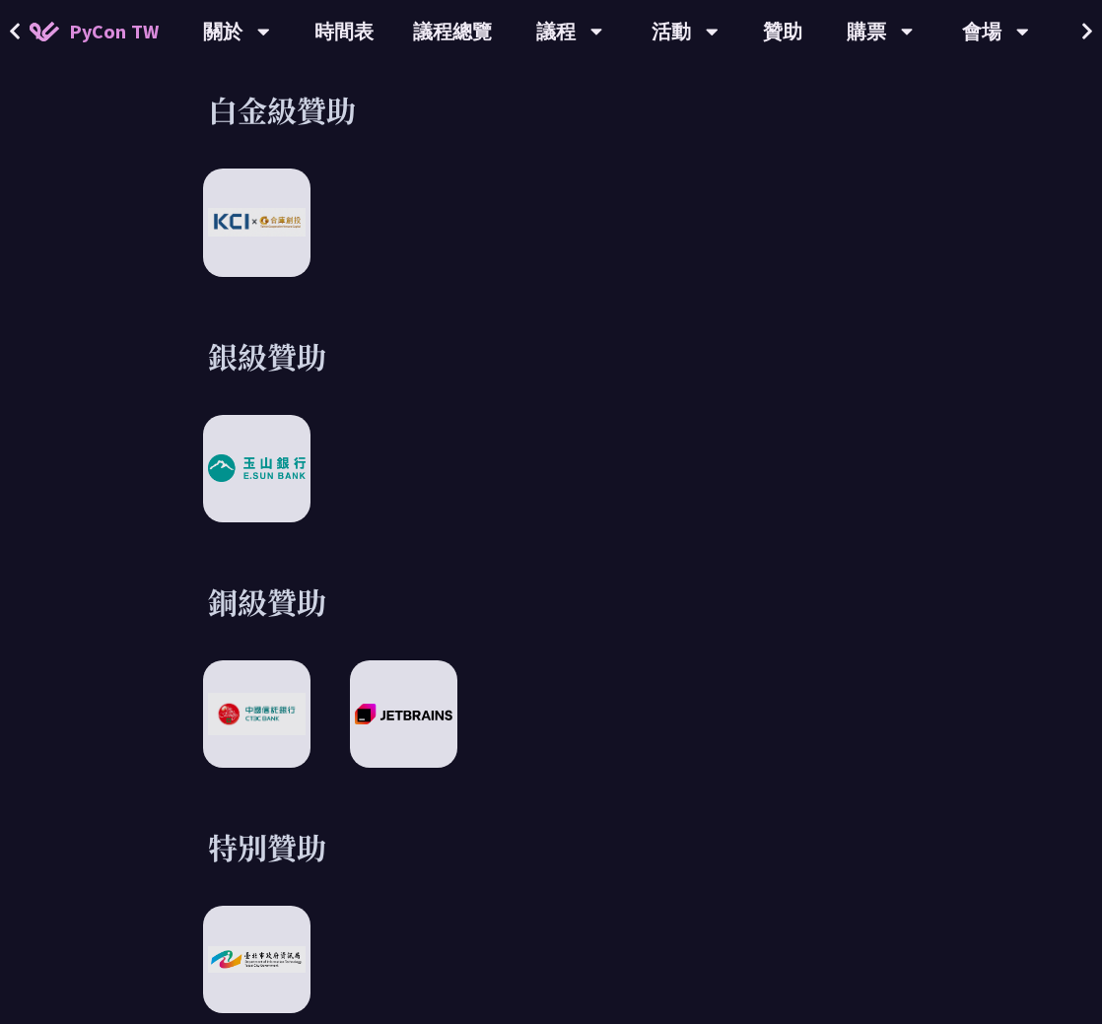
scroll to position [2465, 0]
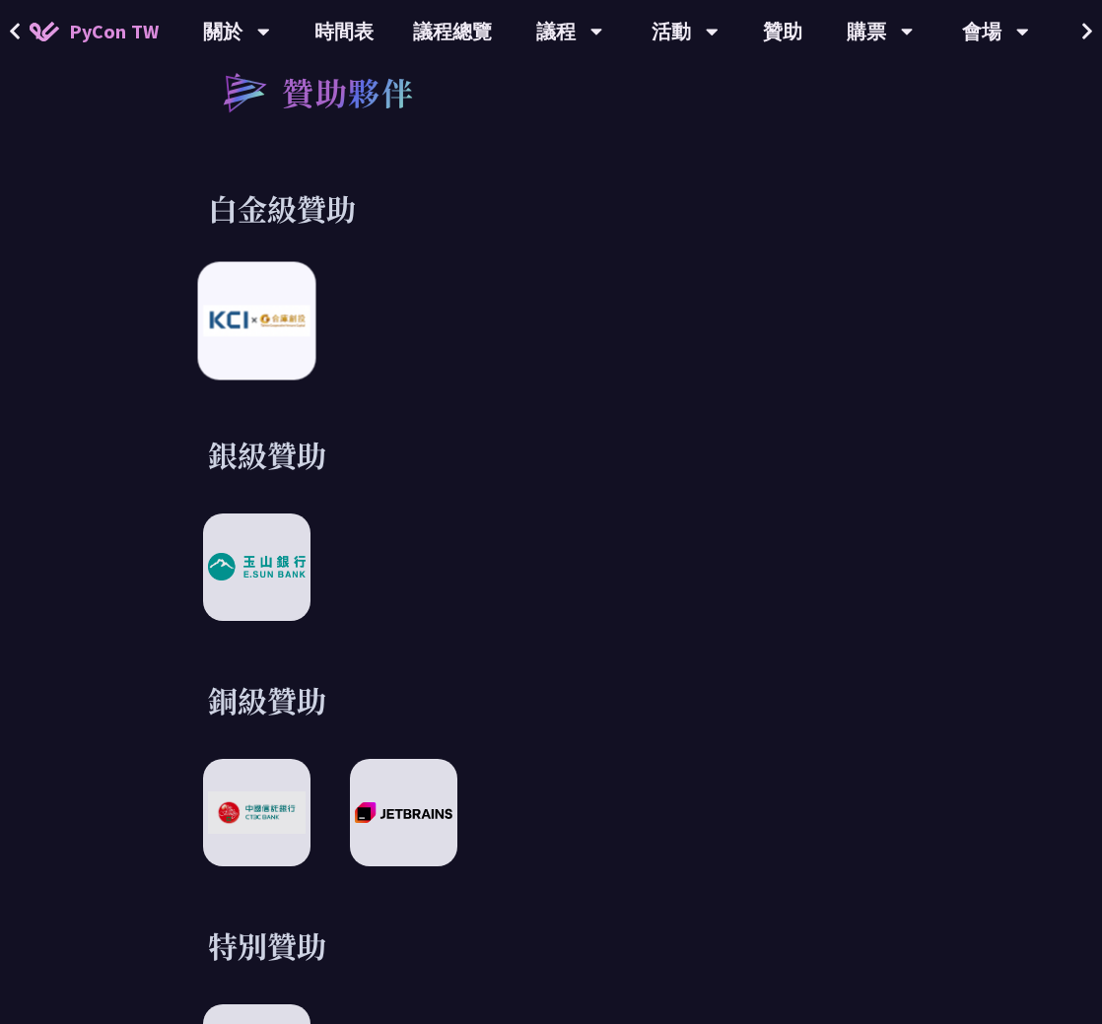
click at [289, 334] on img at bounding box center [256, 322] width 107 height 32
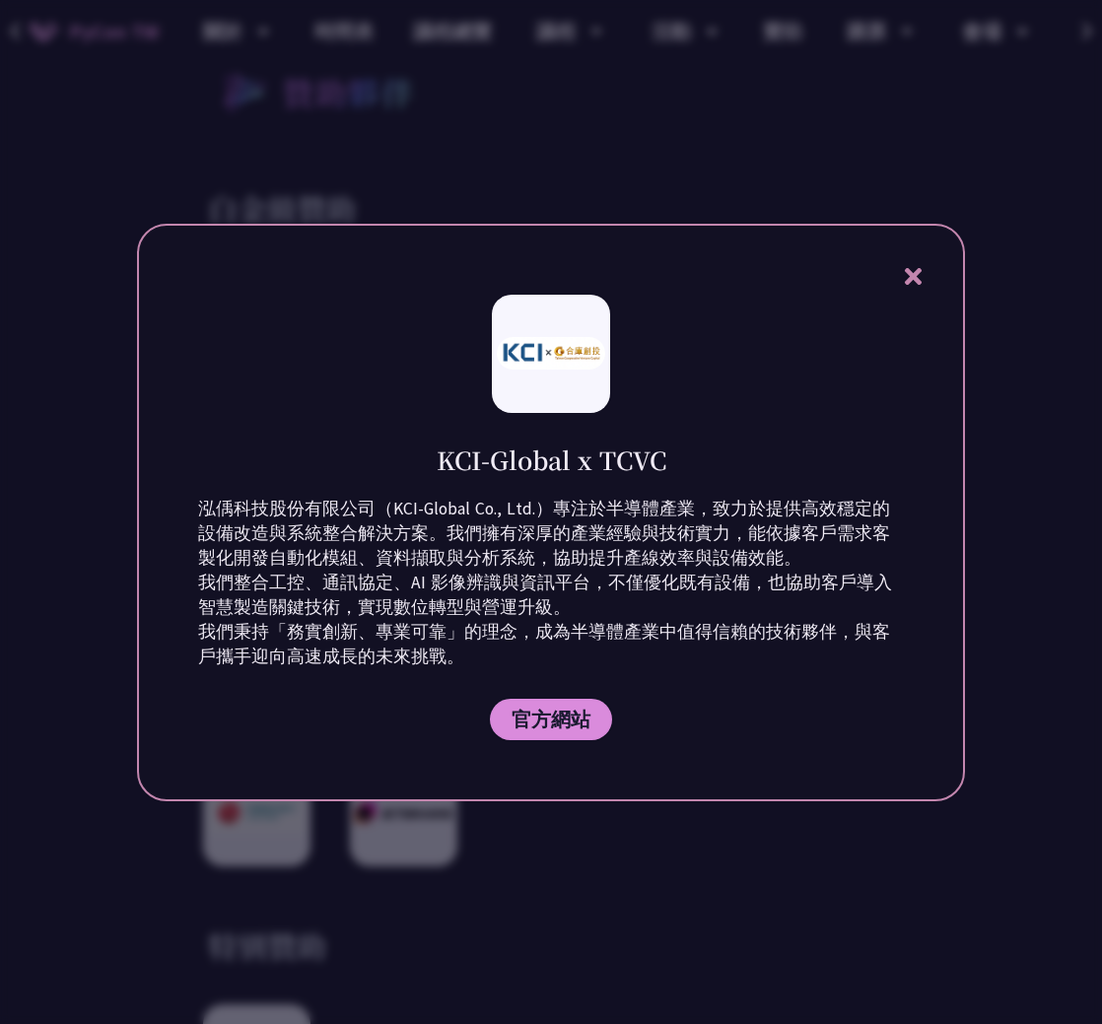
click at [569, 174] on div at bounding box center [551, 512] width 1102 height 1024
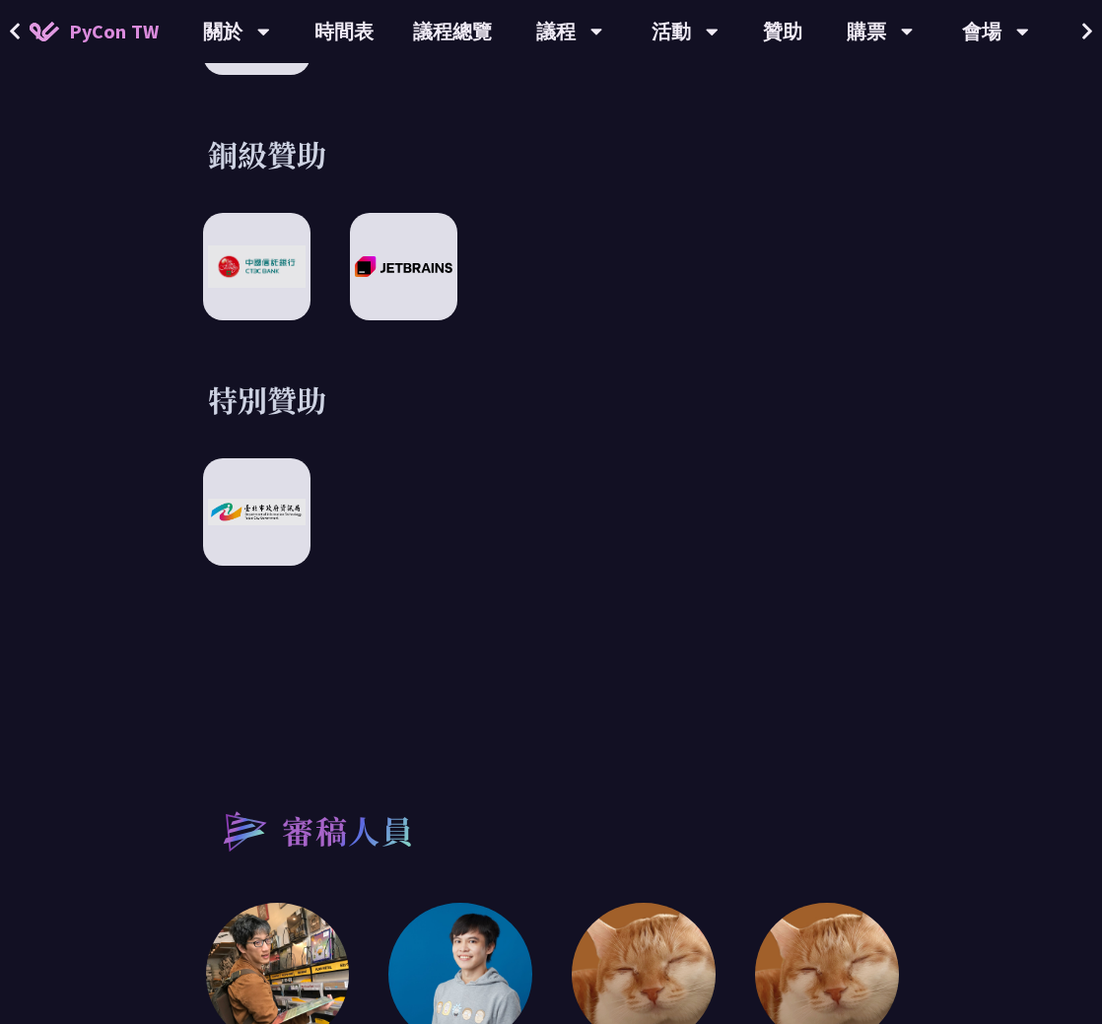
scroll to position [3057, 0]
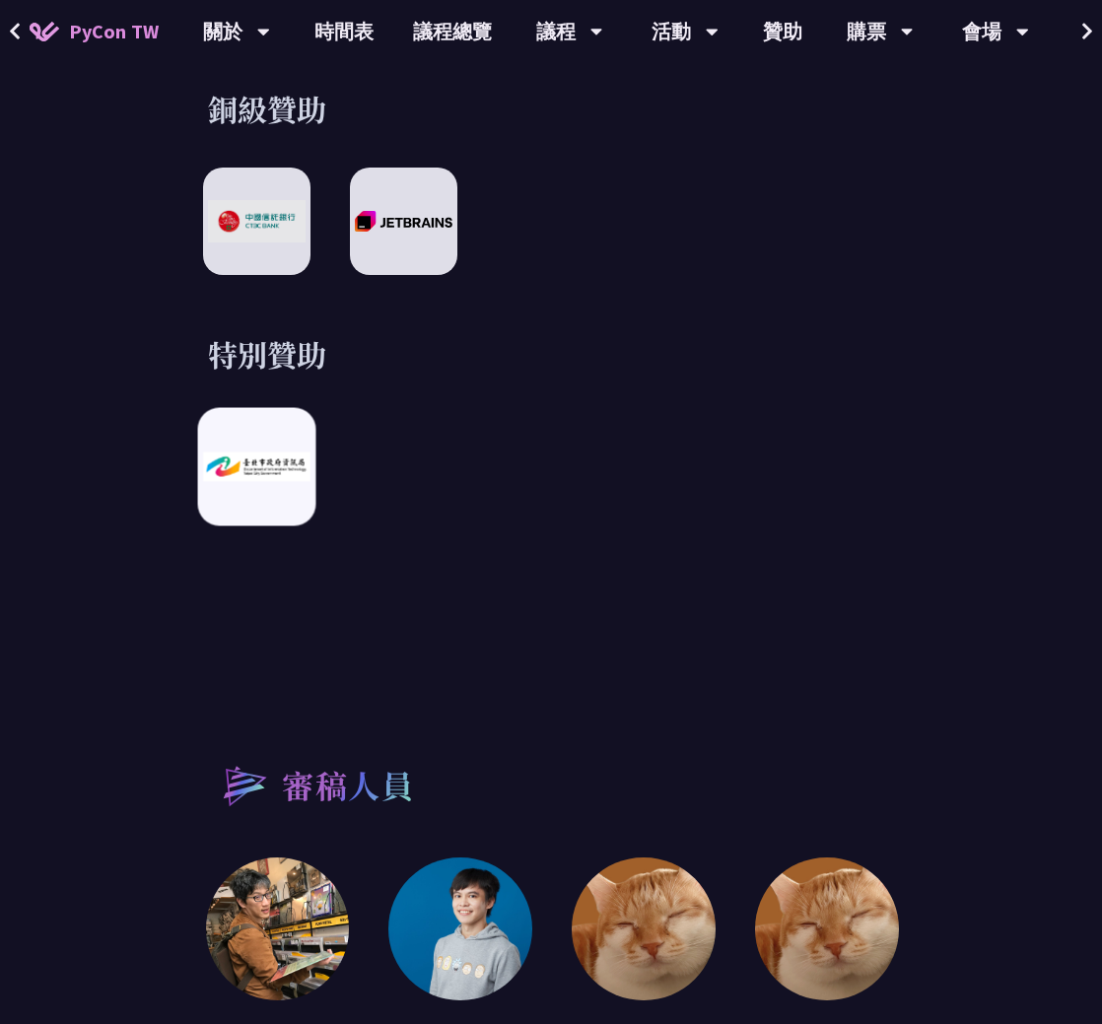
click at [231, 484] on div at bounding box center [257, 466] width 118 height 118
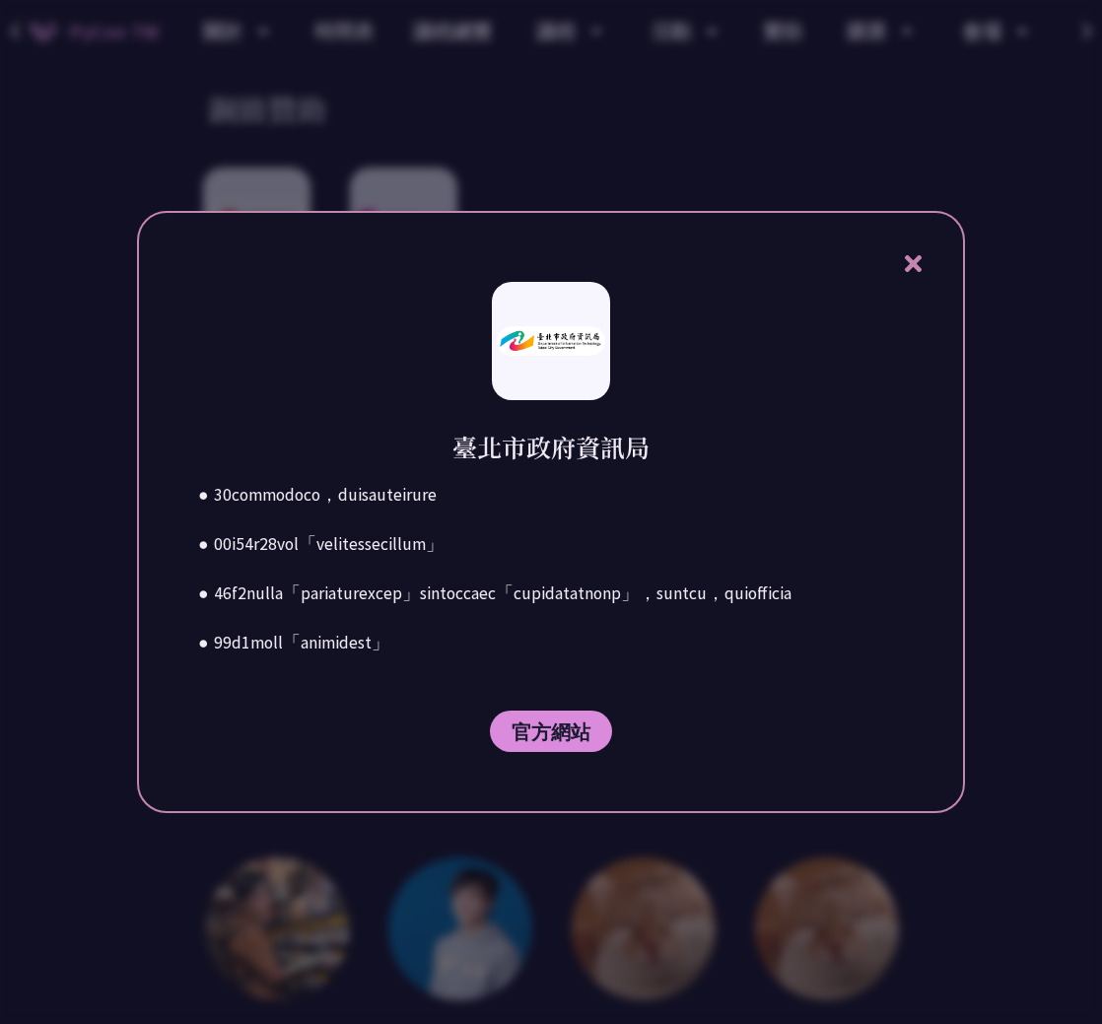
scroll to position [592, 0]
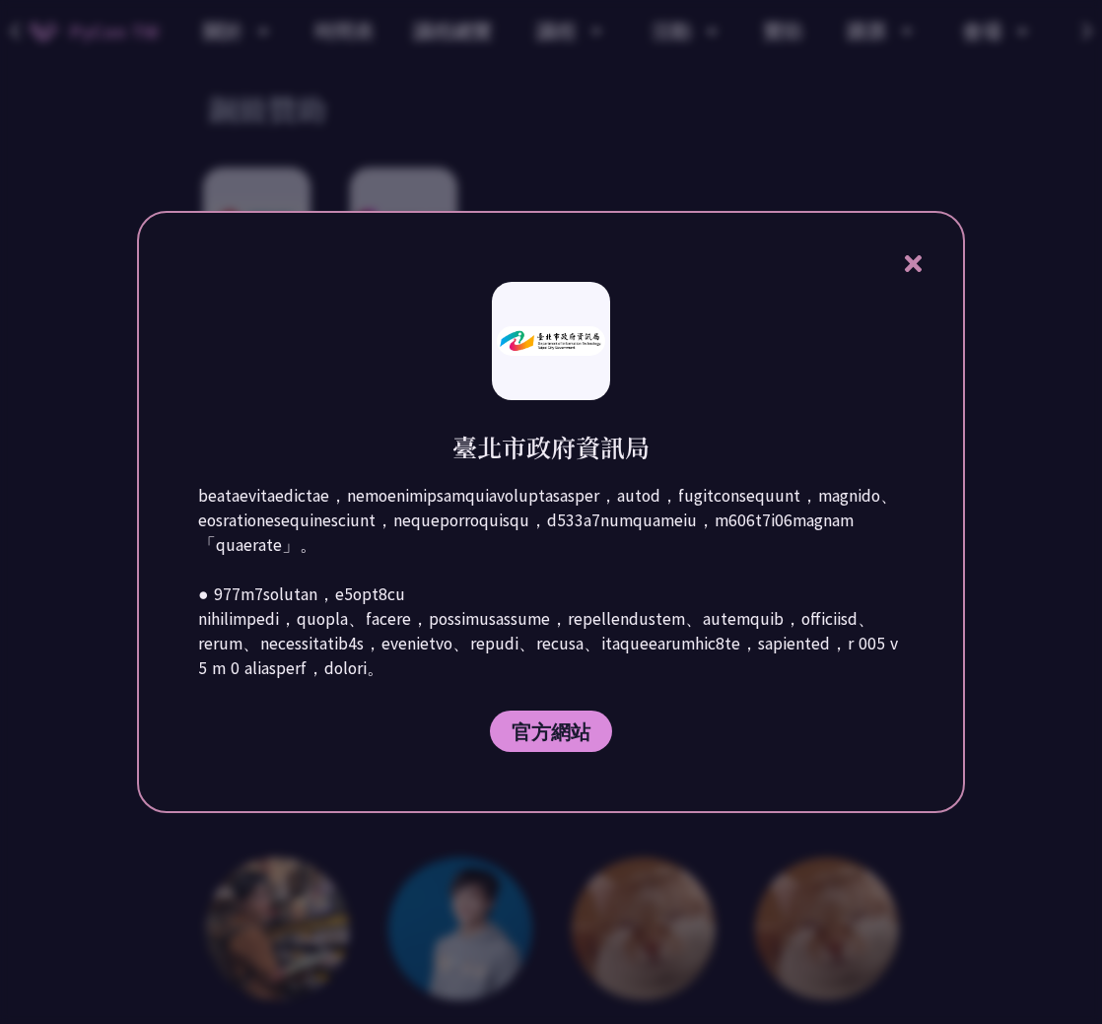
click at [772, 162] on div at bounding box center [551, 512] width 1102 height 1024
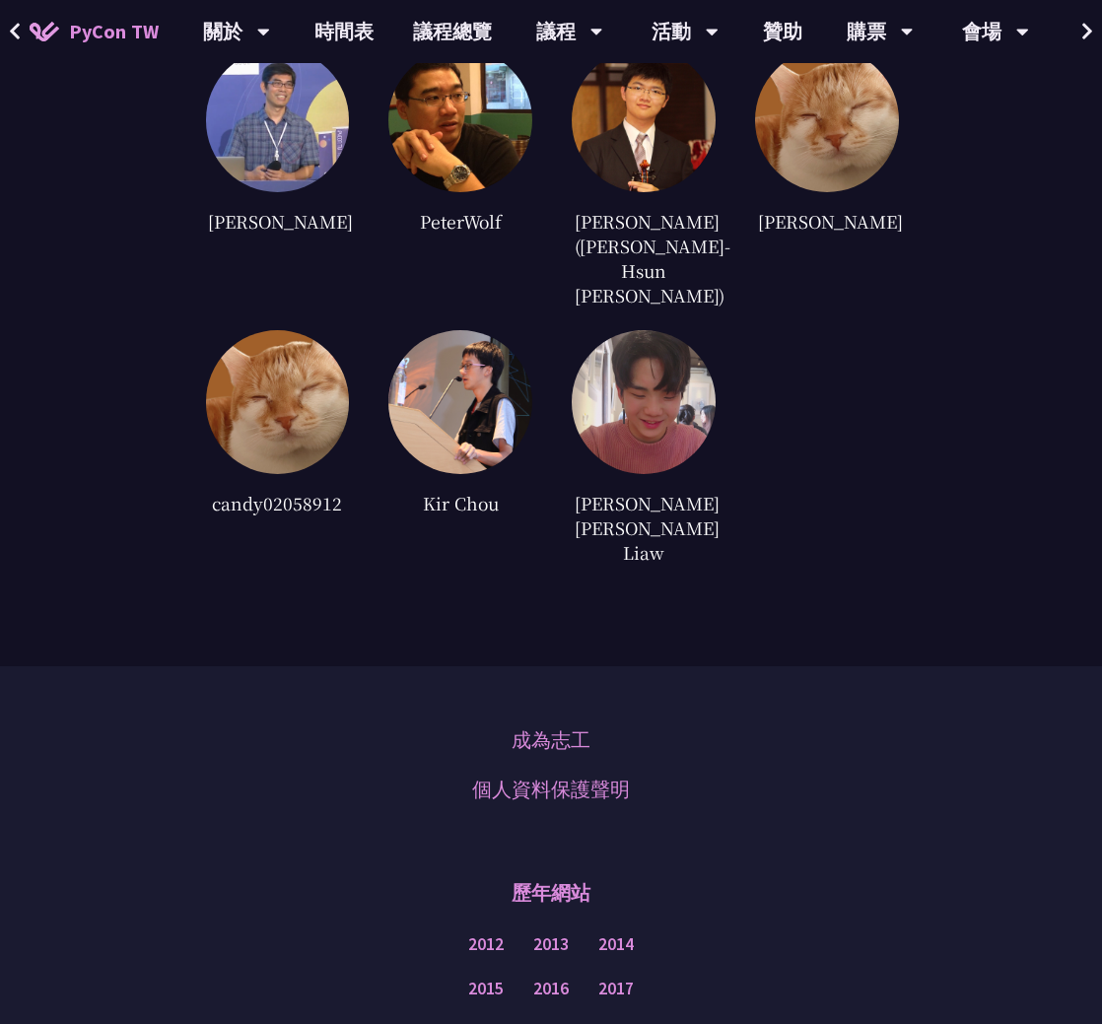
scroll to position [4634, 0]
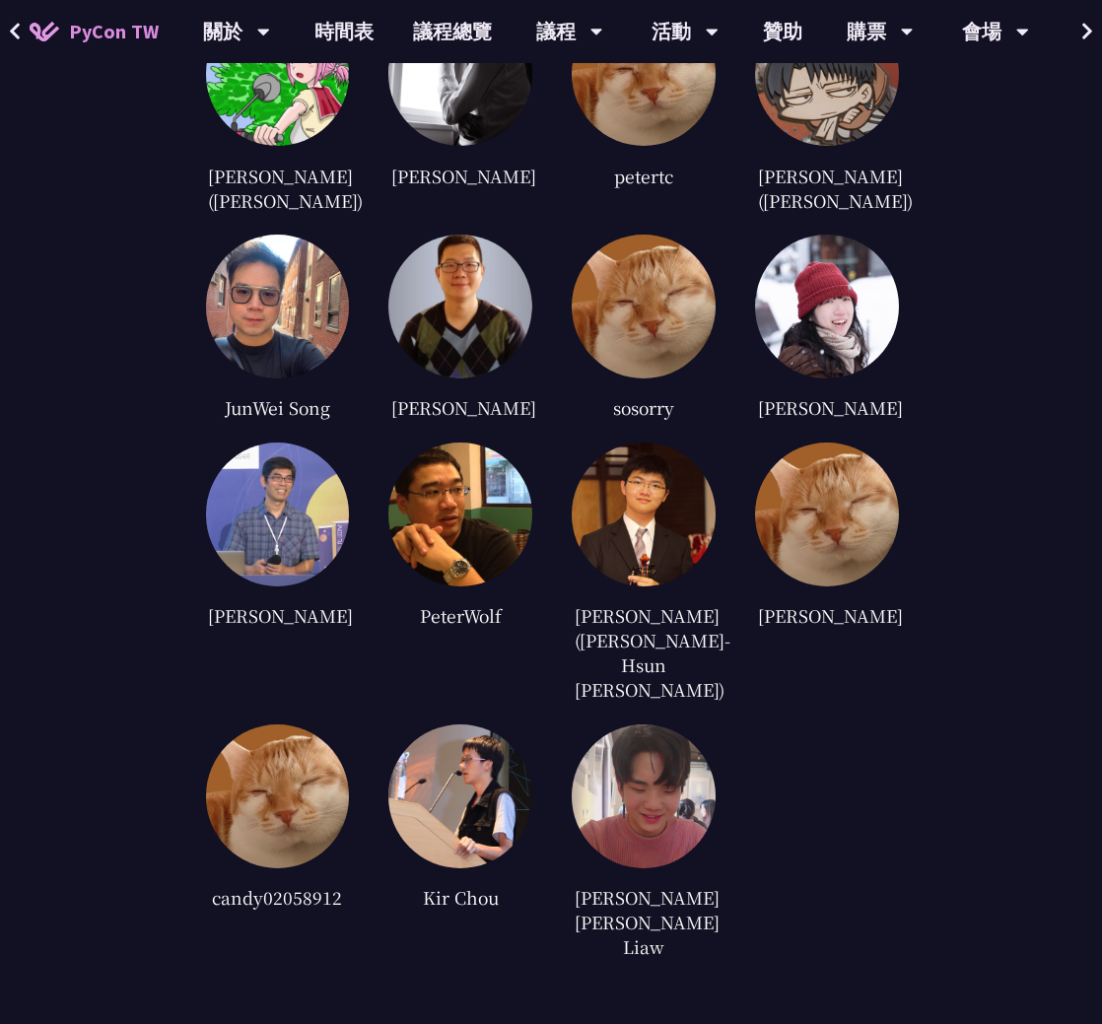
click at [598, 266] on img at bounding box center [644, 307] width 144 height 144
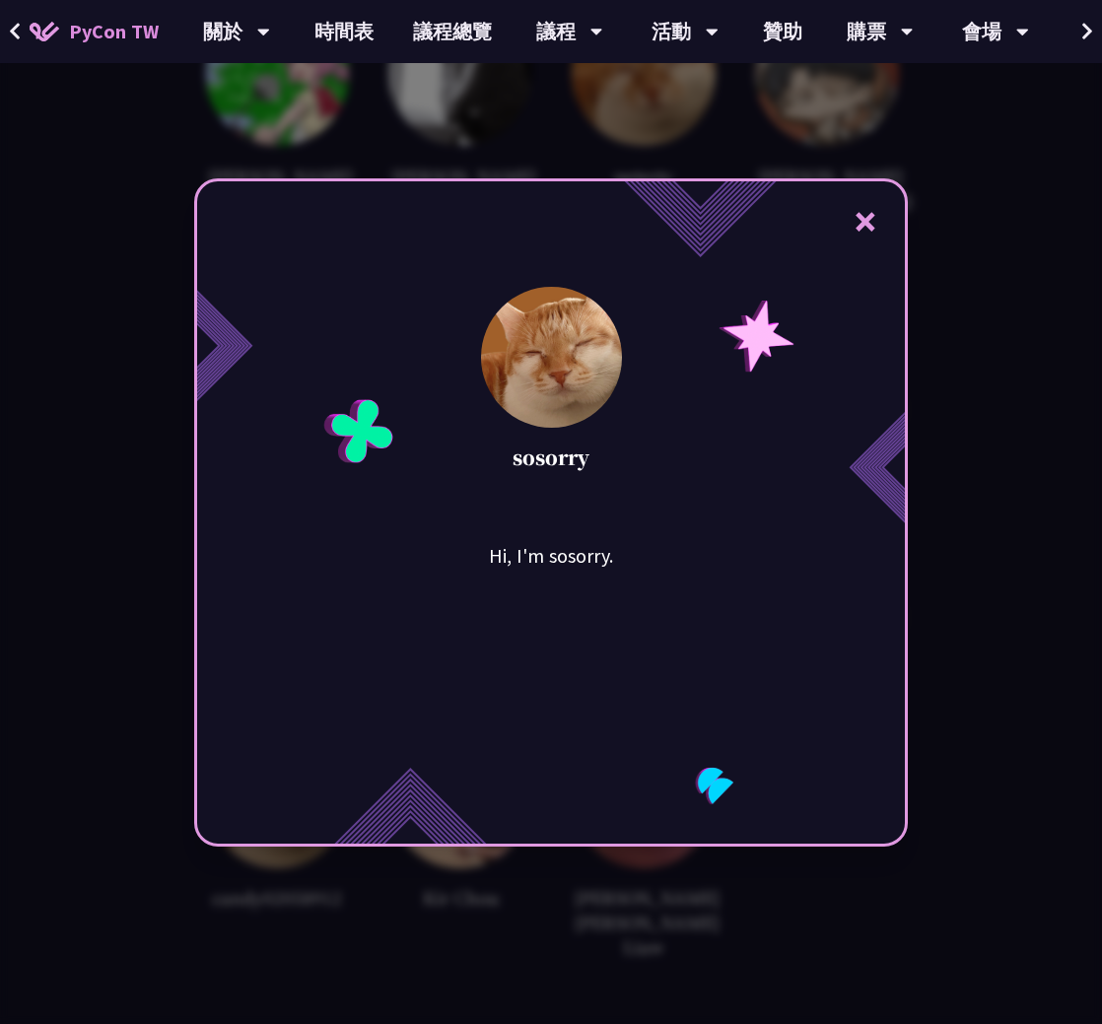
click at [852, 246] on button "×" at bounding box center [865, 220] width 59 height 59
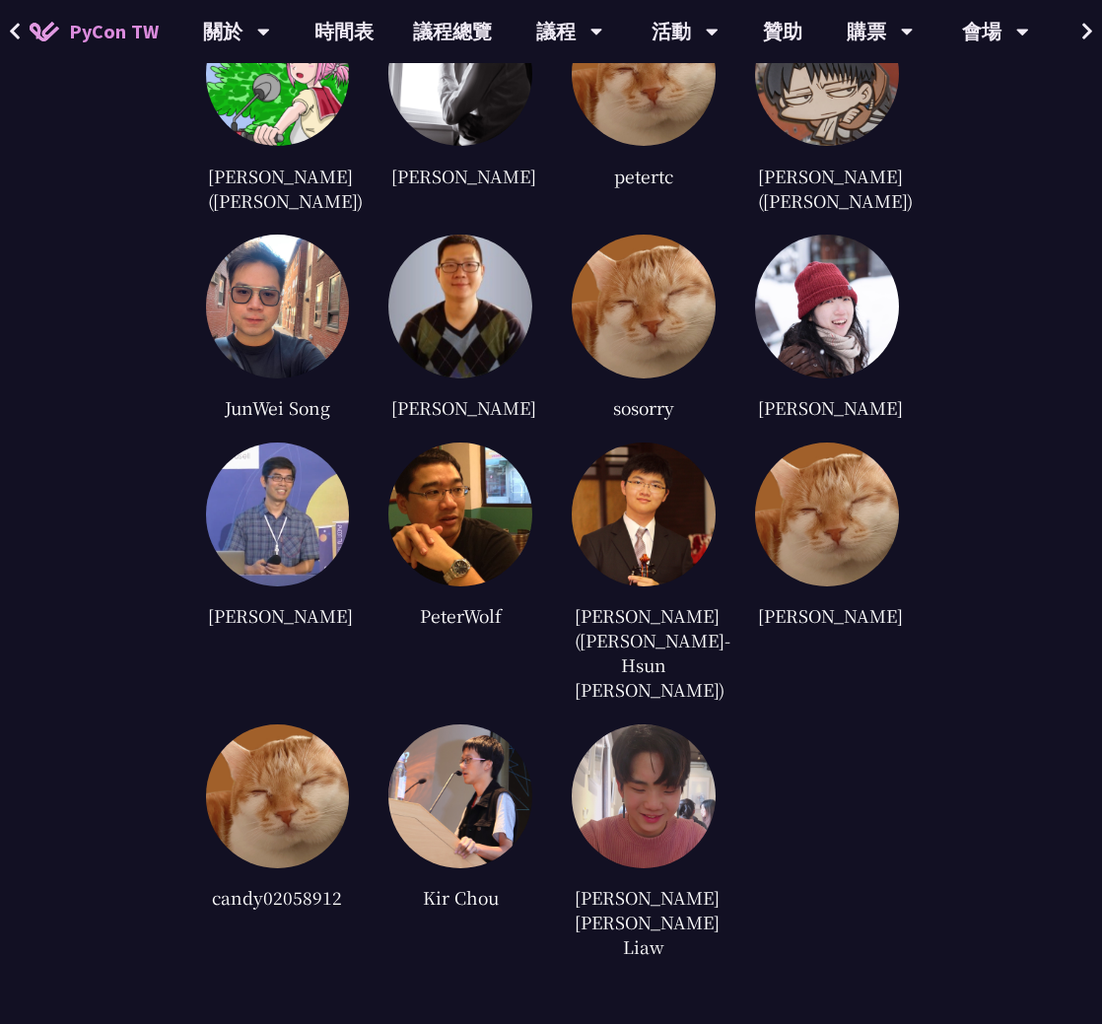
click at [829, 253] on img at bounding box center [827, 307] width 144 height 144
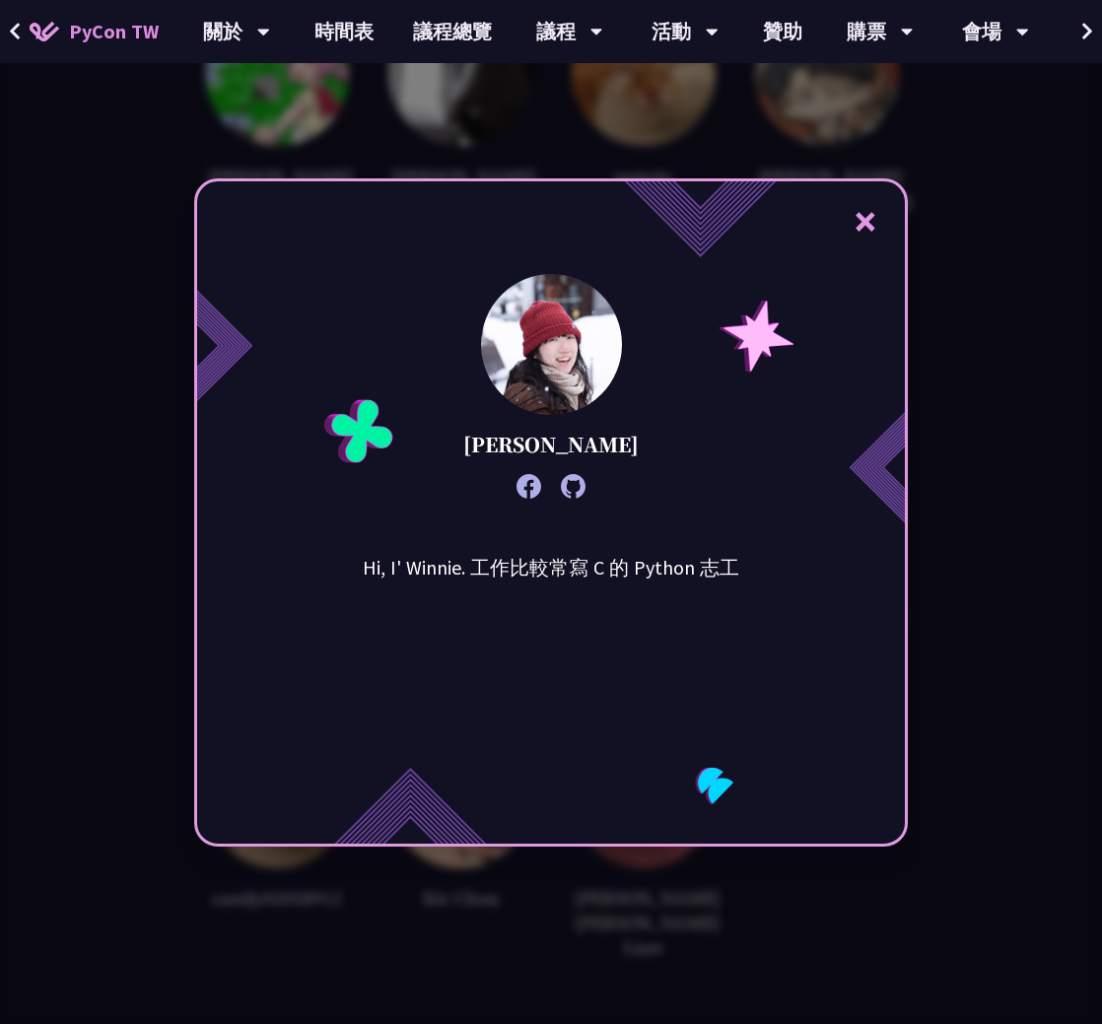
click at [893, 231] on button "×" at bounding box center [865, 220] width 59 height 59
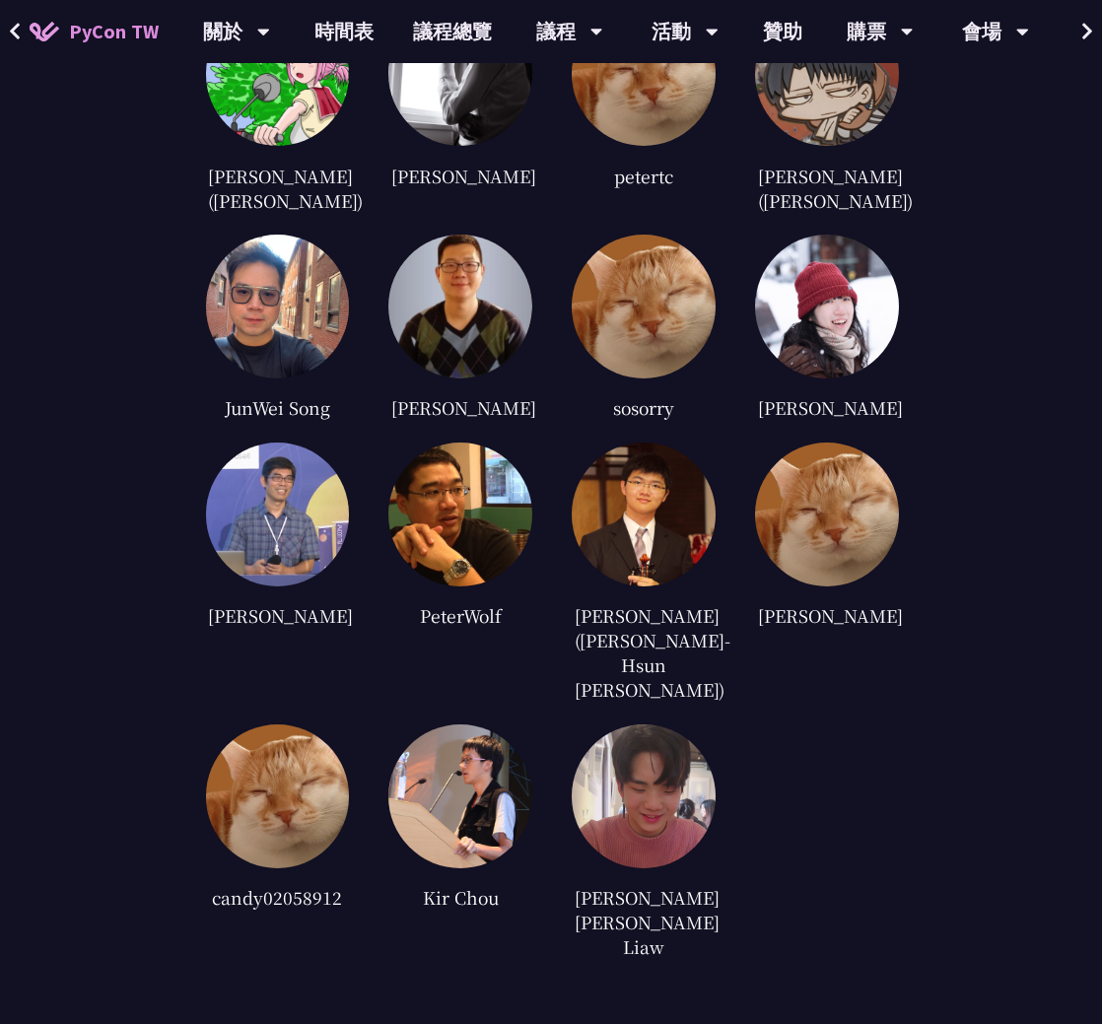
scroll to position [4338, 0]
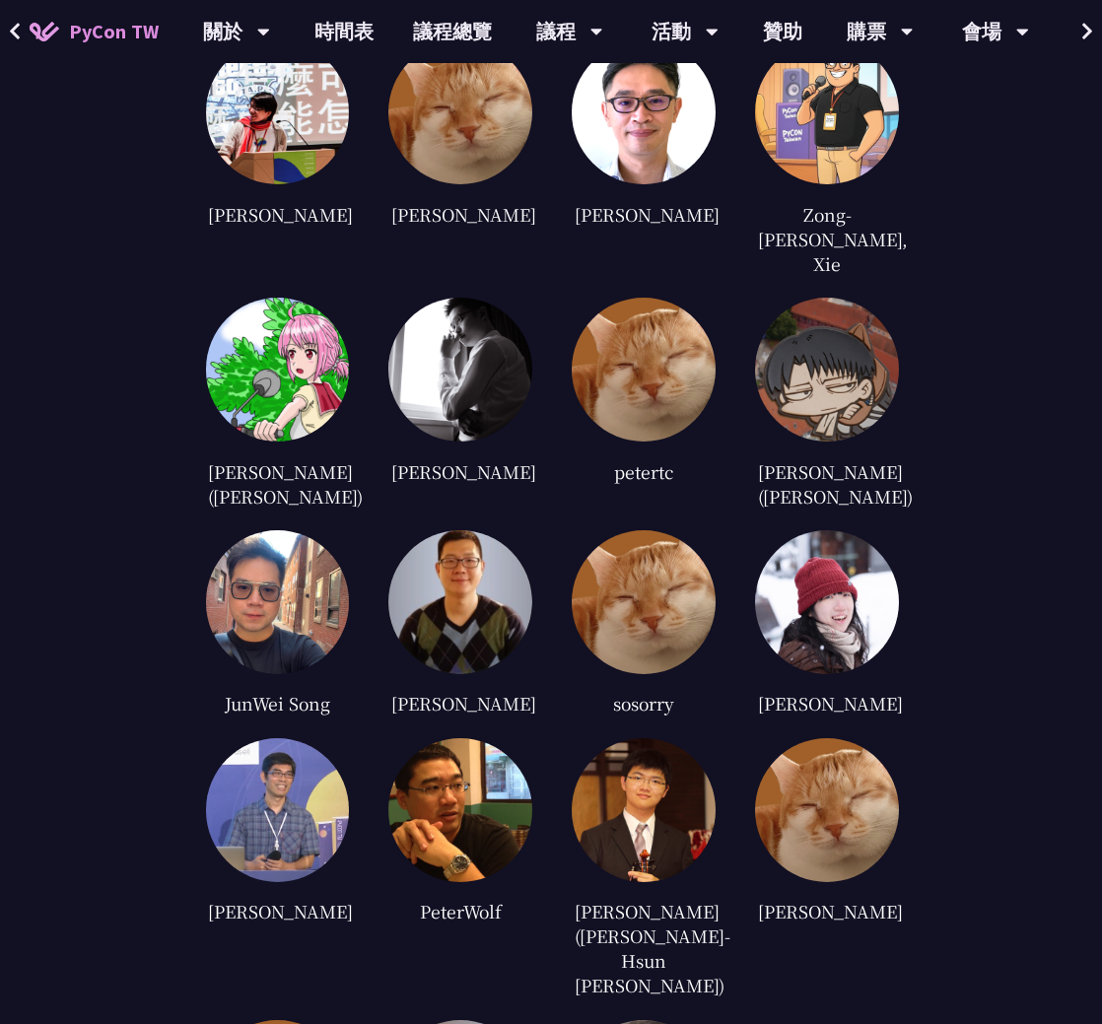
click at [868, 334] on img at bounding box center [827, 370] width 144 height 144
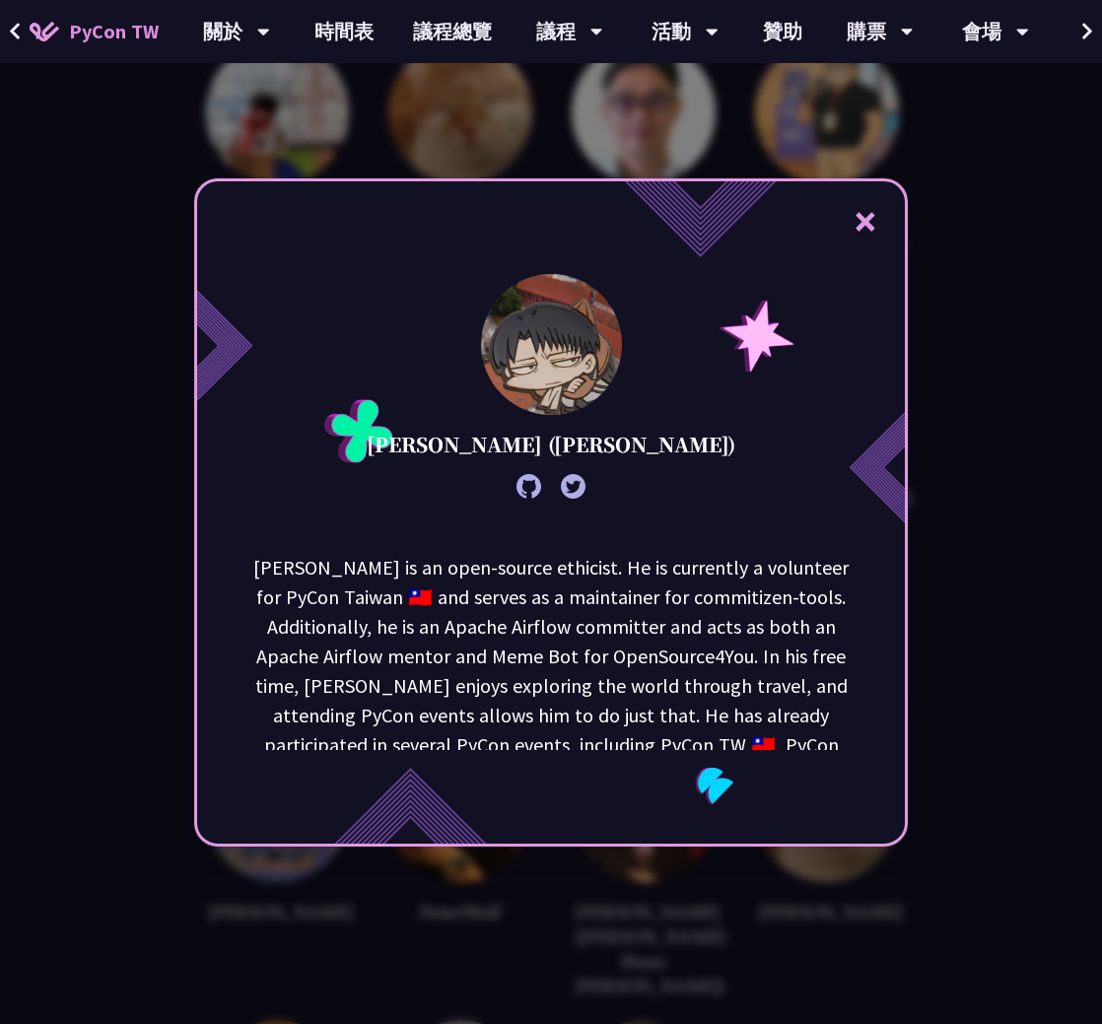
click at [1007, 274] on div "× [PERSON_NAME] ([PERSON_NAME]) [PERSON_NAME] is an open-source ethicist. He is…" at bounding box center [551, 512] width 1102 height 1024
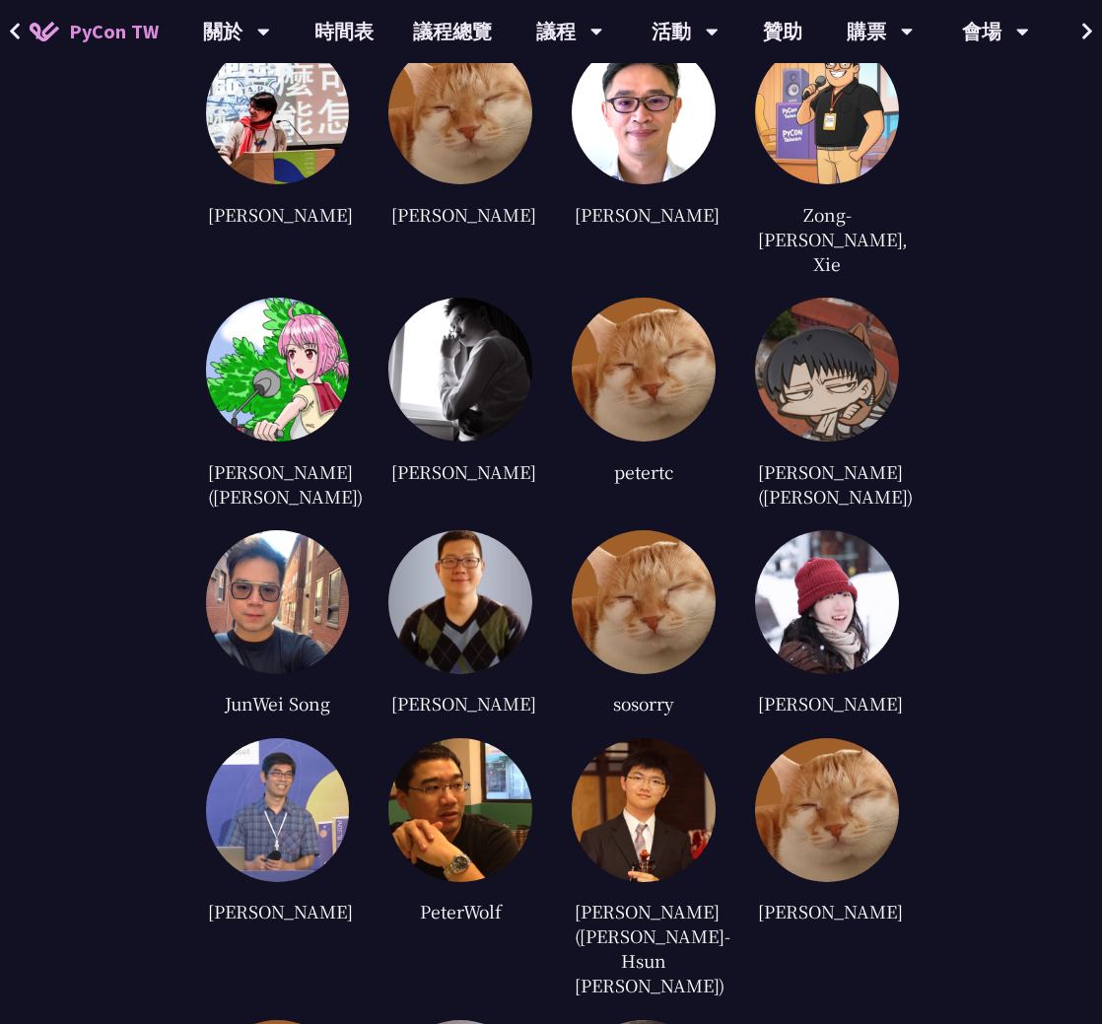
click at [824, 530] on img at bounding box center [827, 602] width 144 height 144
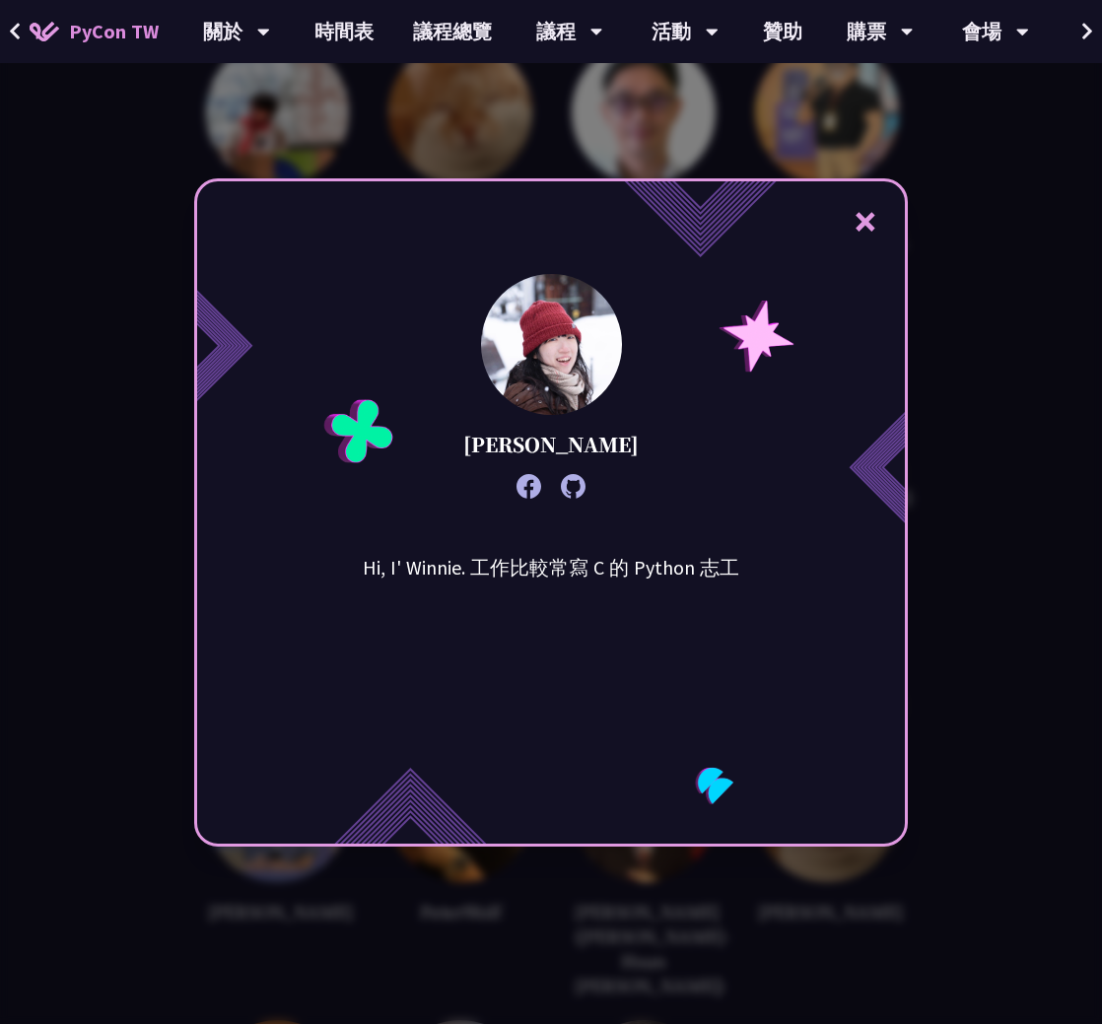
click at [977, 389] on div "× Winnie Ke Hi, I' Winnie. 工作比較常寫 C 的 Python 志工" at bounding box center [551, 512] width 1102 height 1024
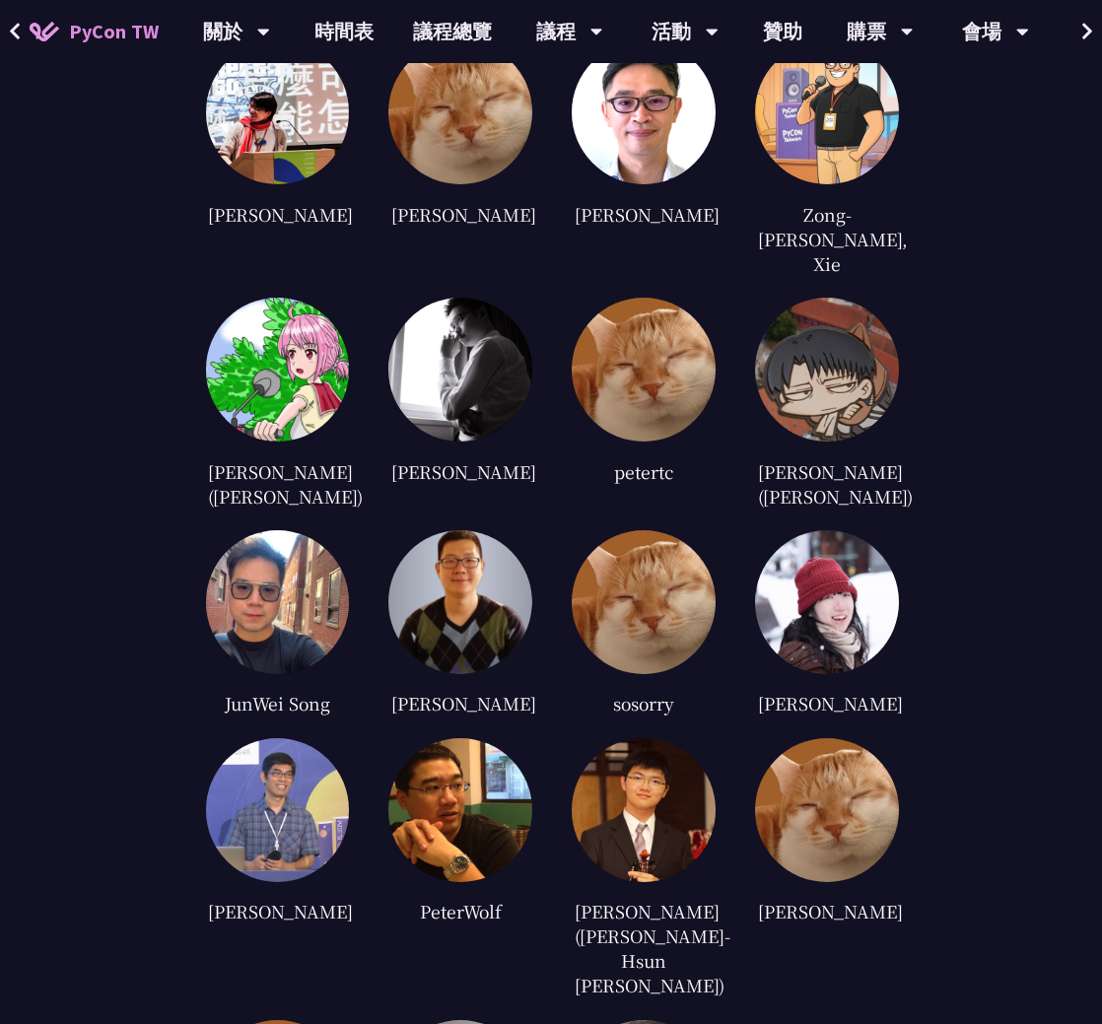
click at [845, 337] on img at bounding box center [827, 370] width 144 height 144
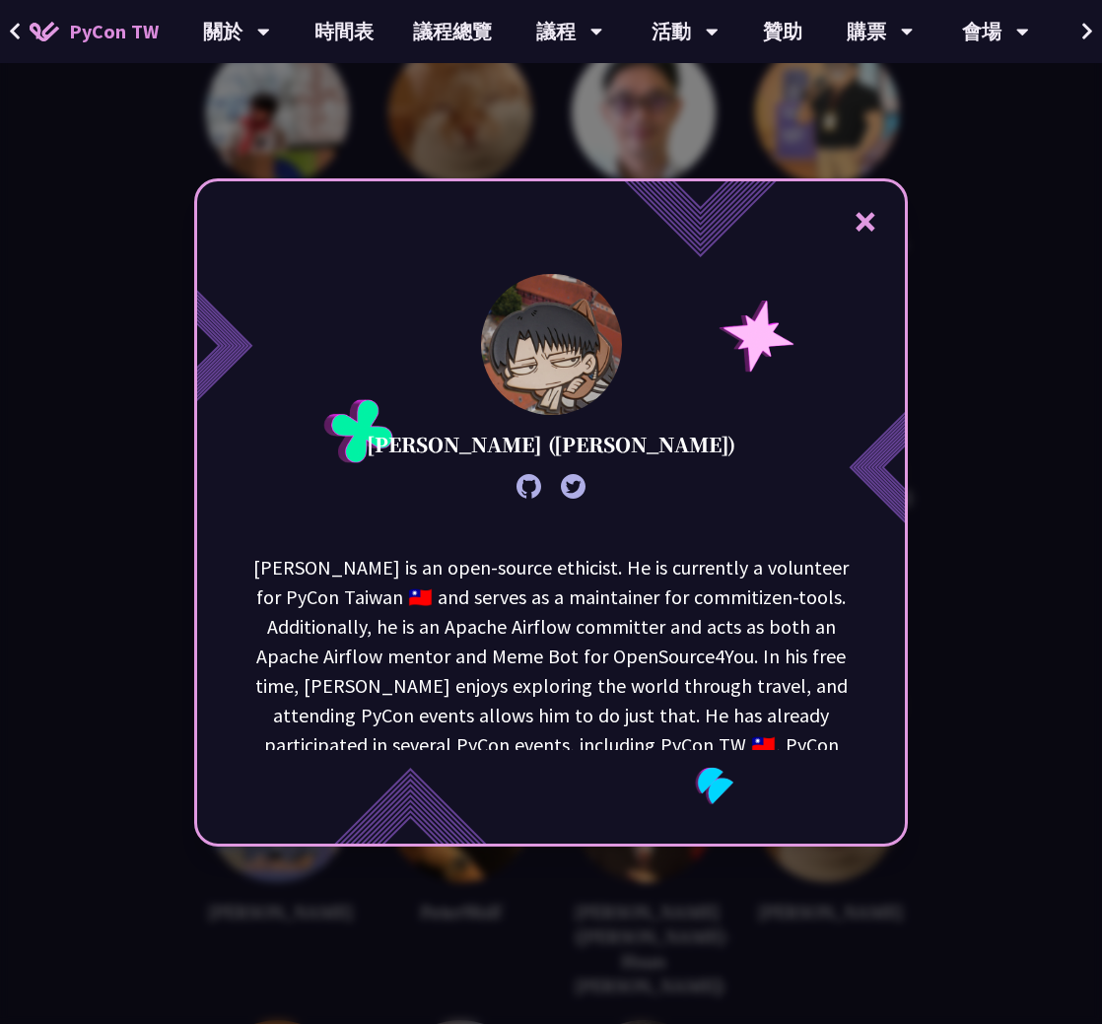
click at [1017, 327] on div "× [PERSON_NAME] ([PERSON_NAME]) [PERSON_NAME] is an open-source ethicist. He is…" at bounding box center [551, 512] width 1102 height 1024
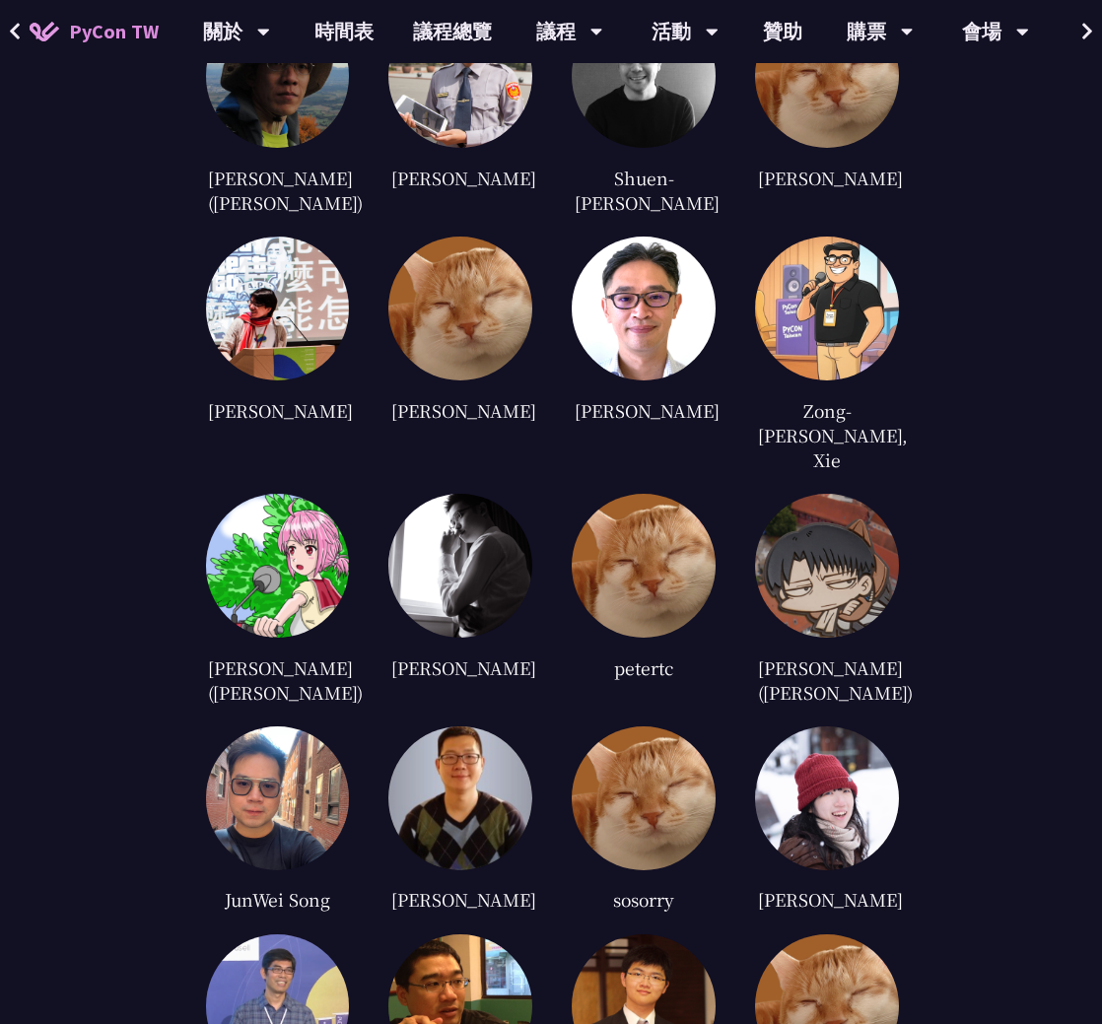
scroll to position [4141, 0]
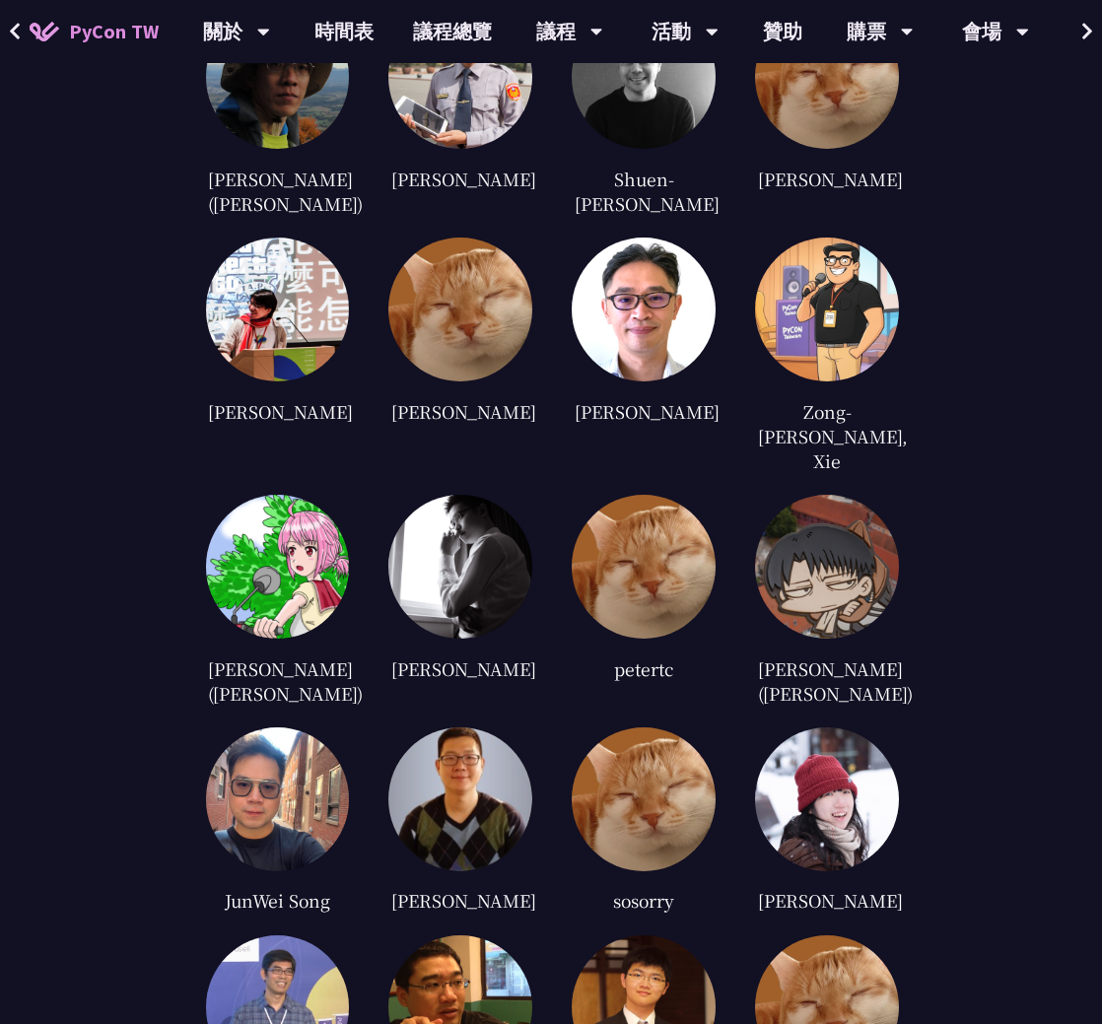
click at [821, 322] on img at bounding box center [827, 310] width 144 height 144
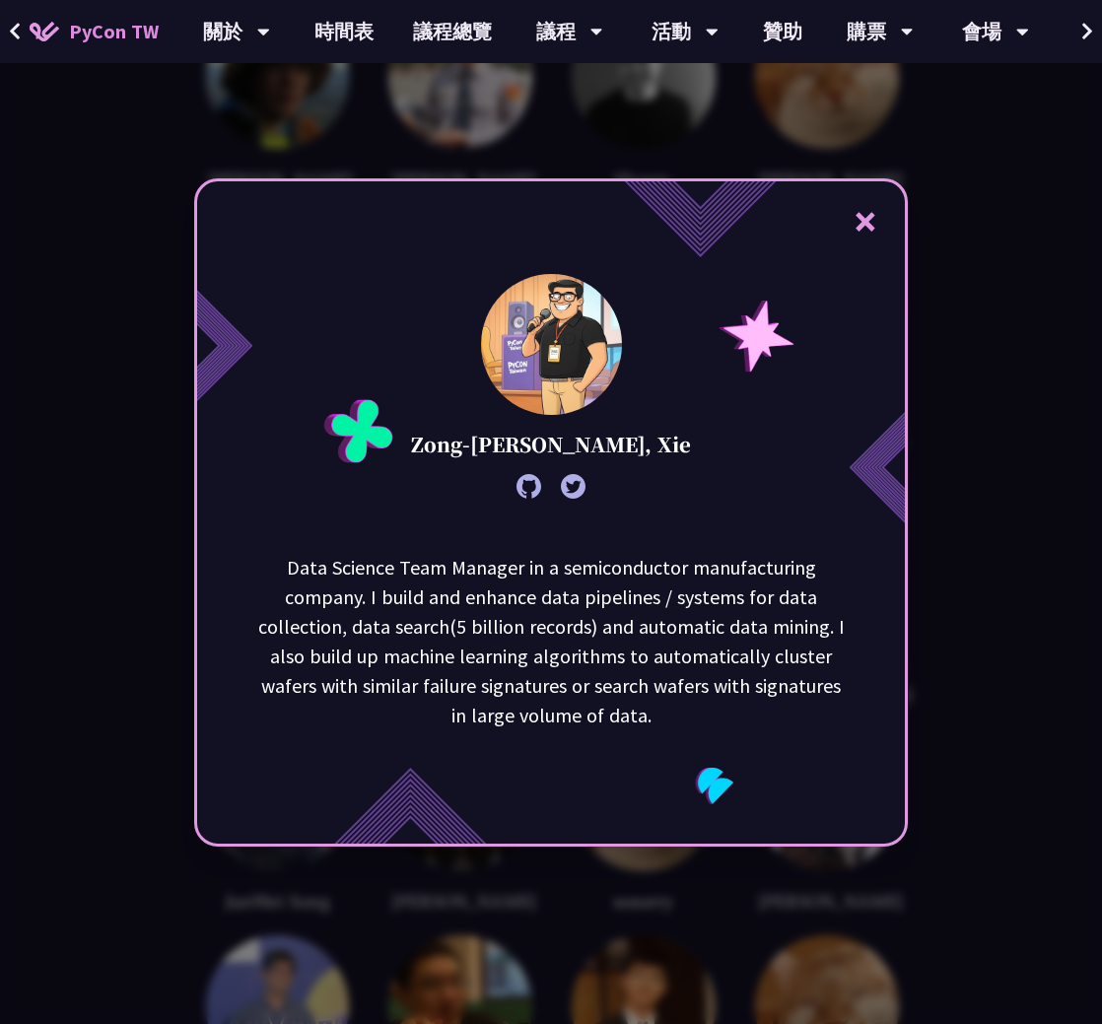
click at [1002, 317] on div "× Zong-[PERSON_NAME], Xie Data Science Team Manager in a semiconductor manufact…" at bounding box center [551, 512] width 1102 height 1024
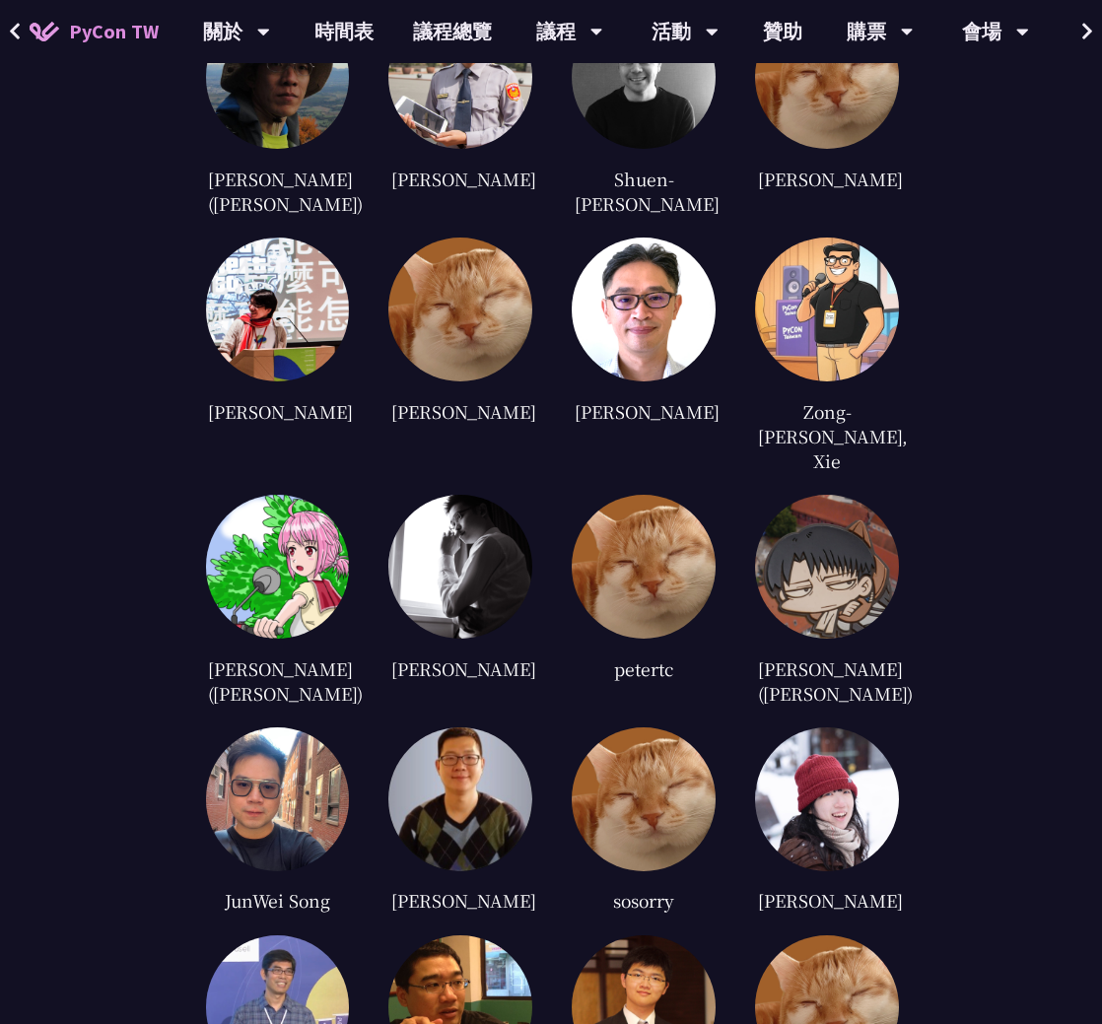
click at [624, 288] on img at bounding box center [644, 310] width 144 height 144
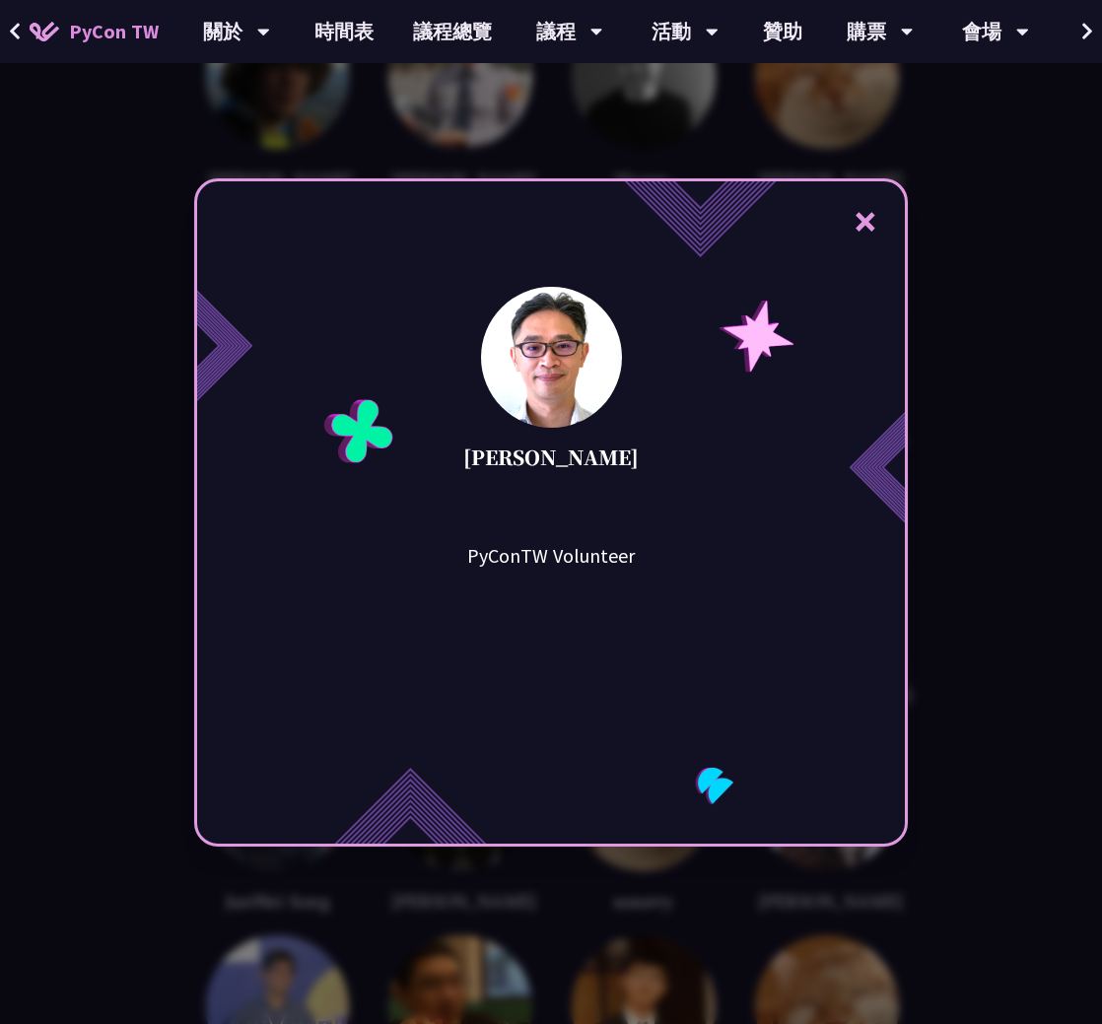
click at [1007, 304] on div "× [PERSON_NAME] PyConTW Volunteer" at bounding box center [551, 512] width 1102 height 1024
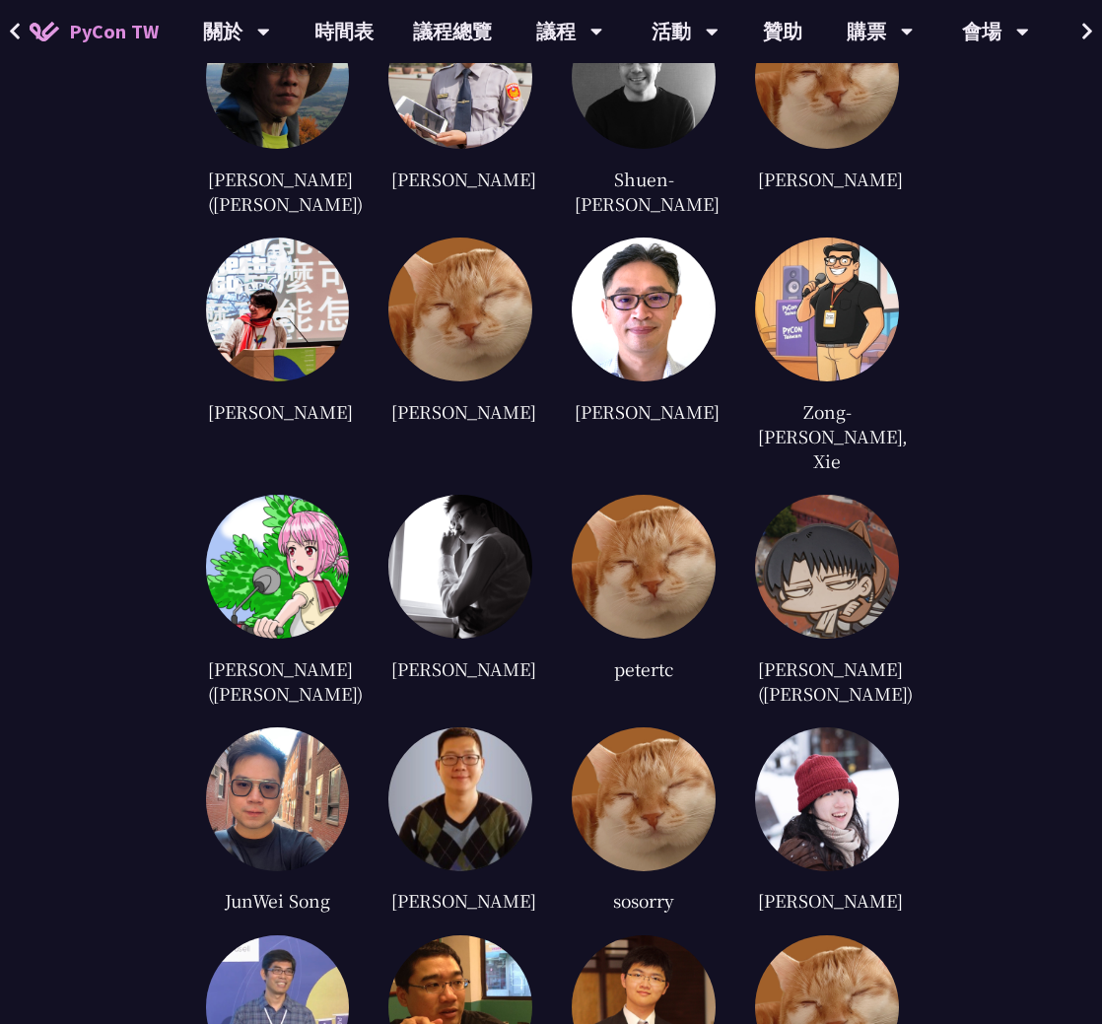
click at [455, 300] on img at bounding box center [460, 310] width 144 height 144
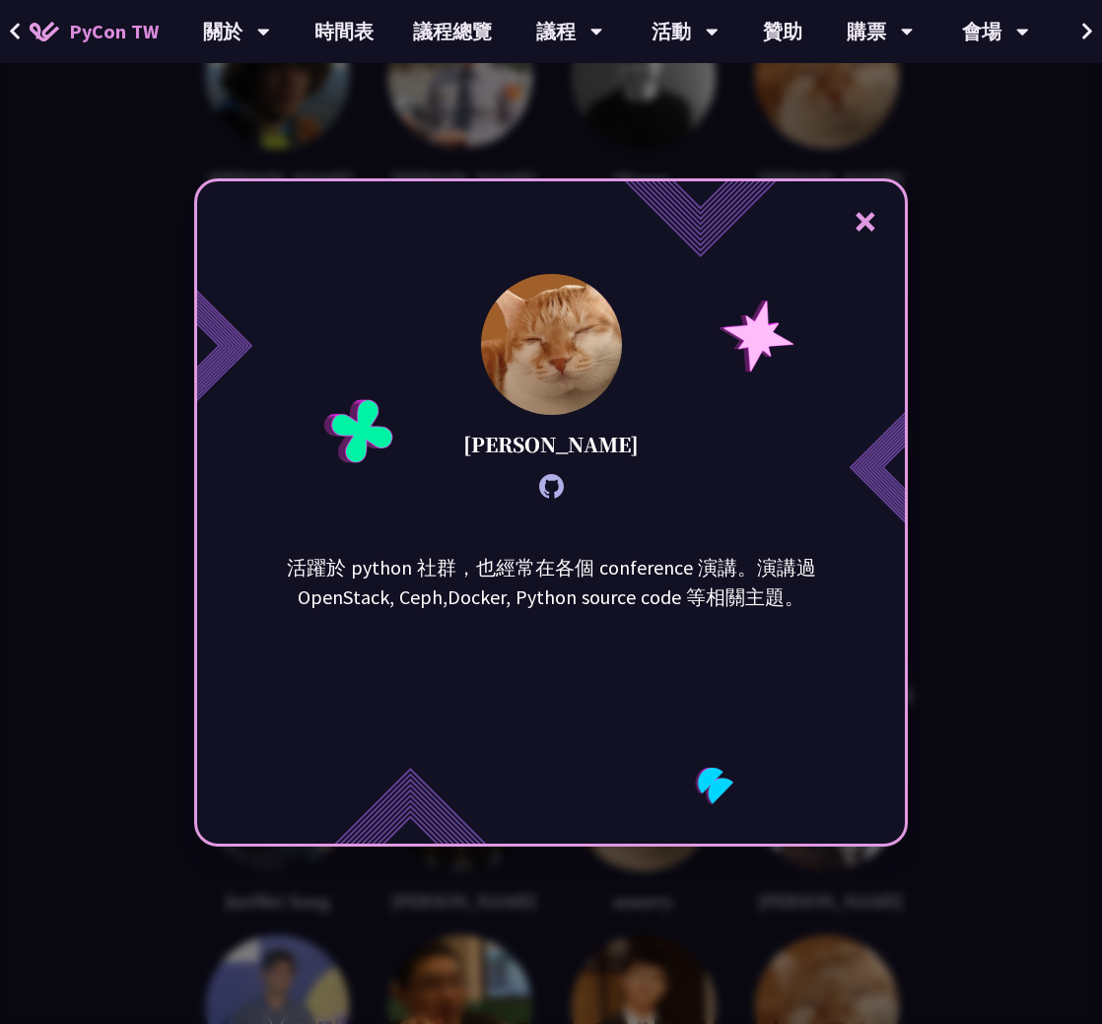
click at [361, 150] on div "× [PERSON_NAME] 活躍於 python 社群，也經常在各個 conference 演講。演講過 OpenStack, Ceph,Docker, …" at bounding box center [551, 512] width 1102 height 1024
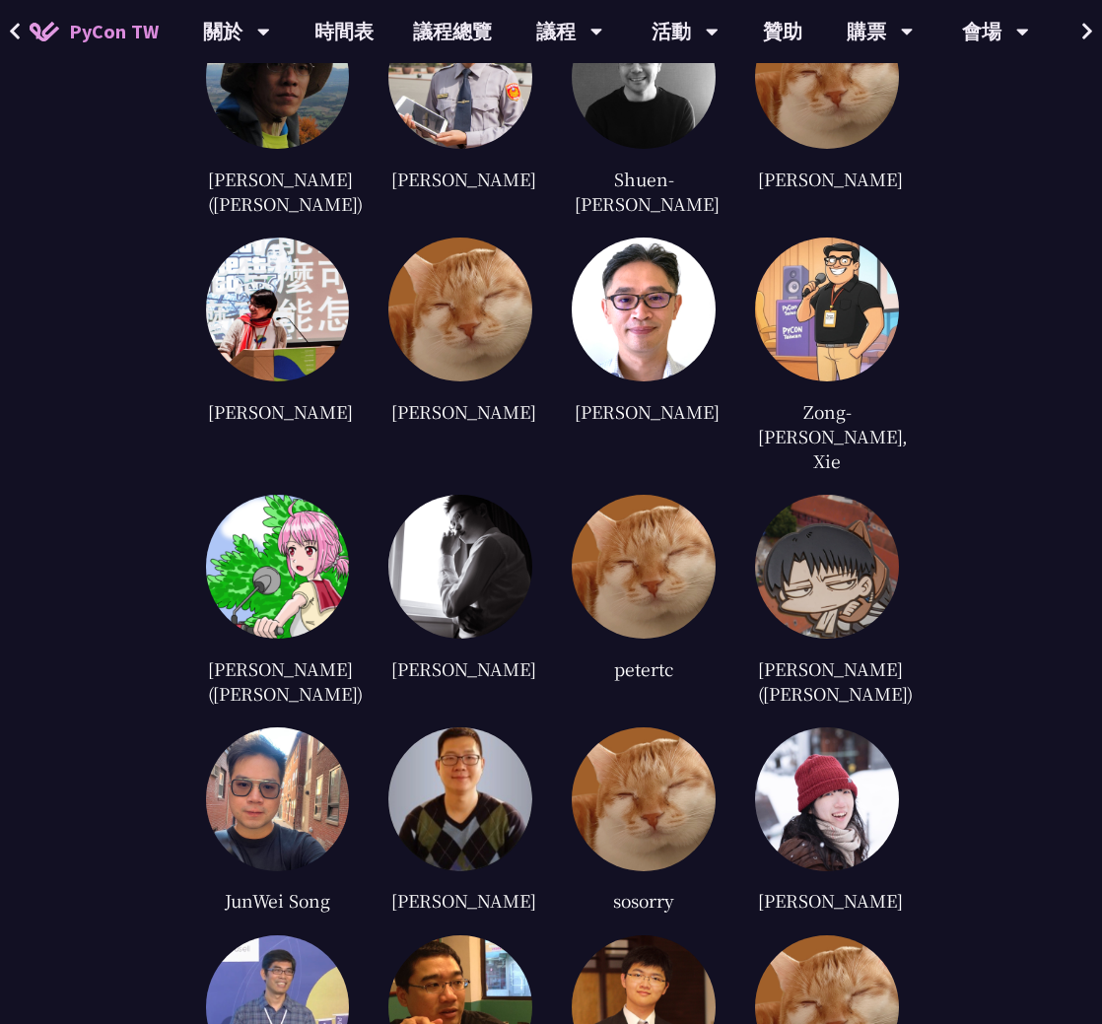
click at [246, 309] on img at bounding box center [278, 310] width 144 height 144
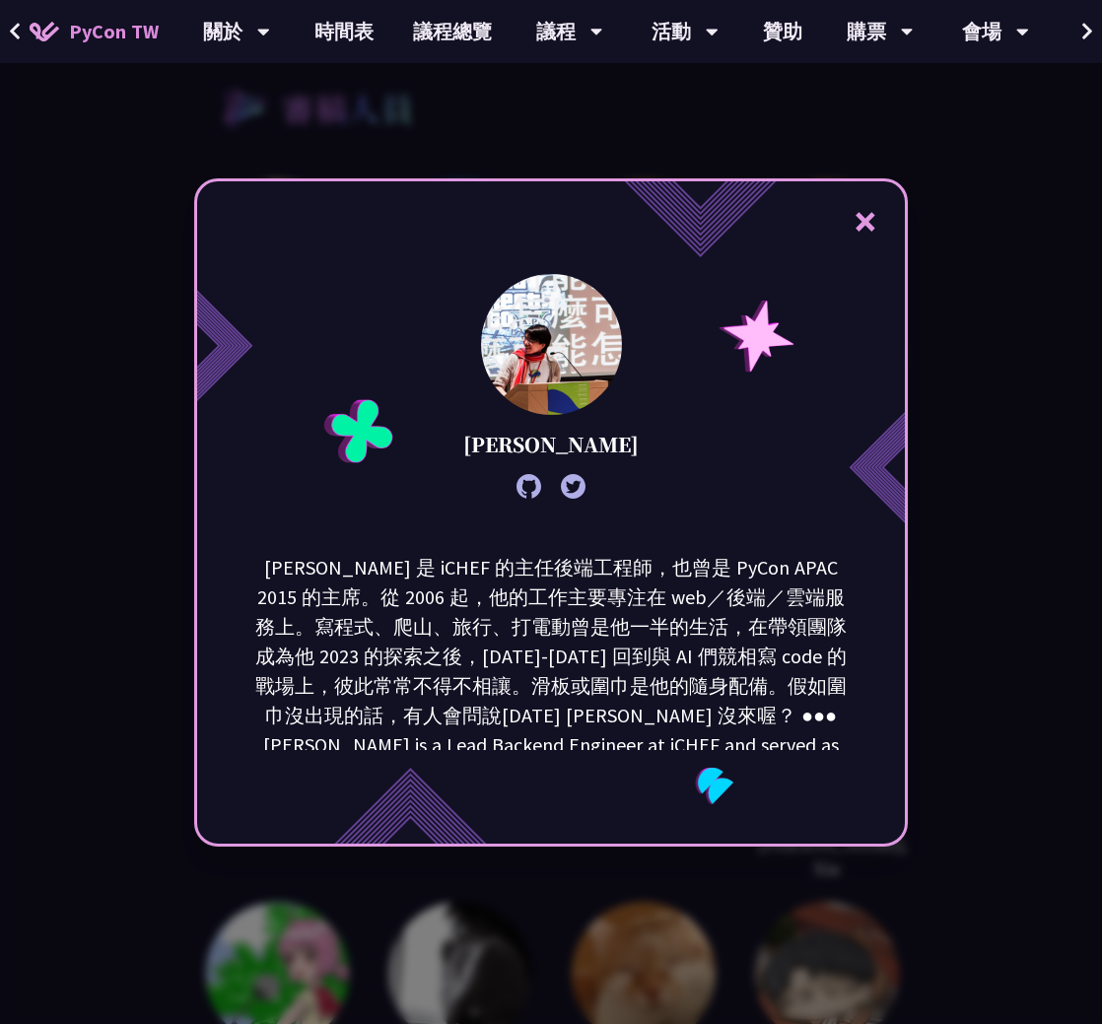
scroll to position [3648, 0]
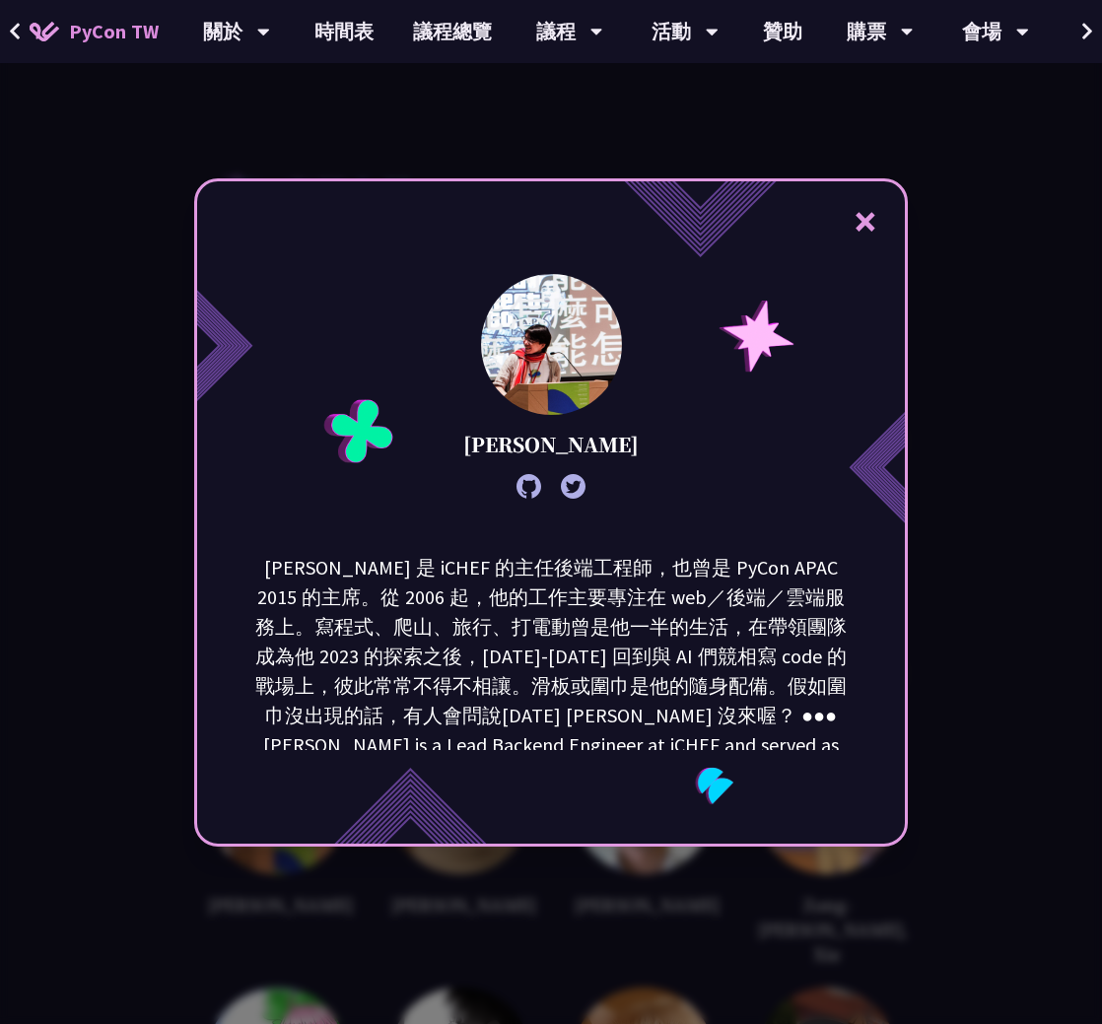
click at [1029, 372] on div "× [PERSON_NAME]" at bounding box center [551, 512] width 1102 height 1024
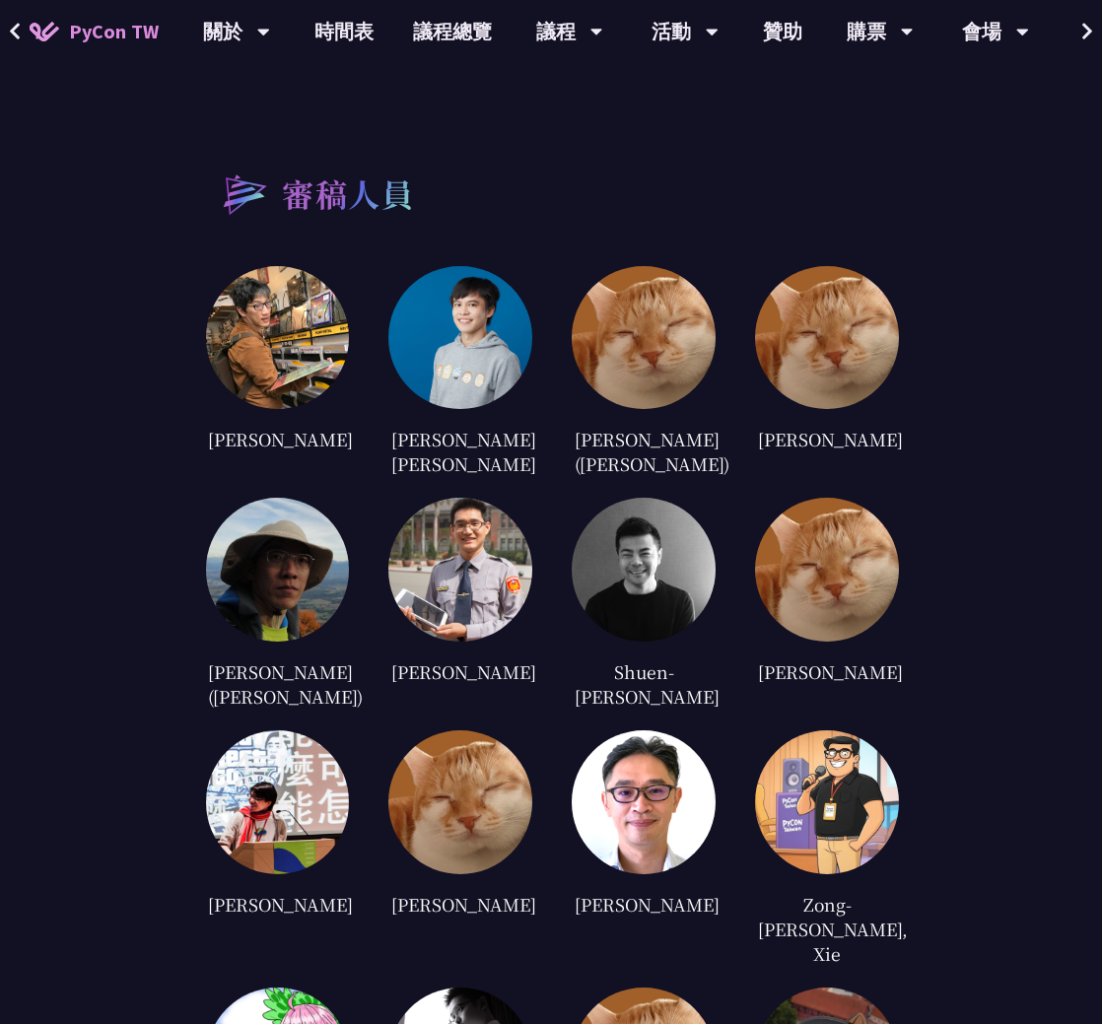
click at [839, 324] on img at bounding box center [827, 338] width 144 height 144
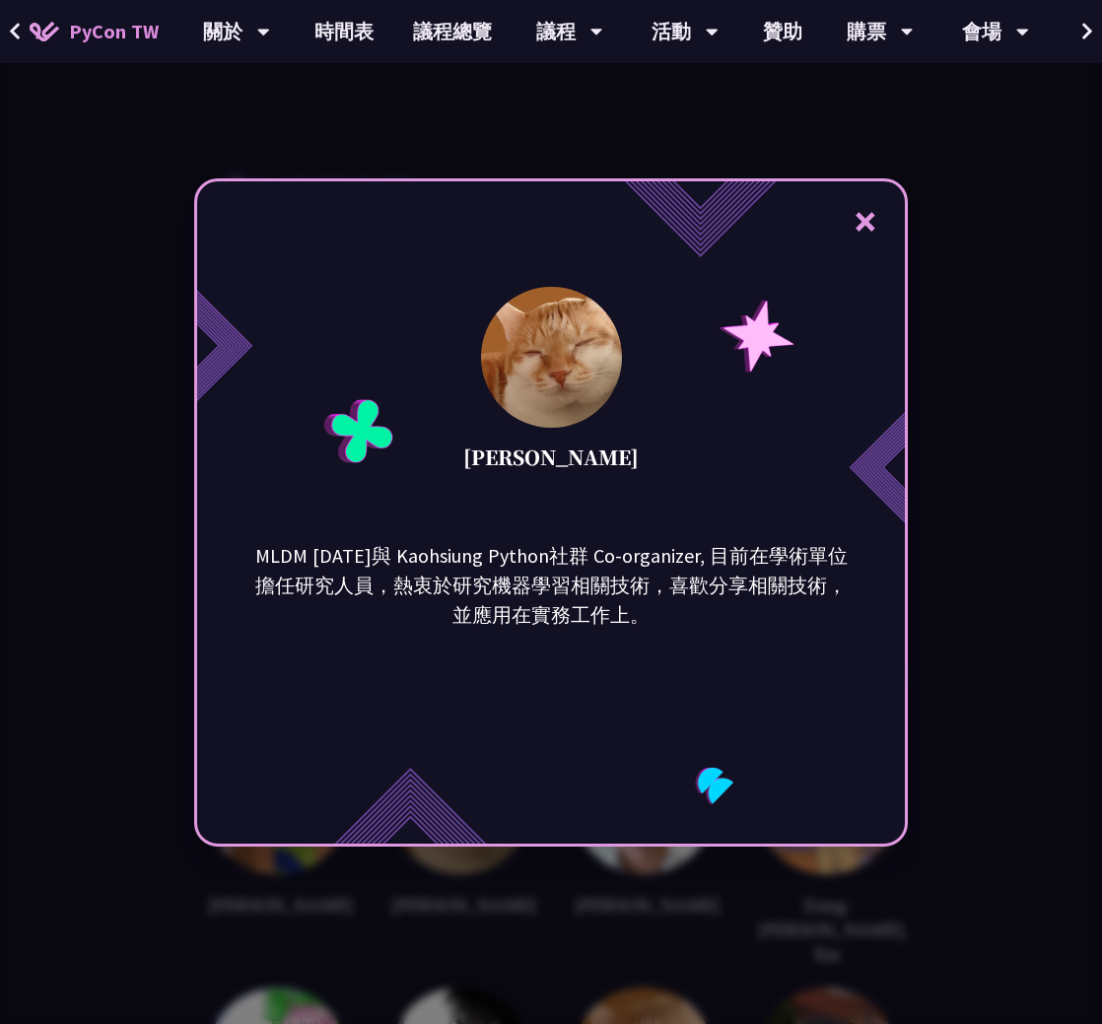
click at [1010, 320] on div "× [PERSON_NAME] MLDM [DATE]與 Kaohsiung Python社群 Co-organizer, 目前在學術單位擔任研究人員，熱衷於…" at bounding box center [551, 512] width 1102 height 1024
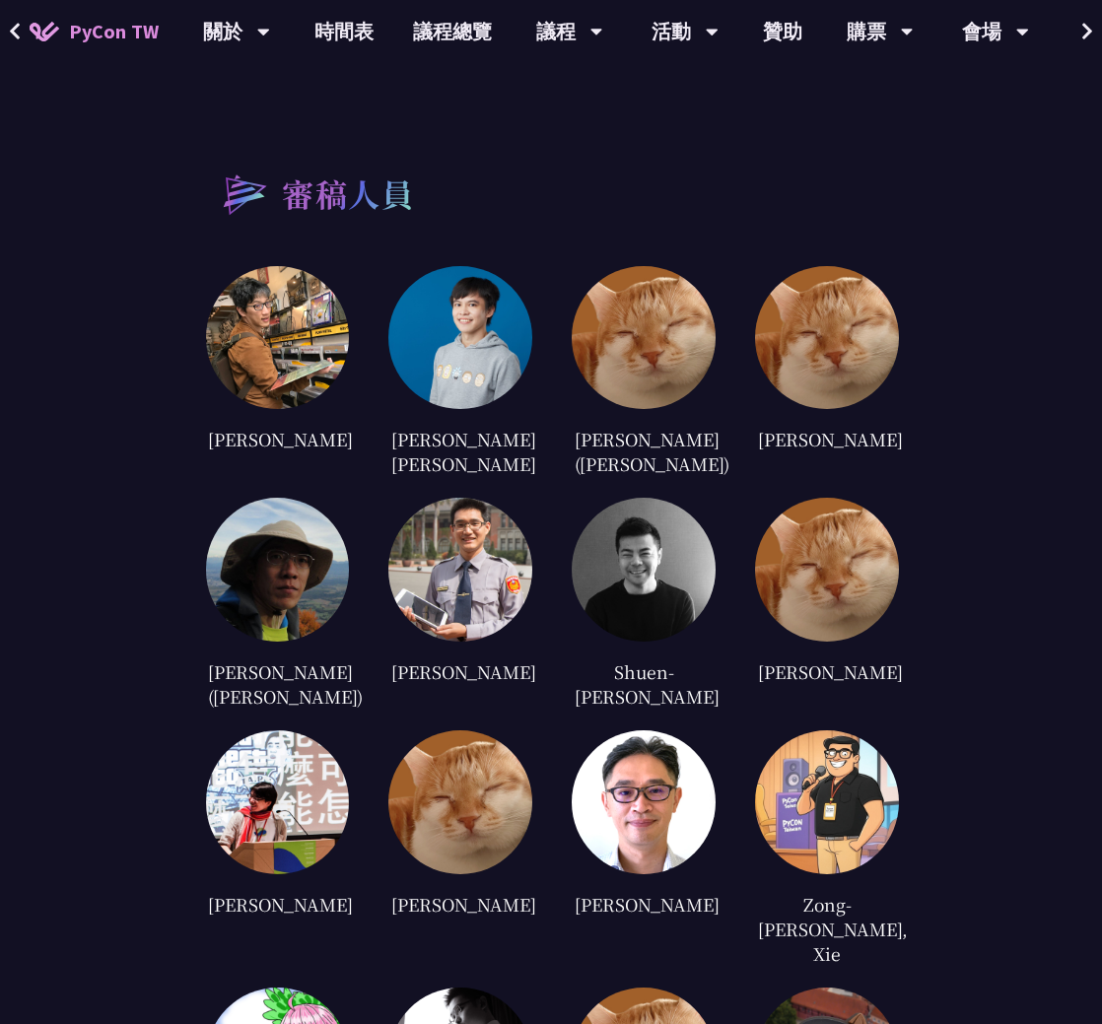
click at [636, 336] on img at bounding box center [644, 338] width 144 height 144
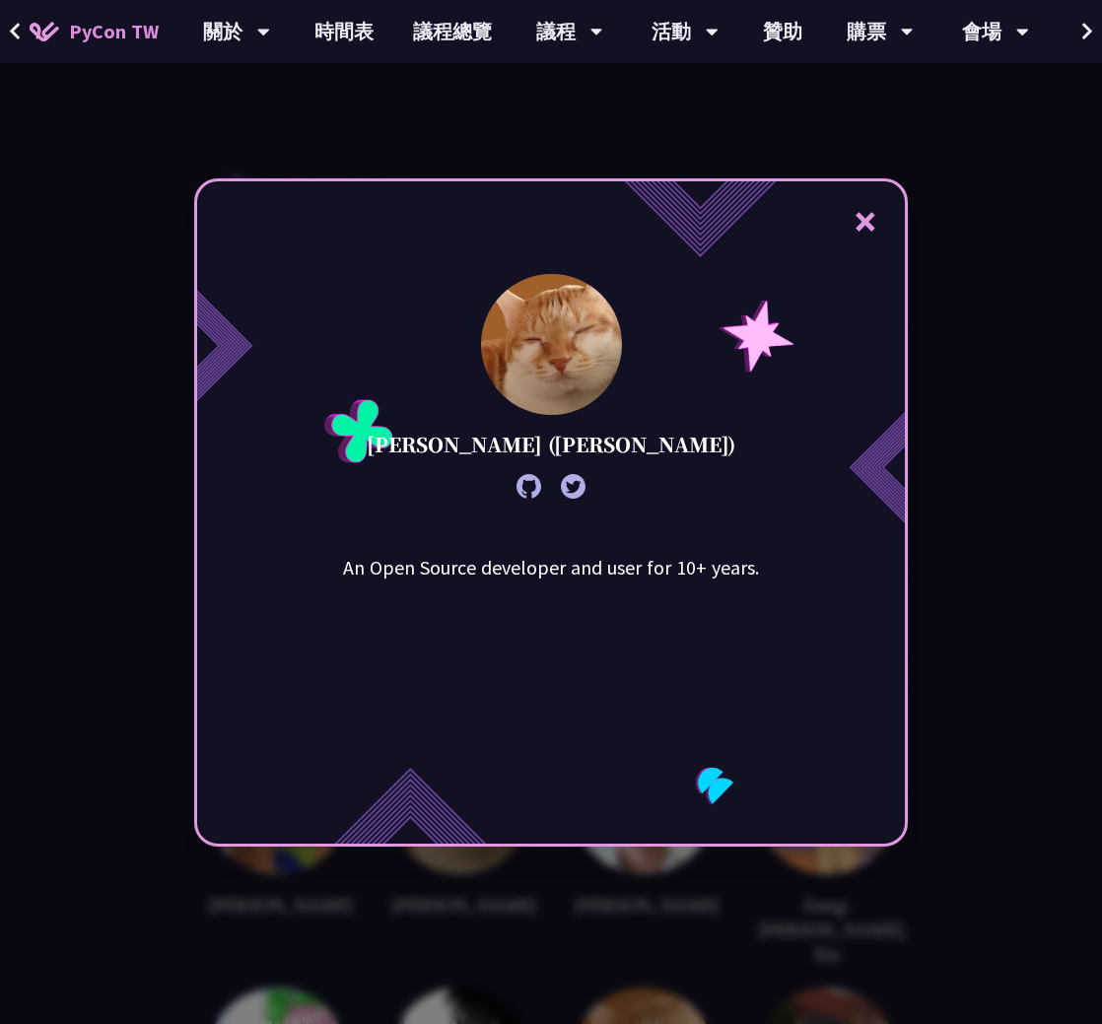
click at [1037, 332] on div "× [PERSON_NAME] ([PERSON_NAME]) An Open Source developer and user for 10+ years." at bounding box center [551, 512] width 1102 height 1024
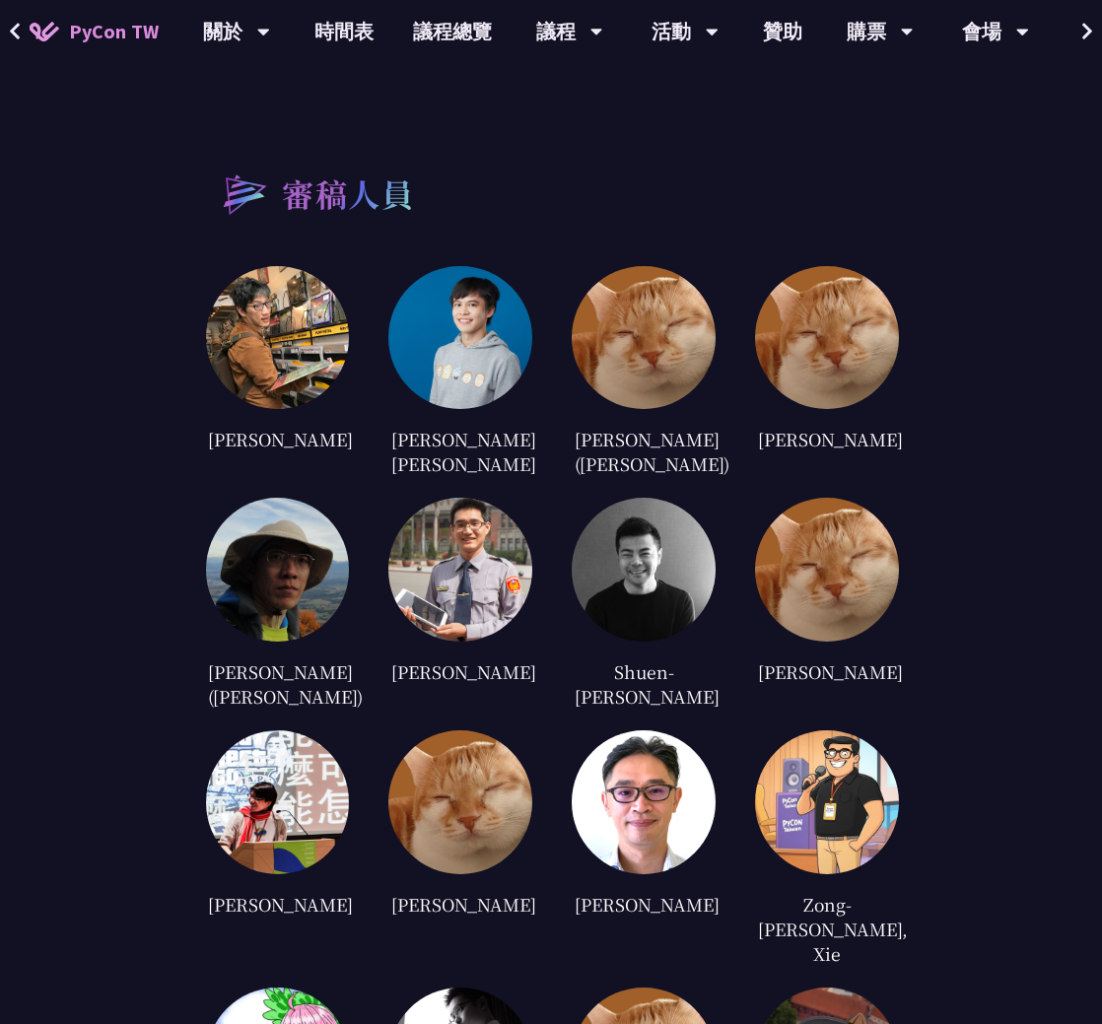
click at [488, 334] on img at bounding box center [460, 338] width 144 height 144
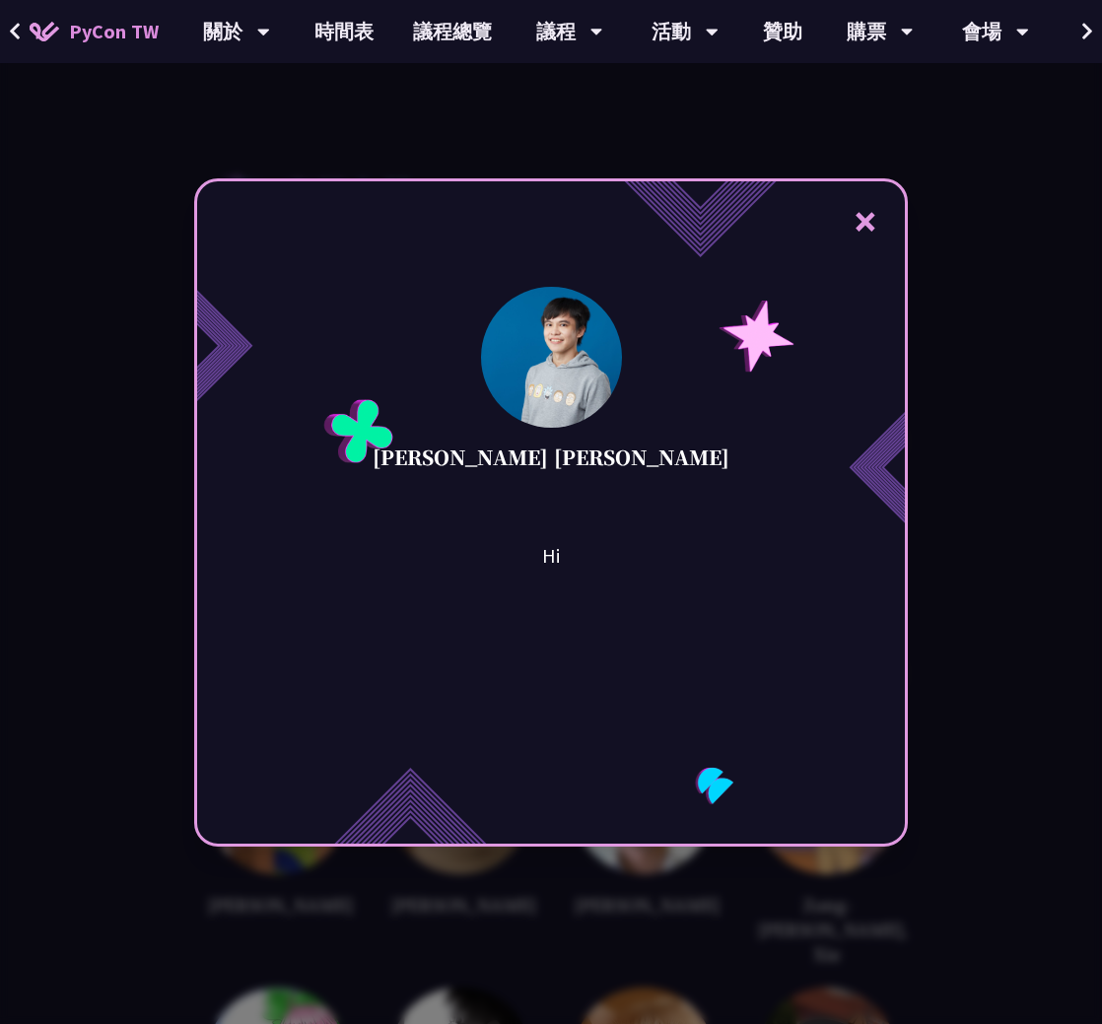
click at [1019, 336] on div "× [PERSON_NAME] [PERSON_NAME] Hi" at bounding box center [551, 512] width 1102 height 1024
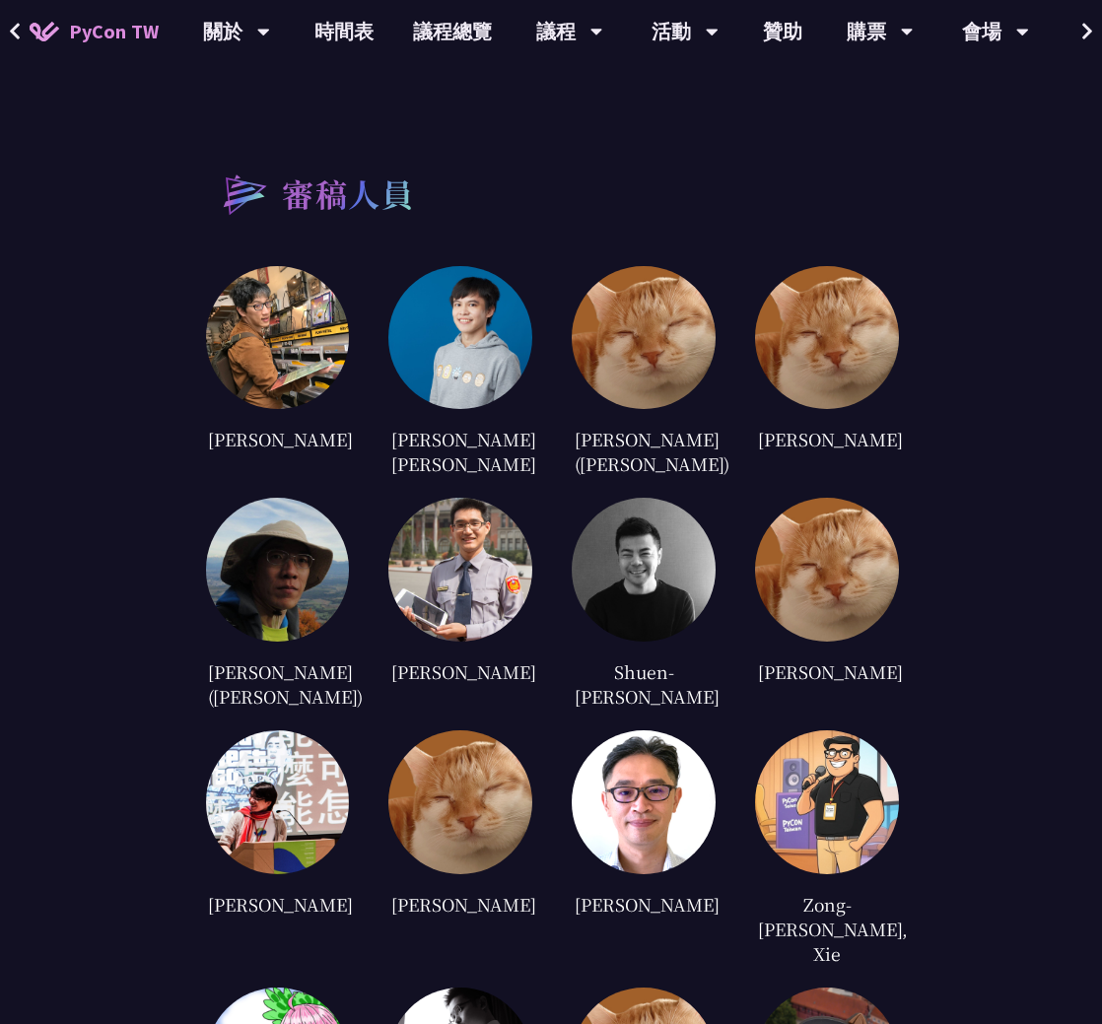
click at [240, 349] on img at bounding box center [278, 338] width 144 height 144
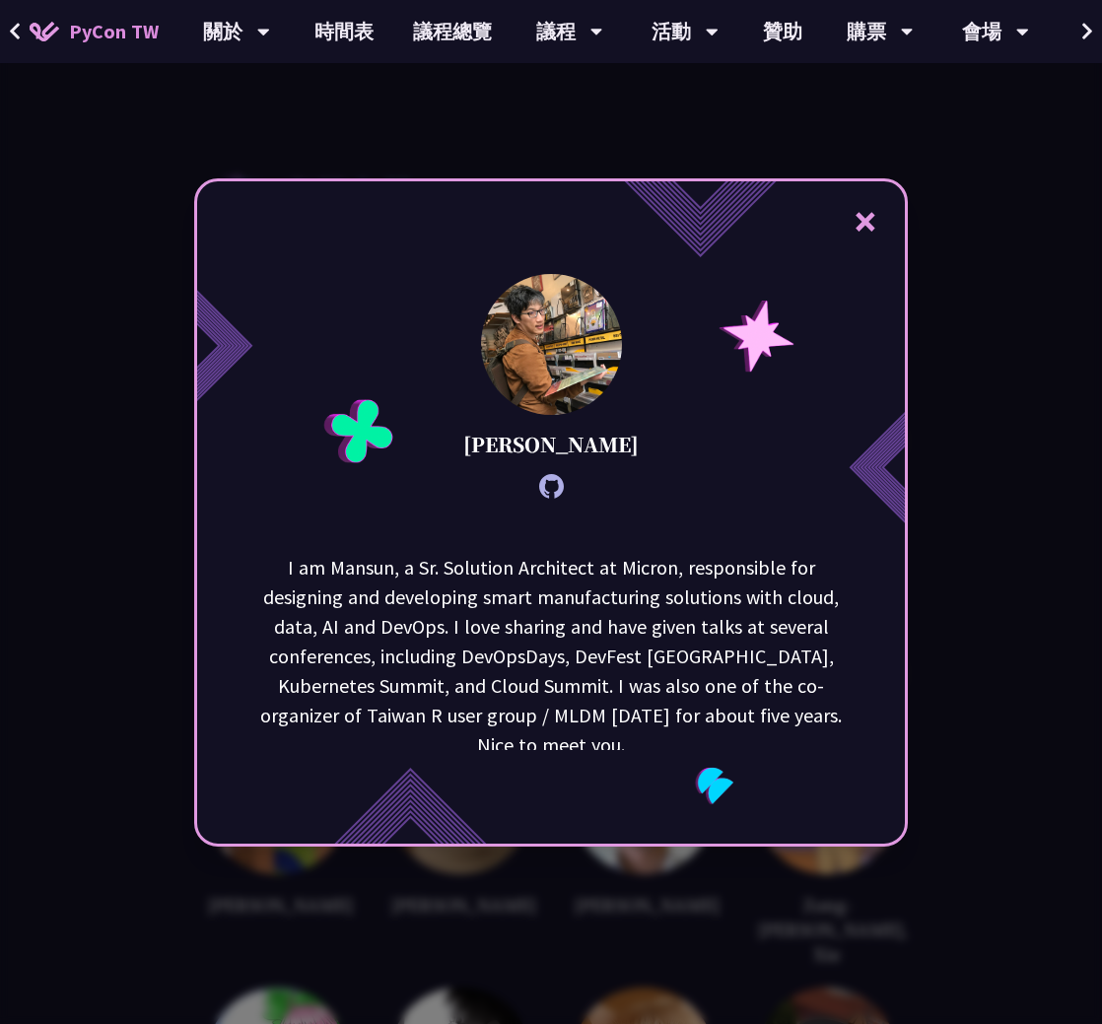
scroll to position [10, 0]
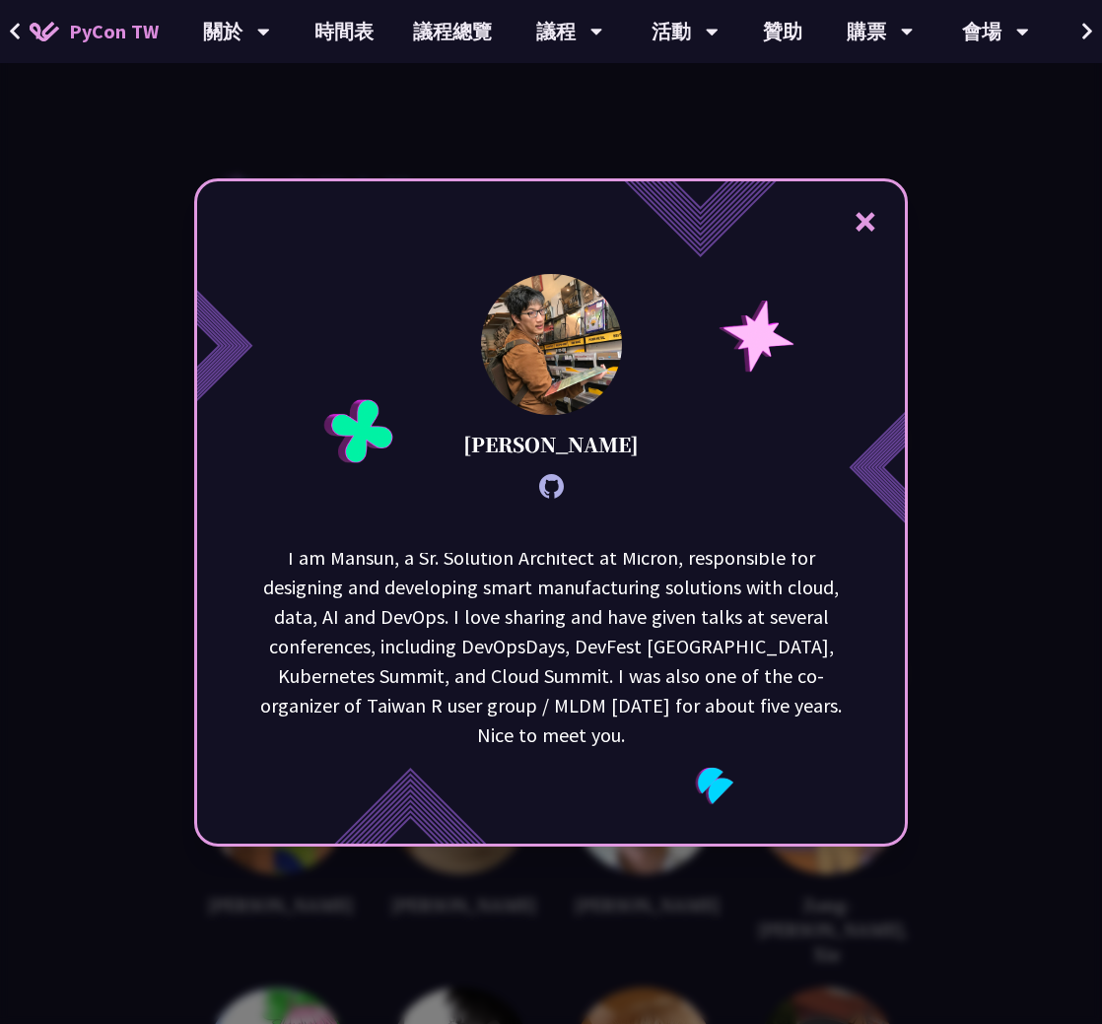
click at [956, 587] on div "× [PERSON_NAME] I am [GEOGRAPHIC_DATA], a Sr. Solution Architect at Micron, res…" at bounding box center [551, 512] width 1102 height 1024
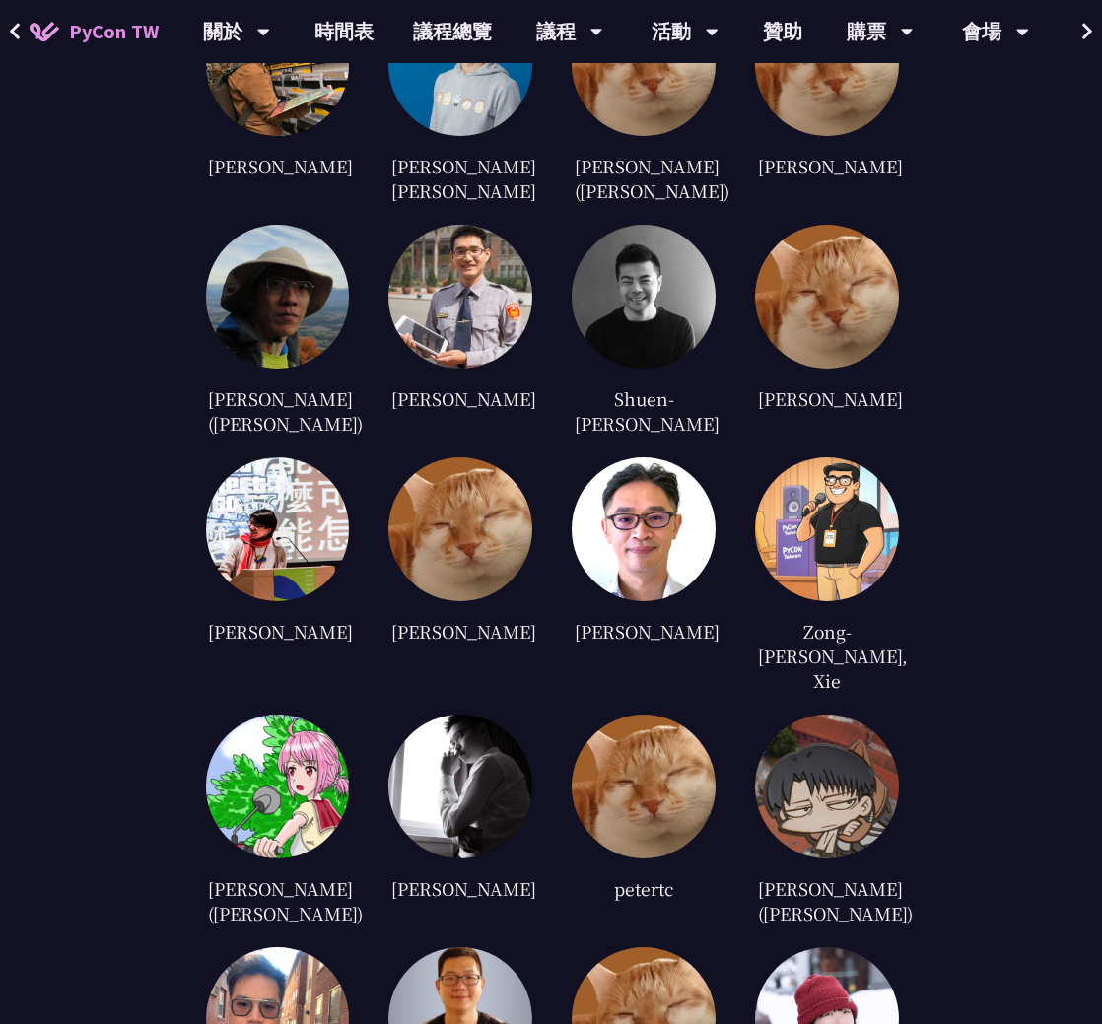
scroll to position [3944, 0]
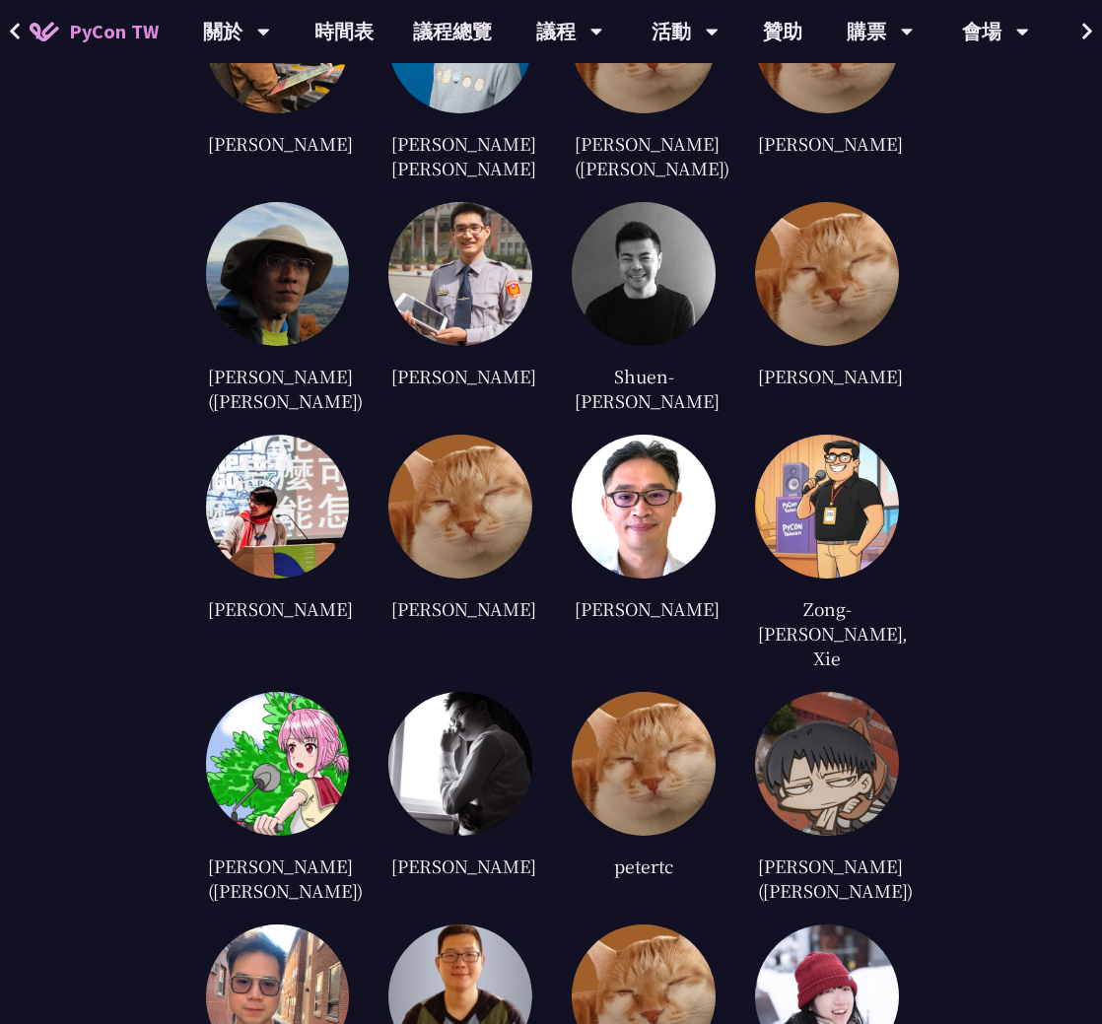
click at [295, 344] on div at bounding box center [278, 274] width 144 height 144
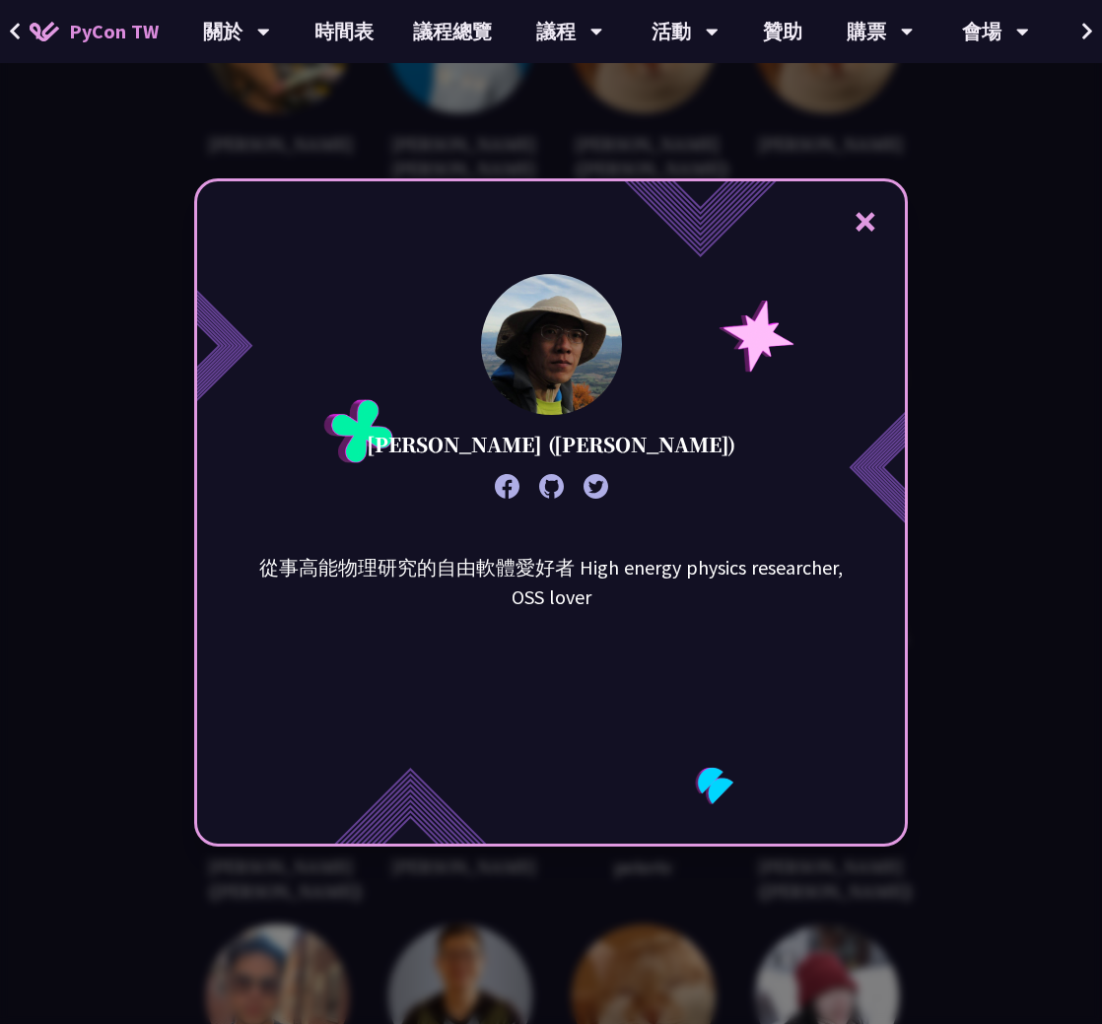
click at [990, 599] on div "× [PERSON_NAME] ([PERSON_NAME]) 從事高能物理研究的自由軟體愛好者 High energy physics researcher…" at bounding box center [551, 512] width 1102 height 1024
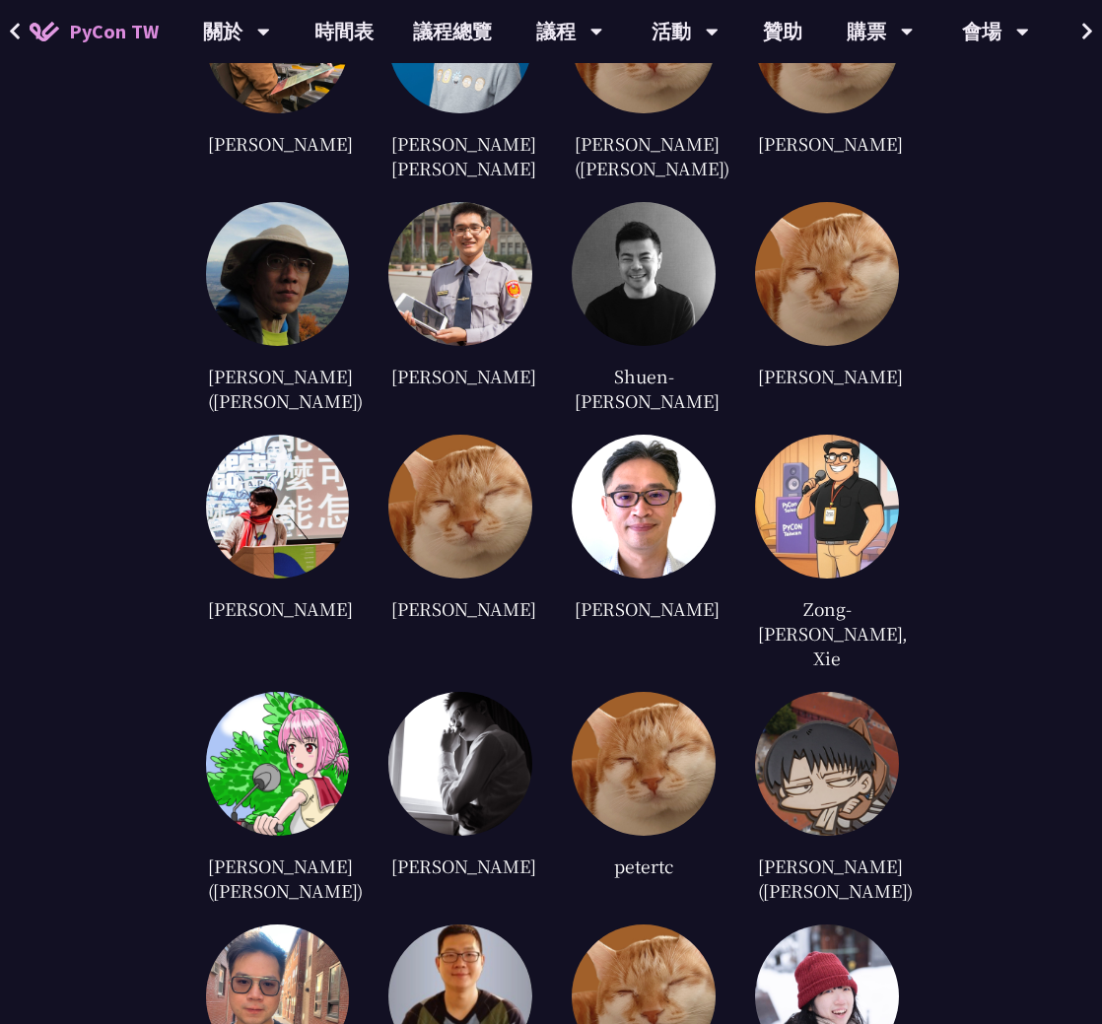
click at [420, 306] on img at bounding box center [460, 274] width 144 height 144
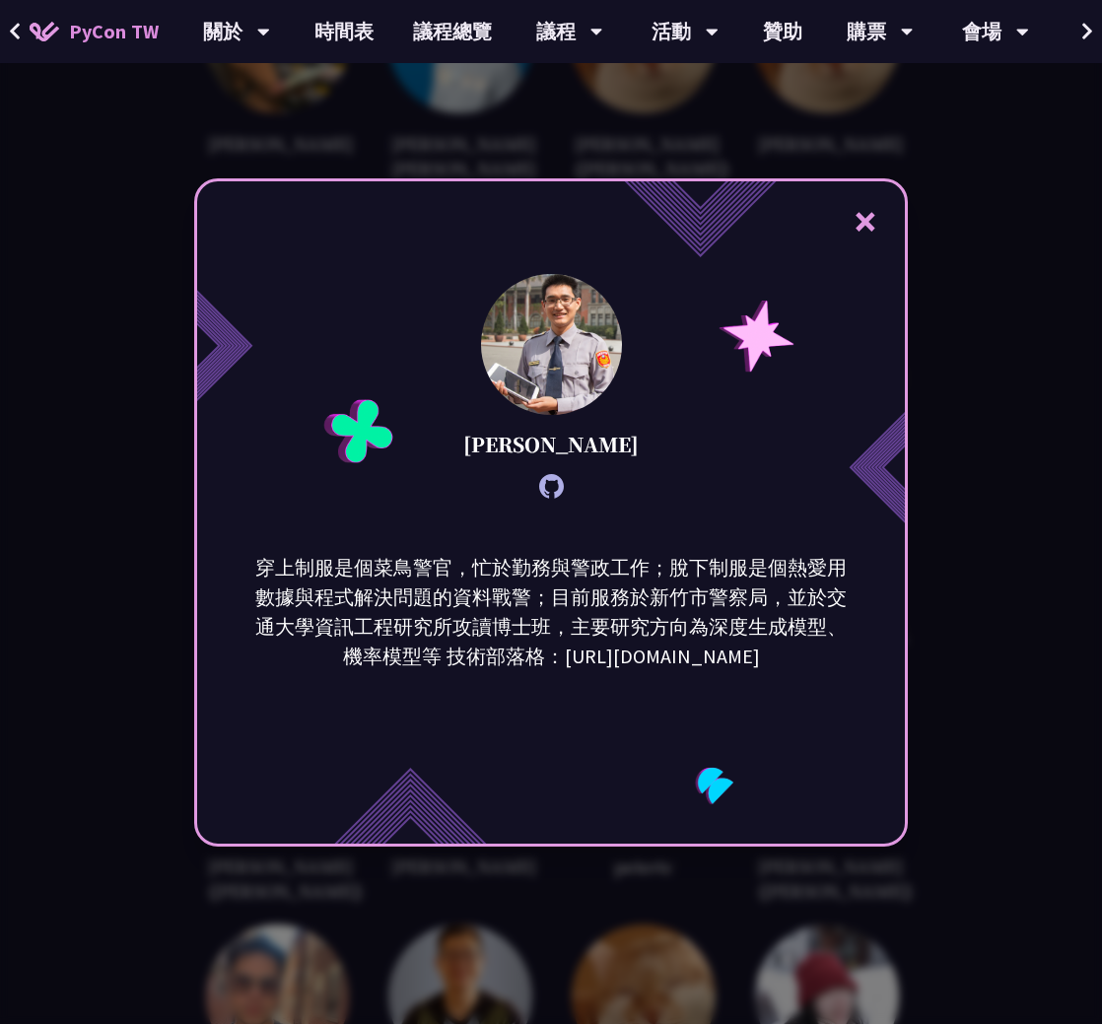
click at [950, 513] on div "× [PERSON_NAME] 穿上制服是個菜鳥警官，忙於勤務與警政工作；脫下制服是個熱愛用數據與程式解決問題的資料戰警；目前服務於新竹市警察局，並於交通大學…" at bounding box center [551, 512] width 1102 height 1024
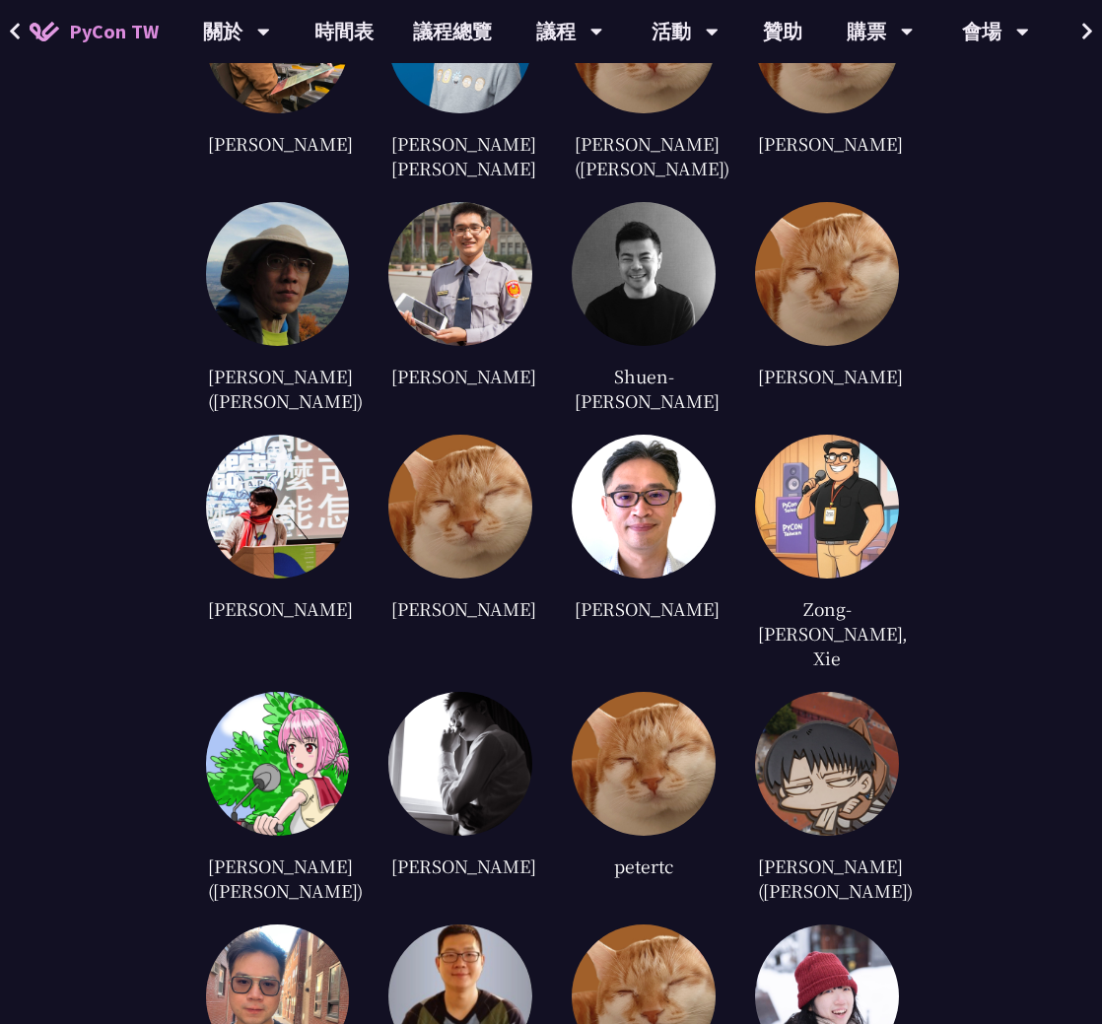
click at [631, 296] on img at bounding box center [644, 274] width 144 height 144
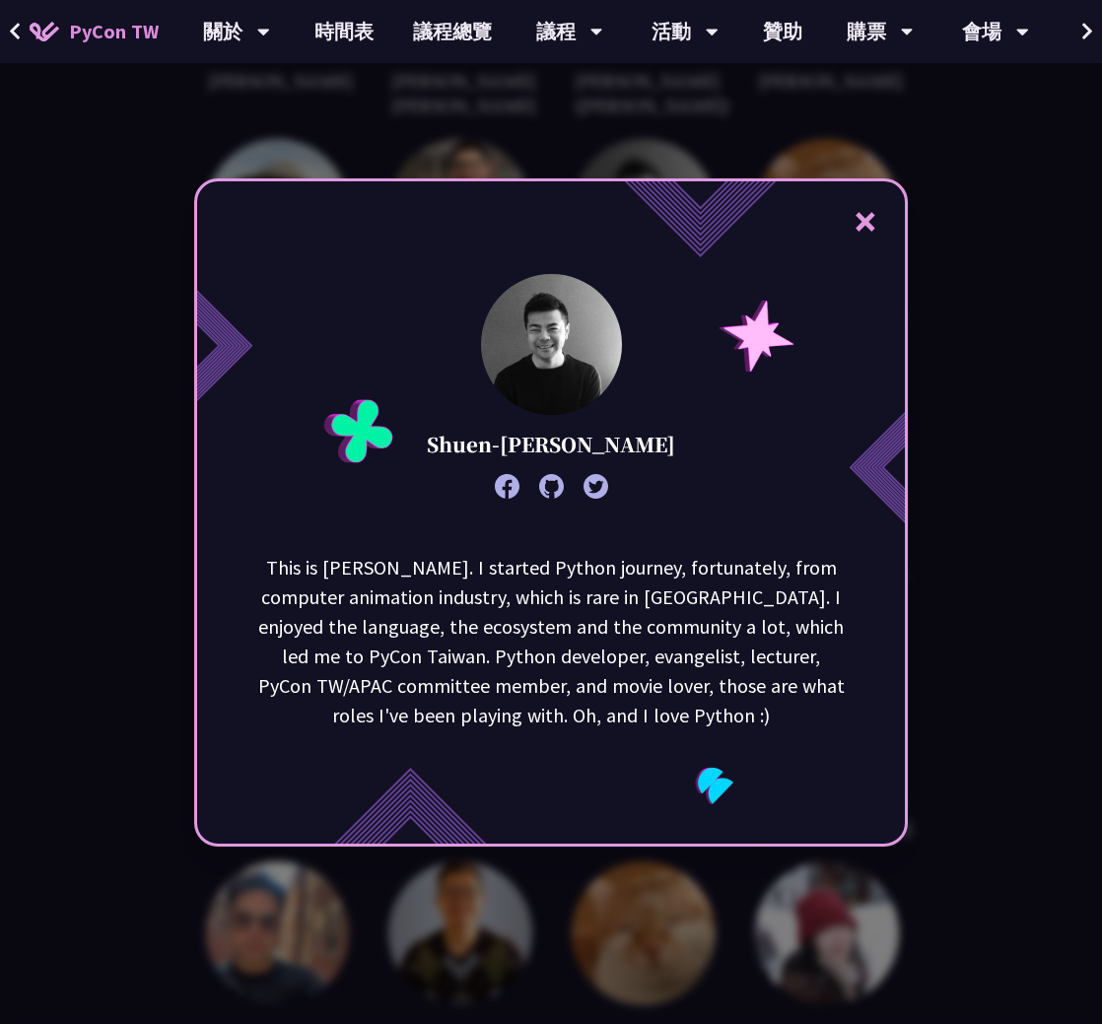
scroll to position [4043, 0]
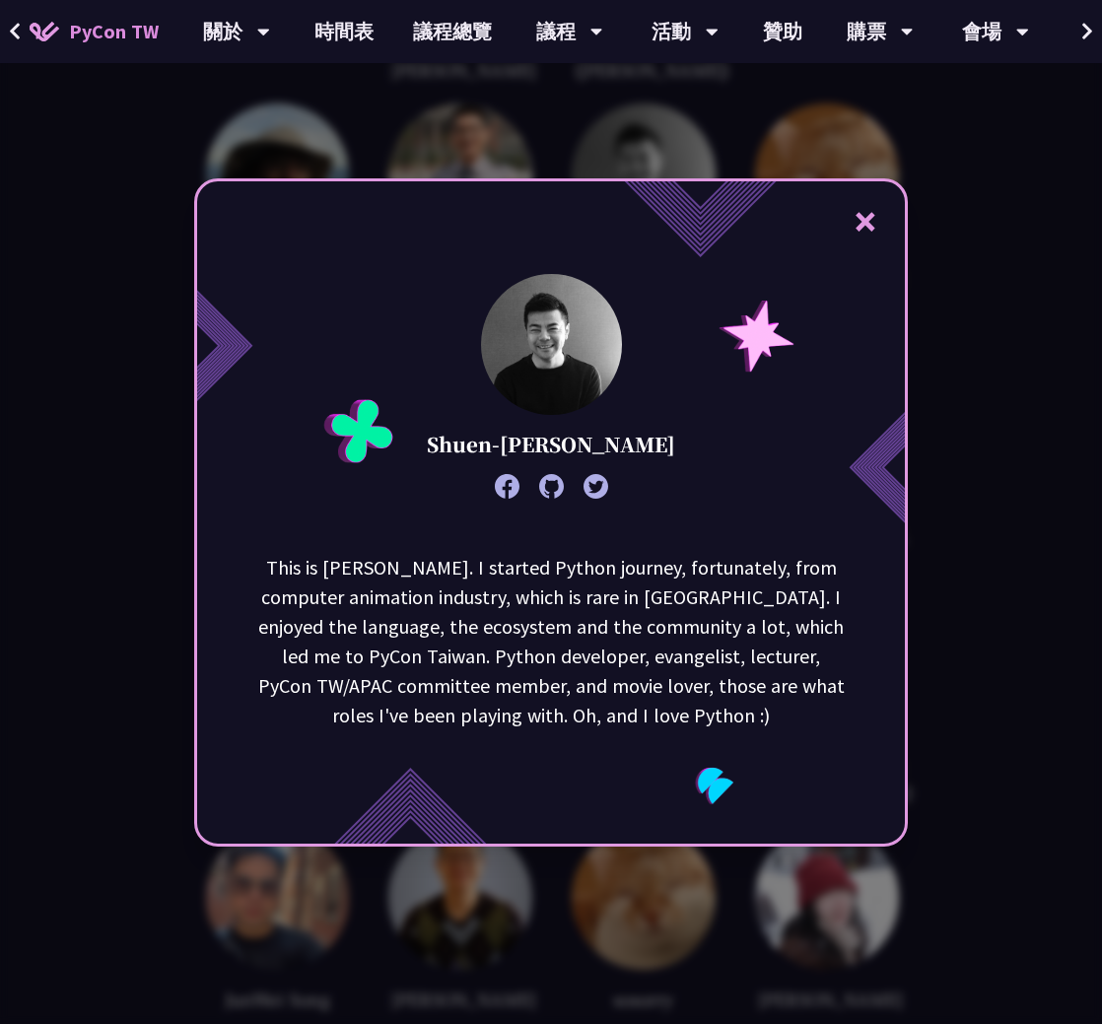
click at [961, 532] on div "× Shuen-Huei Guan This is [PERSON_NAME]. I started Python journey, fortunately,…" at bounding box center [551, 512] width 1102 height 1024
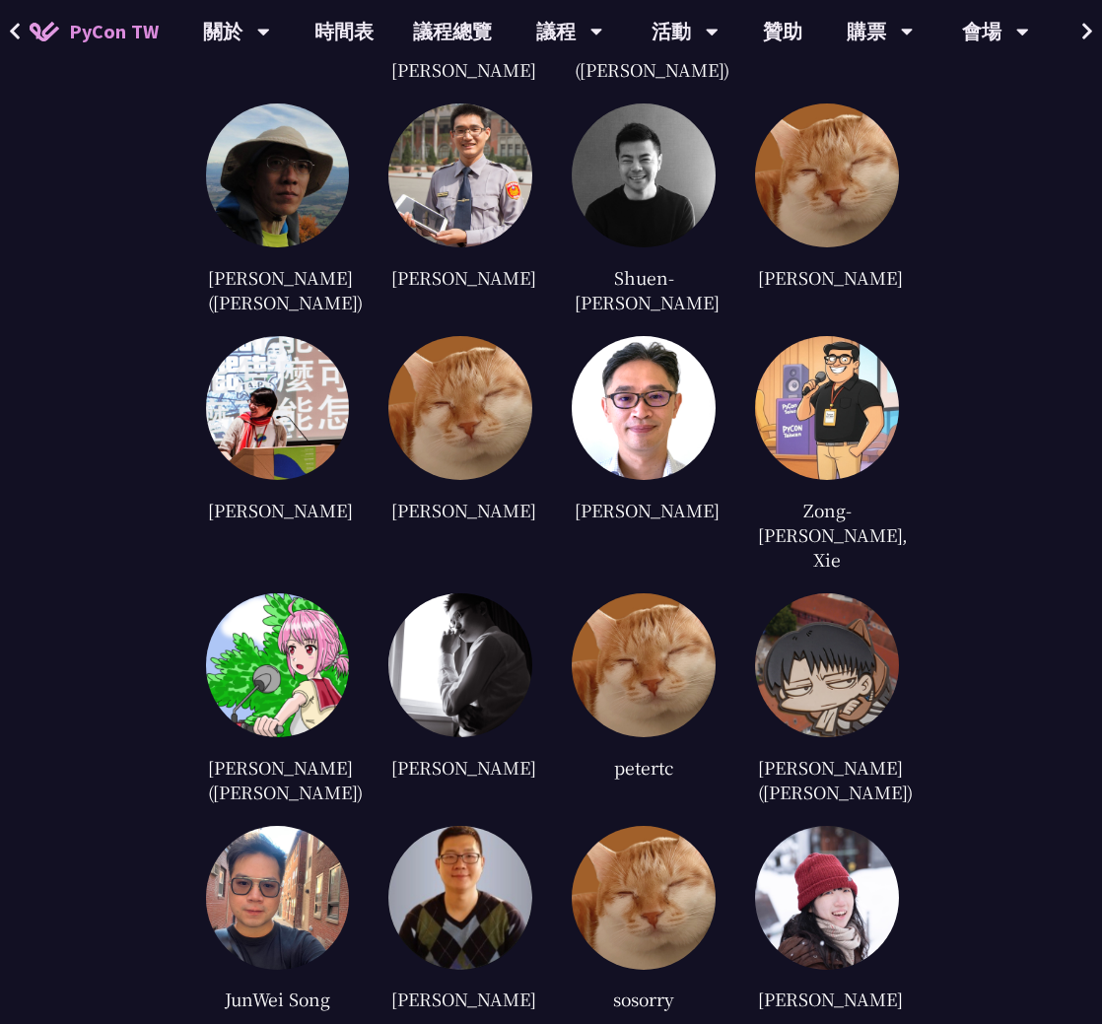
click at [669, 419] on img at bounding box center [644, 408] width 144 height 144
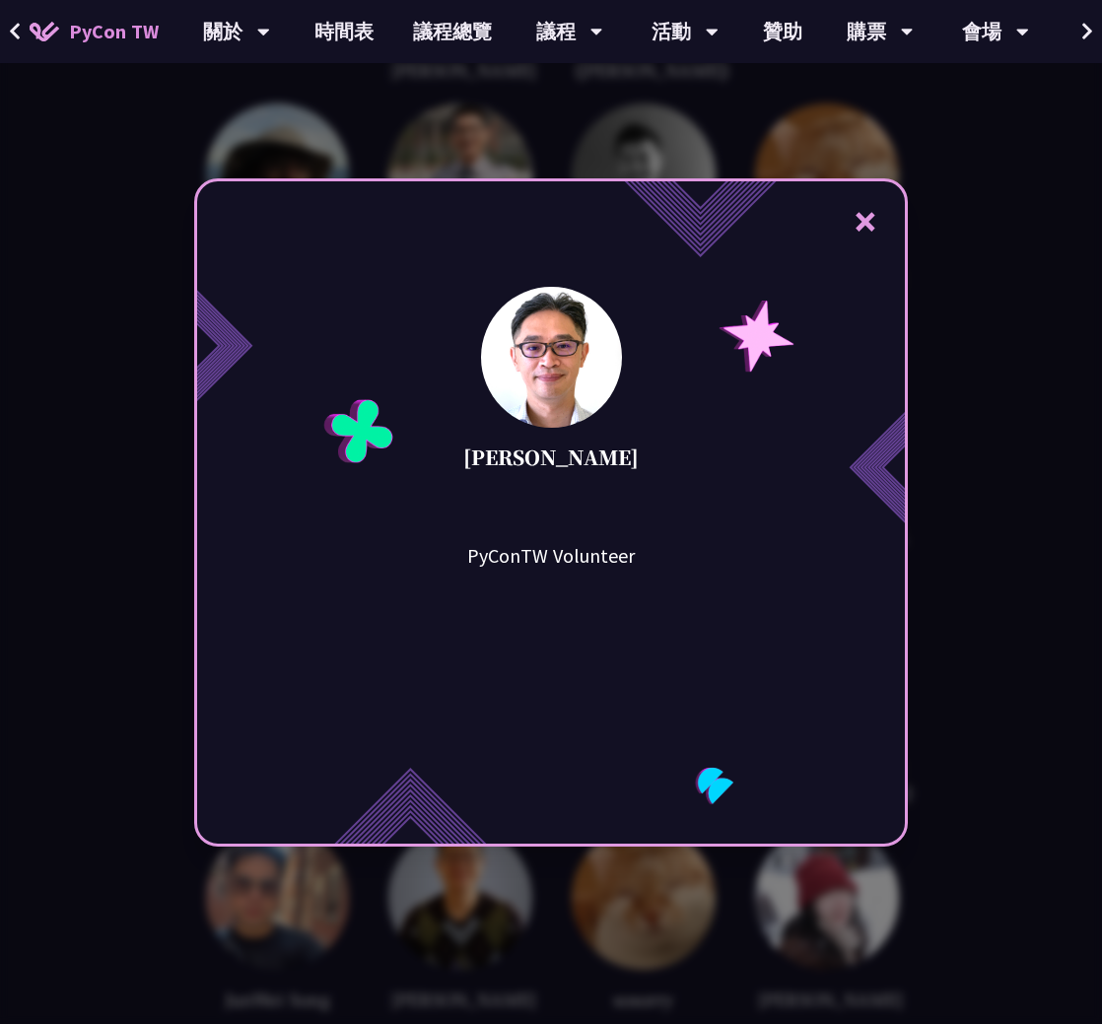
click at [947, 480] on div "× [PERSON_NAME] PyConTW Volunteer" at bounding box center [551, 512] width 1102 height 1024
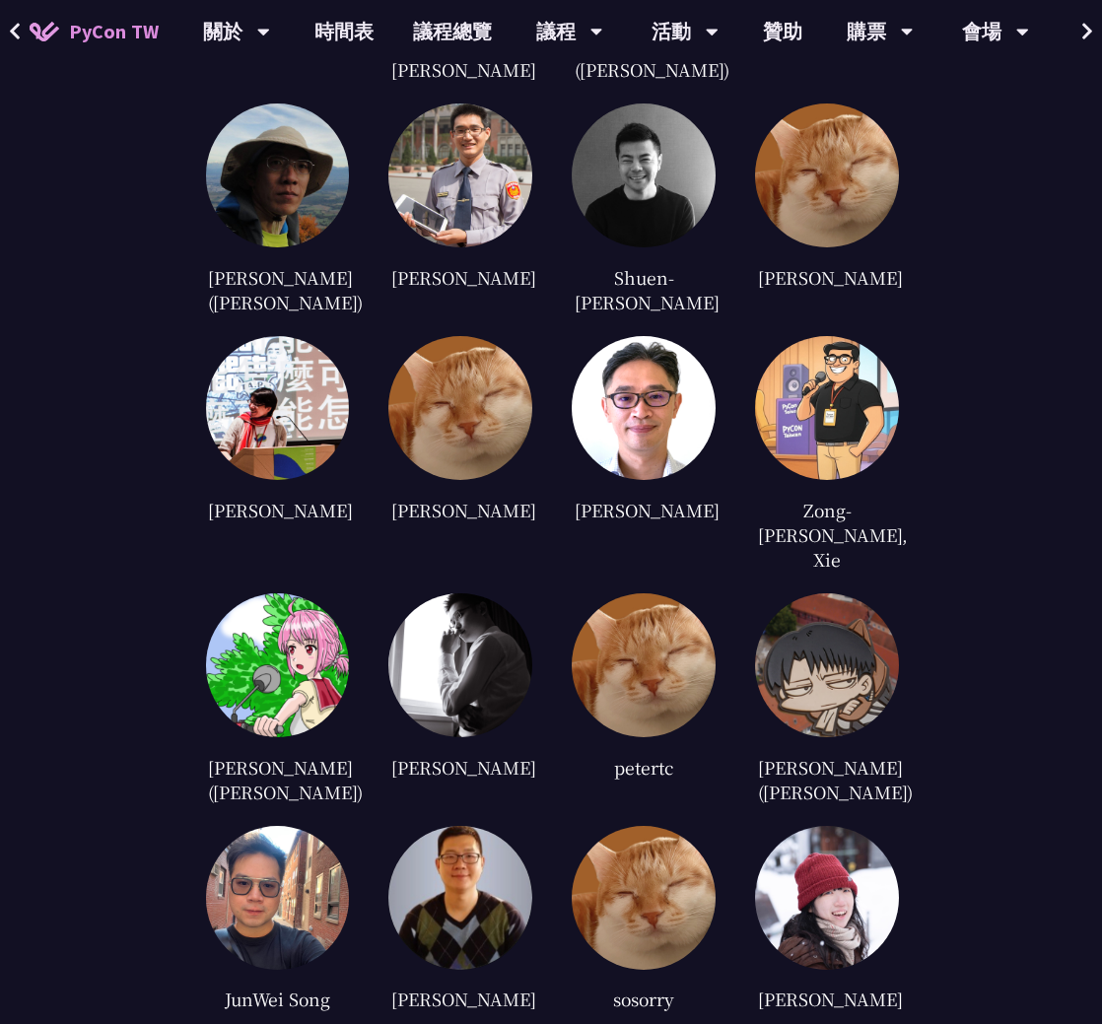
scroll to position [4141, 0]
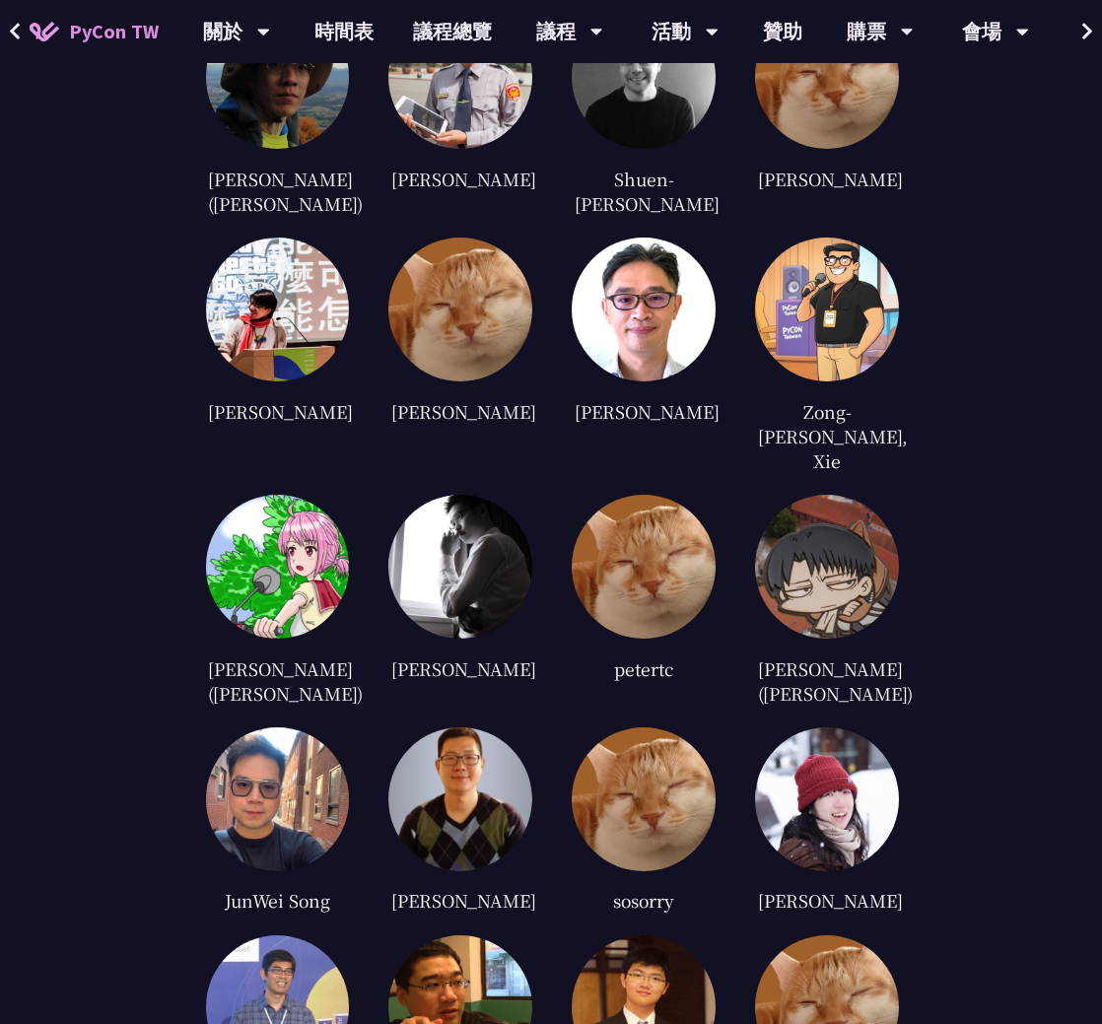
click at [515, 511] on img at bounding box center [460, 567] width 144 height 144
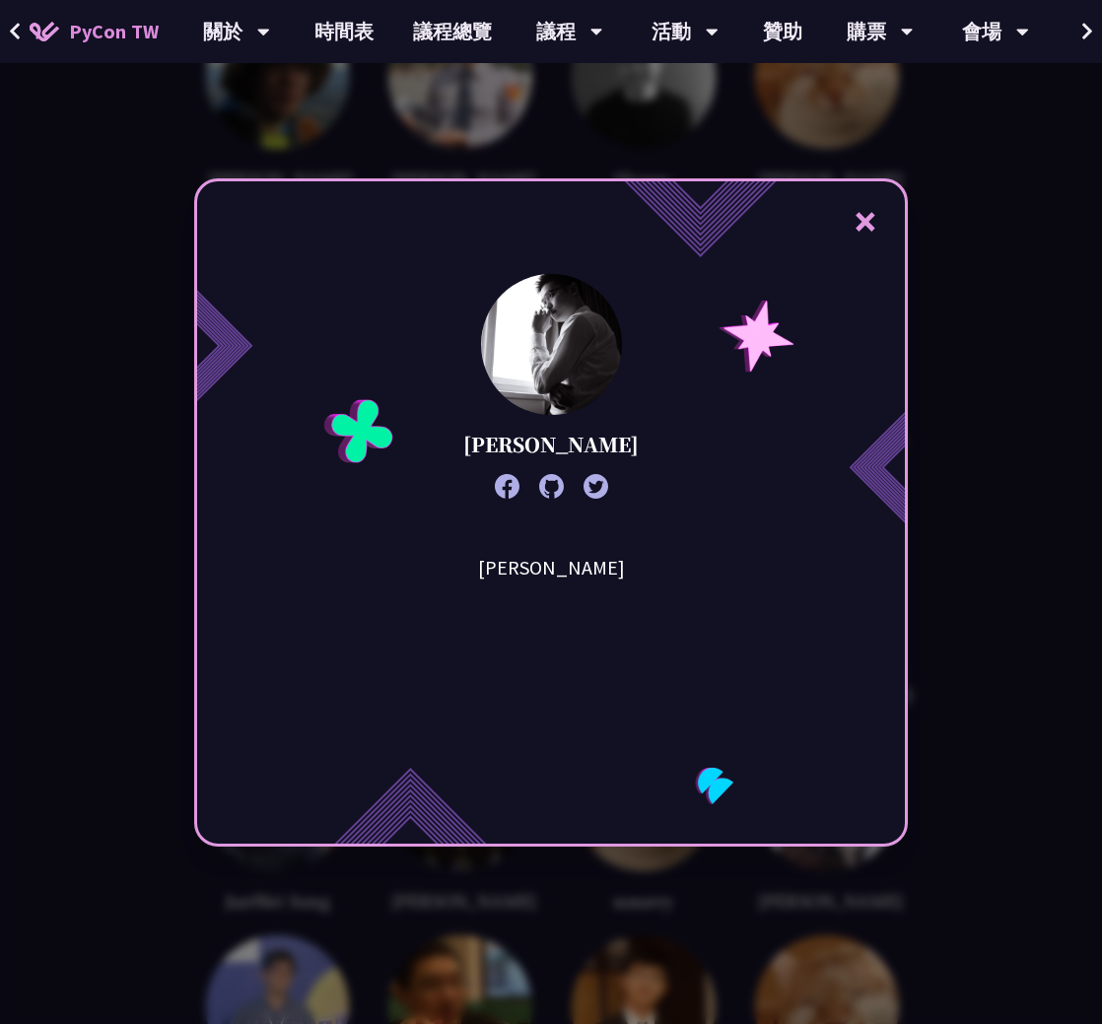
click at [966, 557] on div "× [PERSON_NAME][PERSON_NAME]" at bounding box center [551, 512] width 1102 height 1024
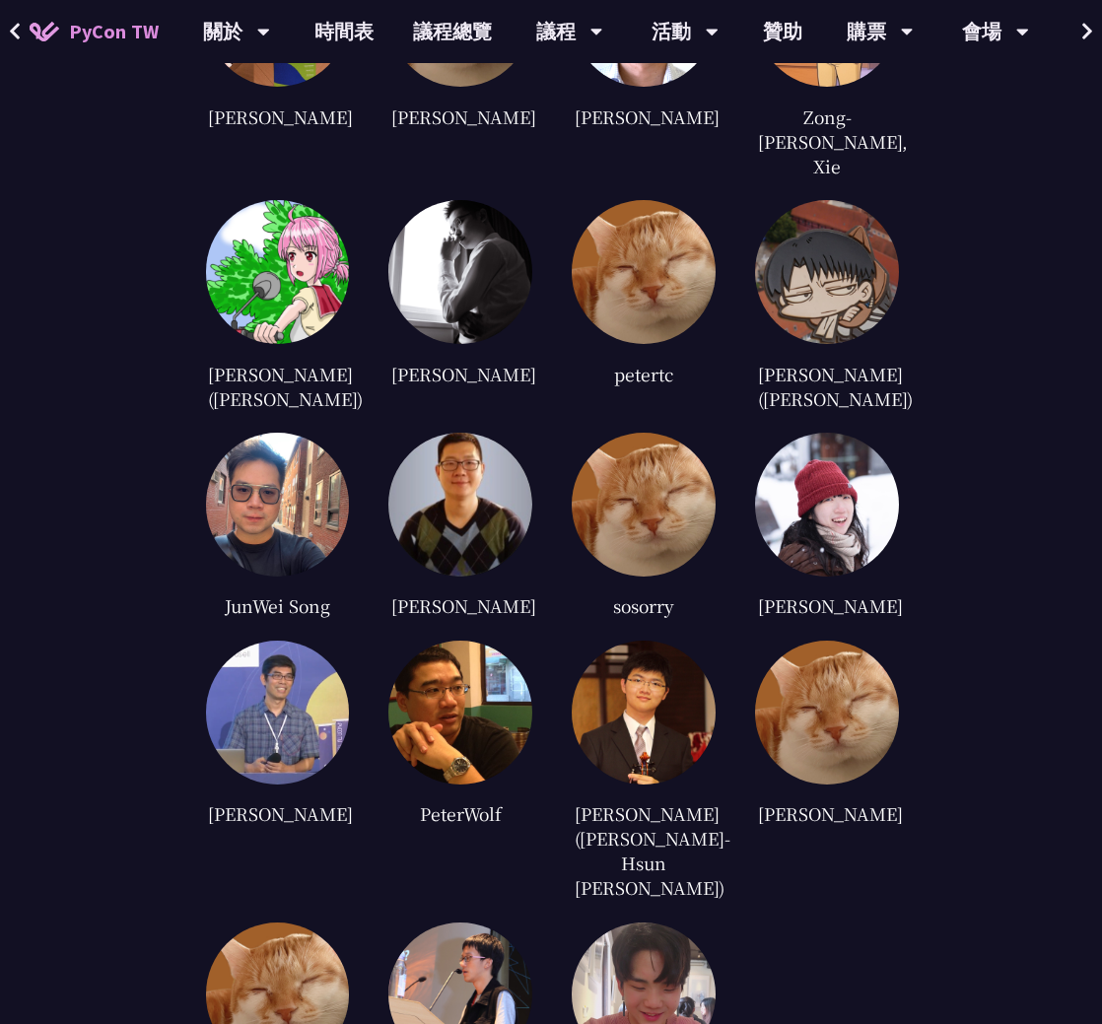
scroll to position [4437, 0]
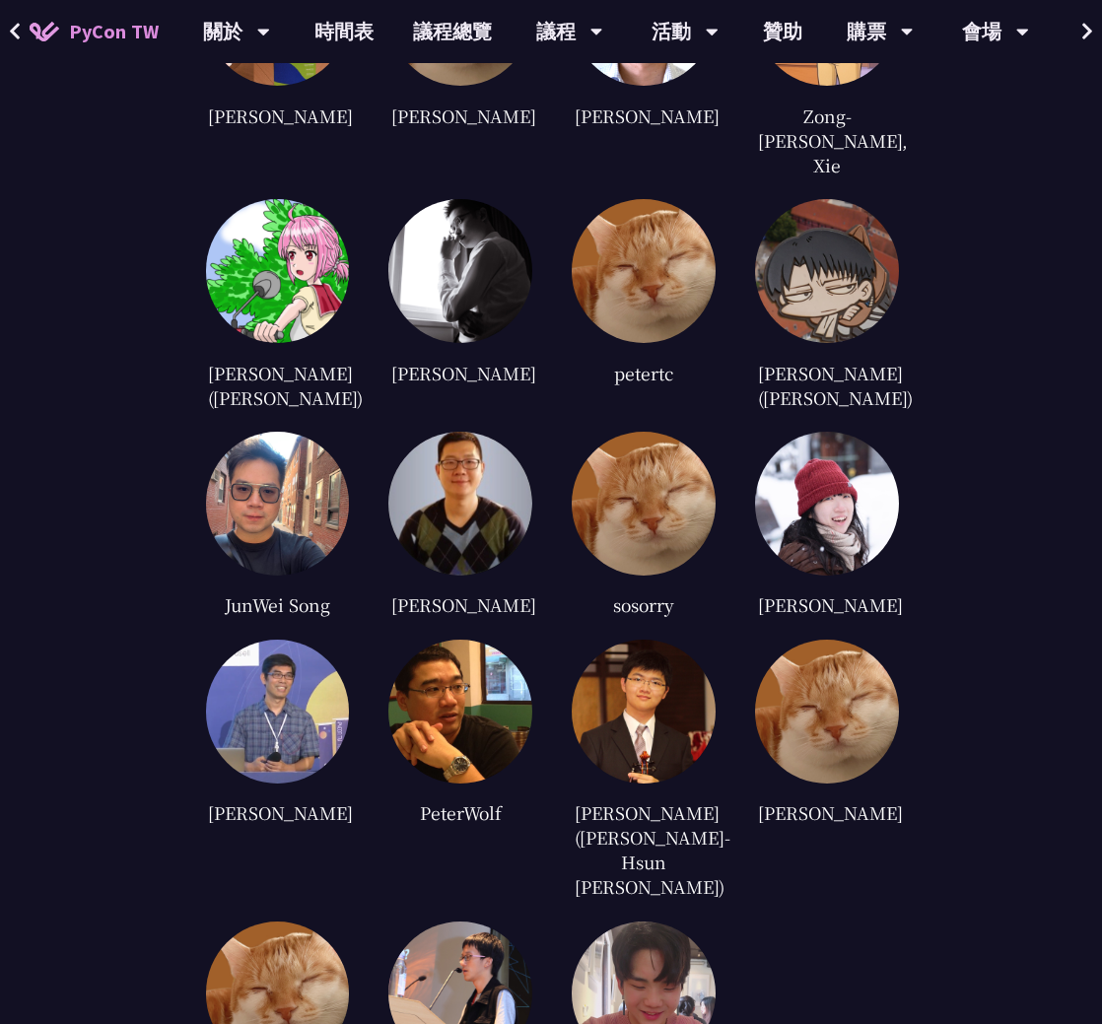
click at [684, 648] on img at bounding box center [644, 712] width 144 height 144
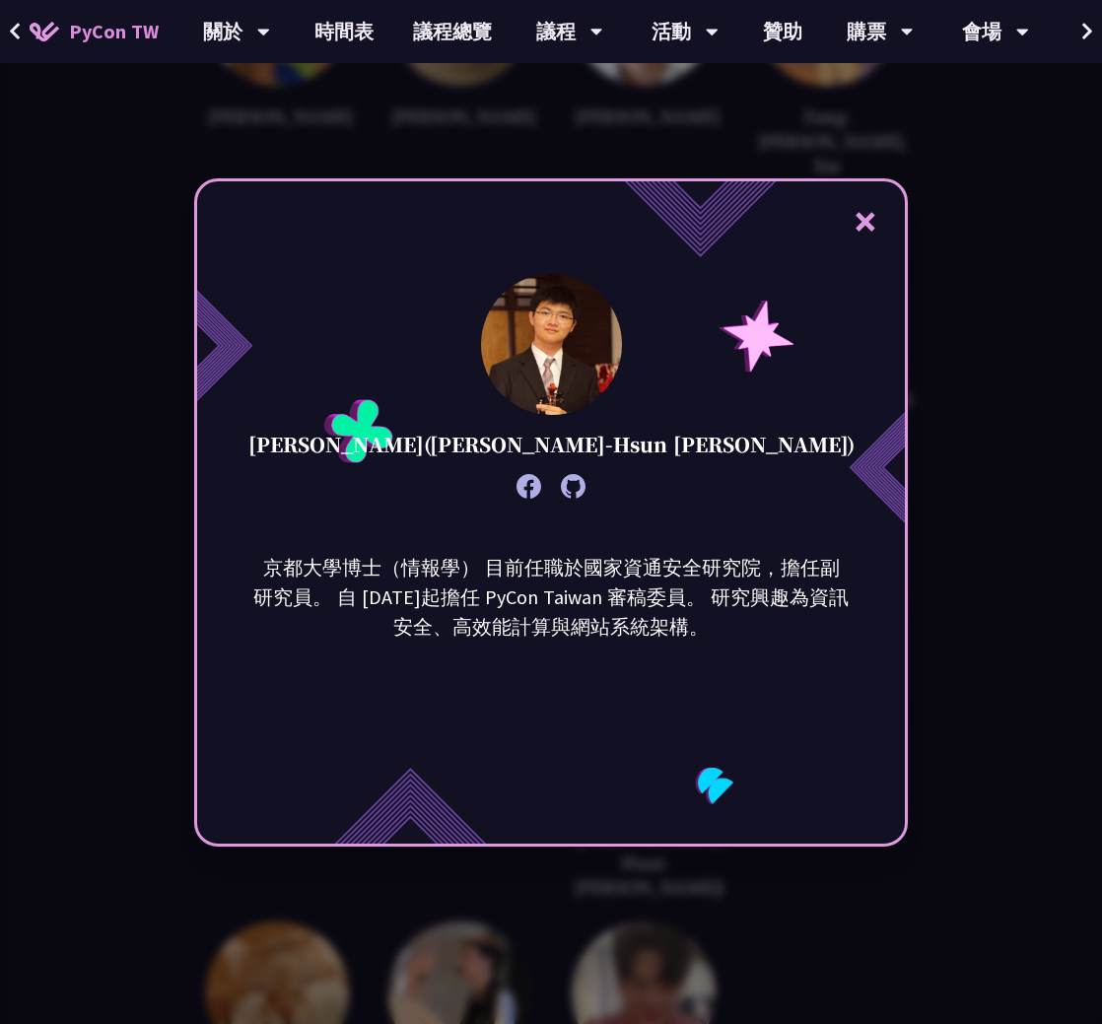
click at [981, 582] on div "× [PERSON_NAME]([PERSON_NAME]-Hsun [PERSON_NAME]) 京都大學博士（情報學） 目前任職於國家資通安全研究院，擔任…" at bounding box center [551, 512] width 1102 height 1024
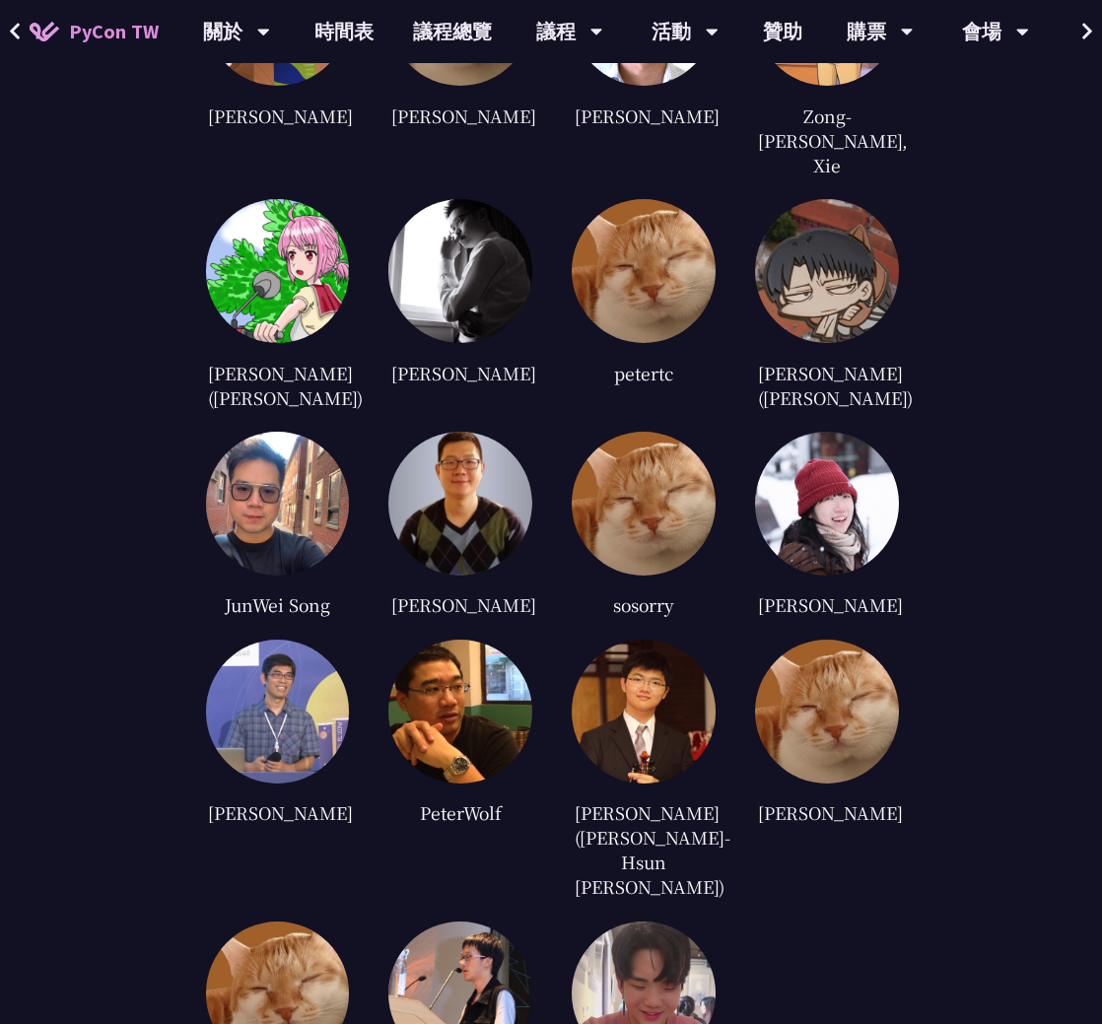
click at [465, 667] on img at bounding box center [460, 712] width 144 height 144
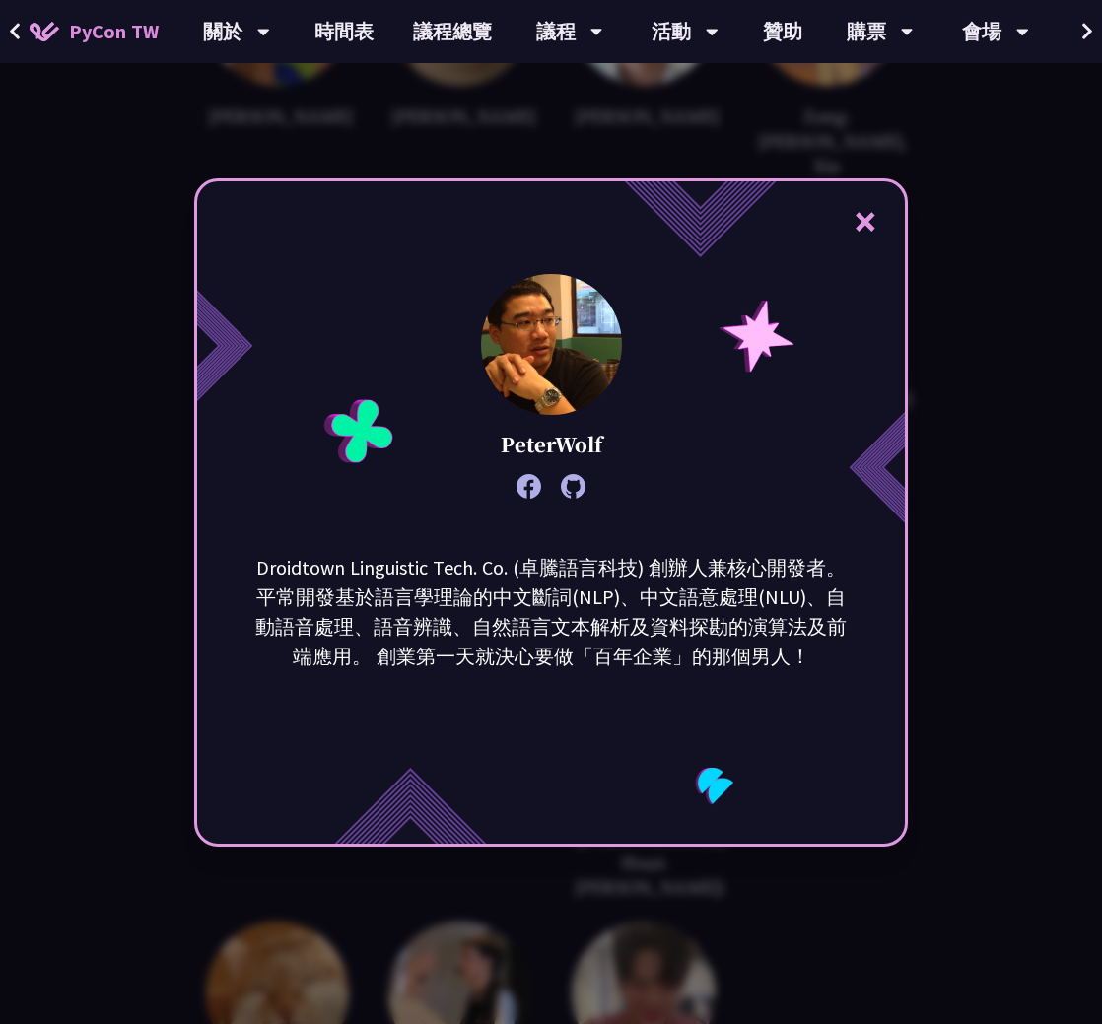
click at [984, 559] on div "× PeterWolf Droidtown Linguistic Tech. Co. (卓騰語言科技) 創辦人兼核心開發者。 平常開發基於語言學理論的中文斷詞…" at bounding box center [551, 512] width 1102 height 1024
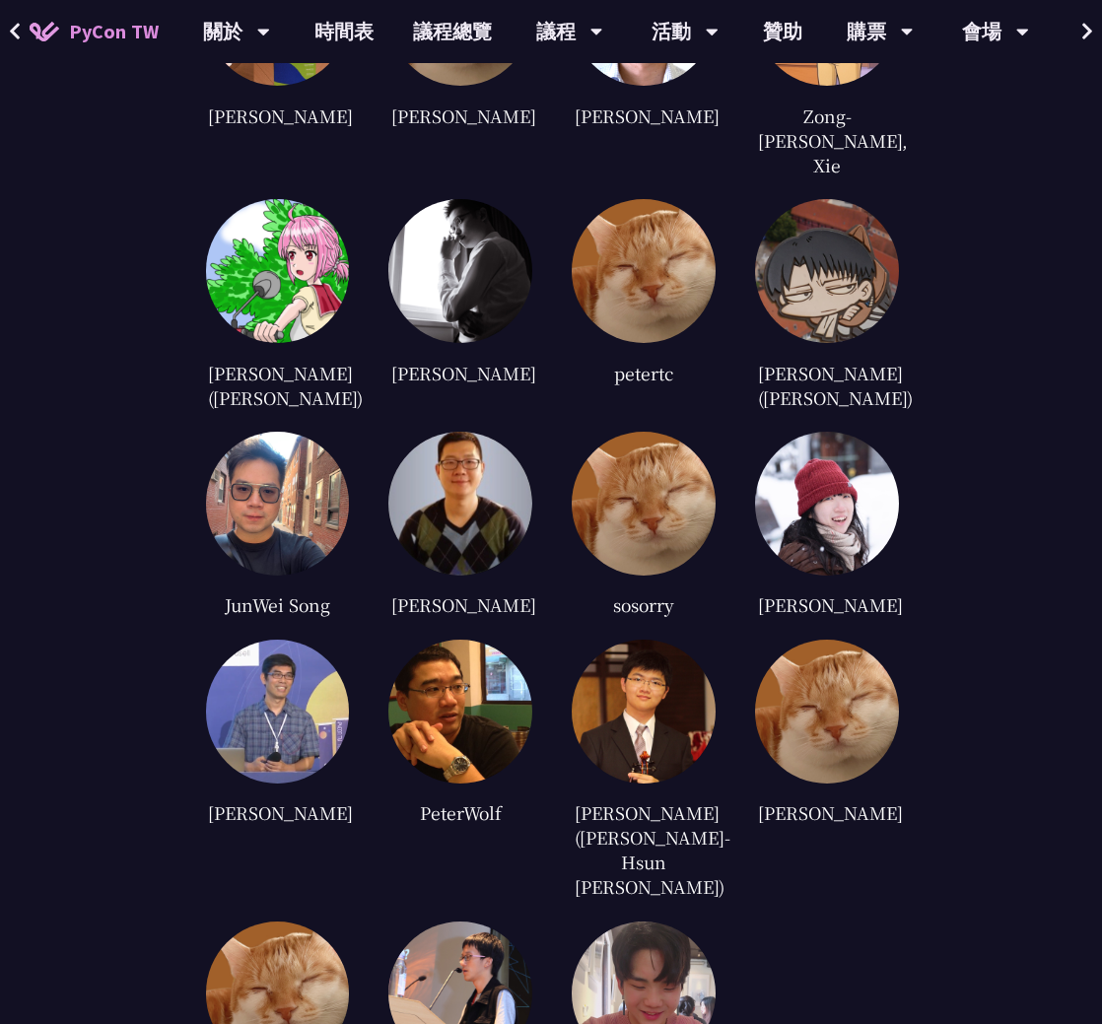
click at [262, 650] on img at bounding box center [278, 712] width 144 height 144
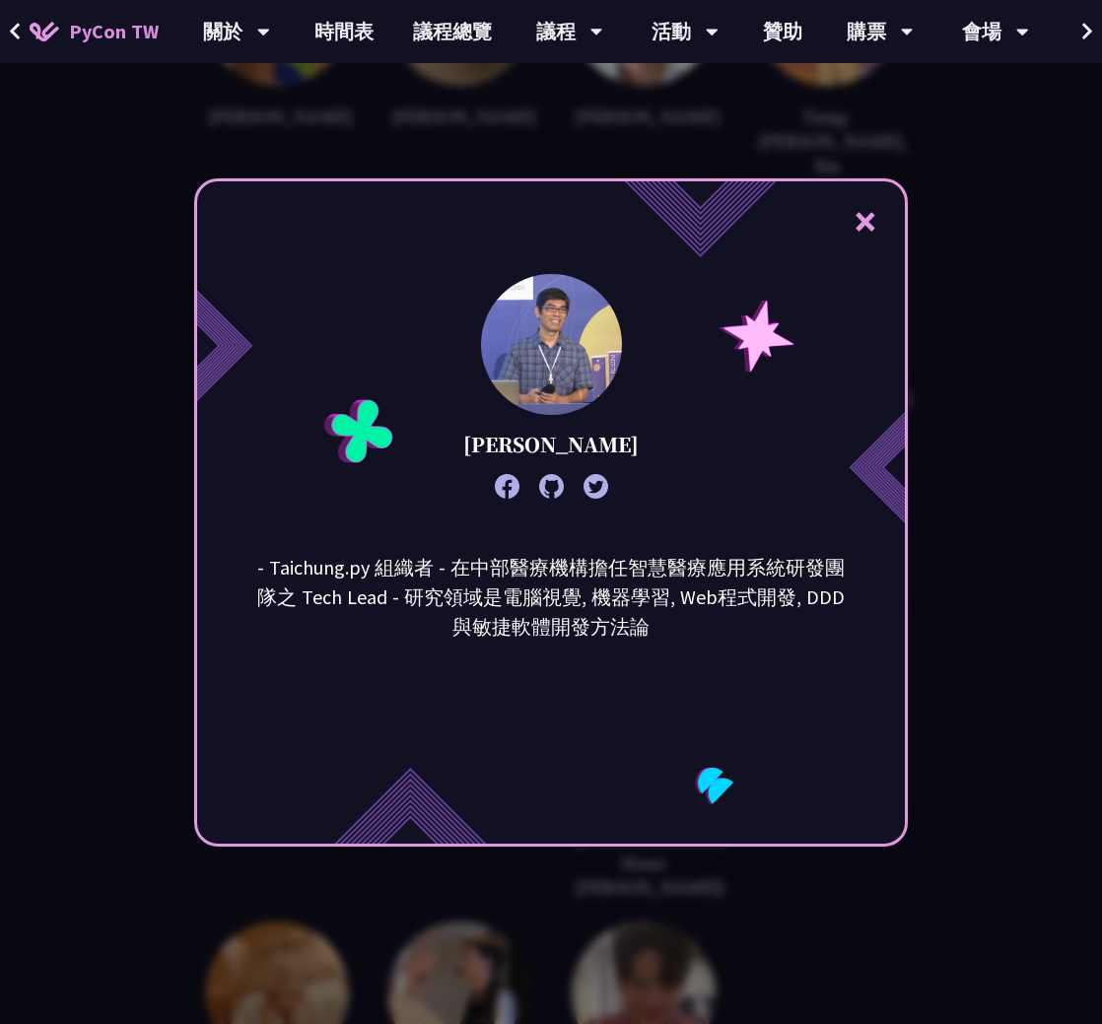
click at [944, 622] on div "× [PERSON_NAME] - Taichung.py 組織者 - 在中部醫療機構擔任智慧醫療應用系統研發團隊之 Tech Lead - 研究領域是電腦視…" at bounding box center [551, 512] width 1102 height 1024
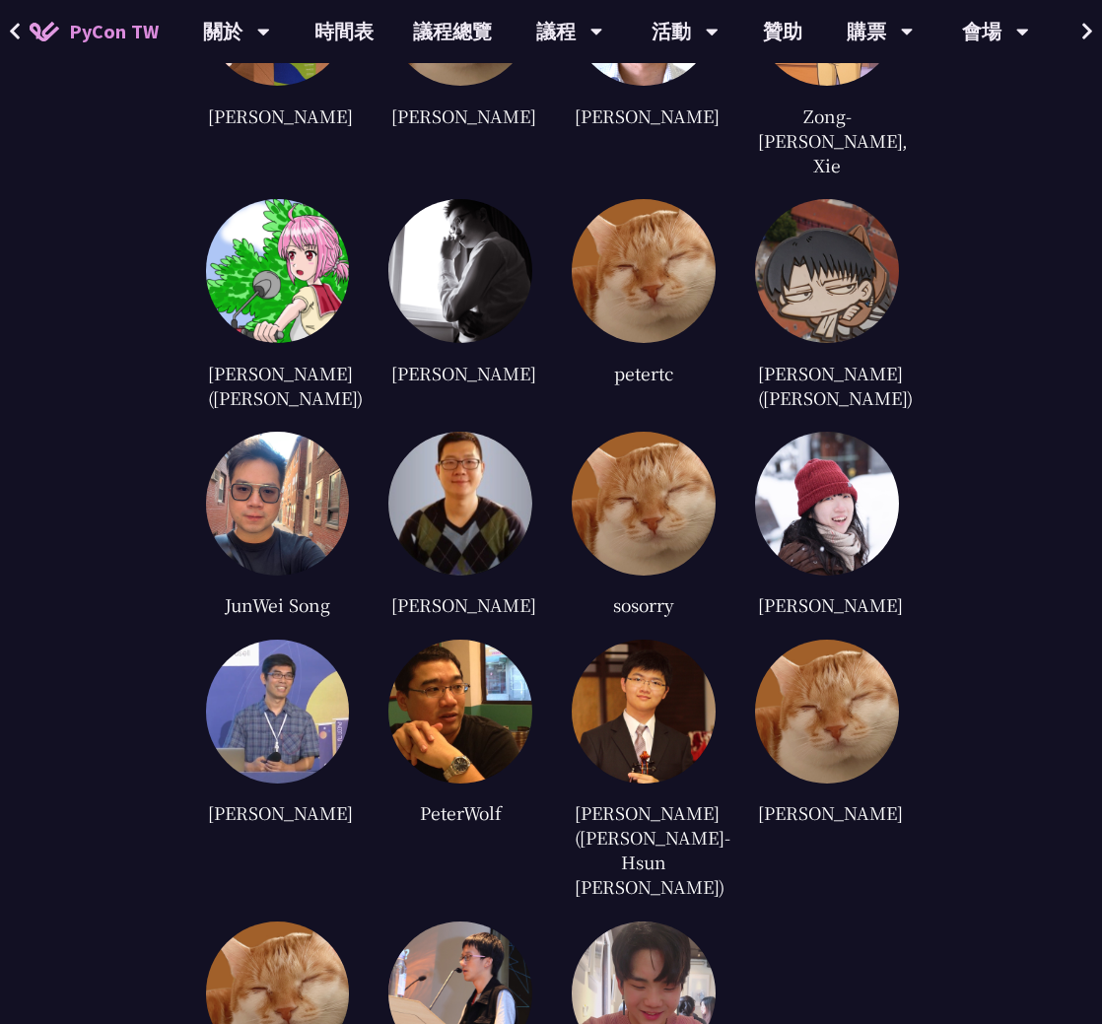
click at [855, 668] on img at bounding box center [827, 712] width 144 height 144
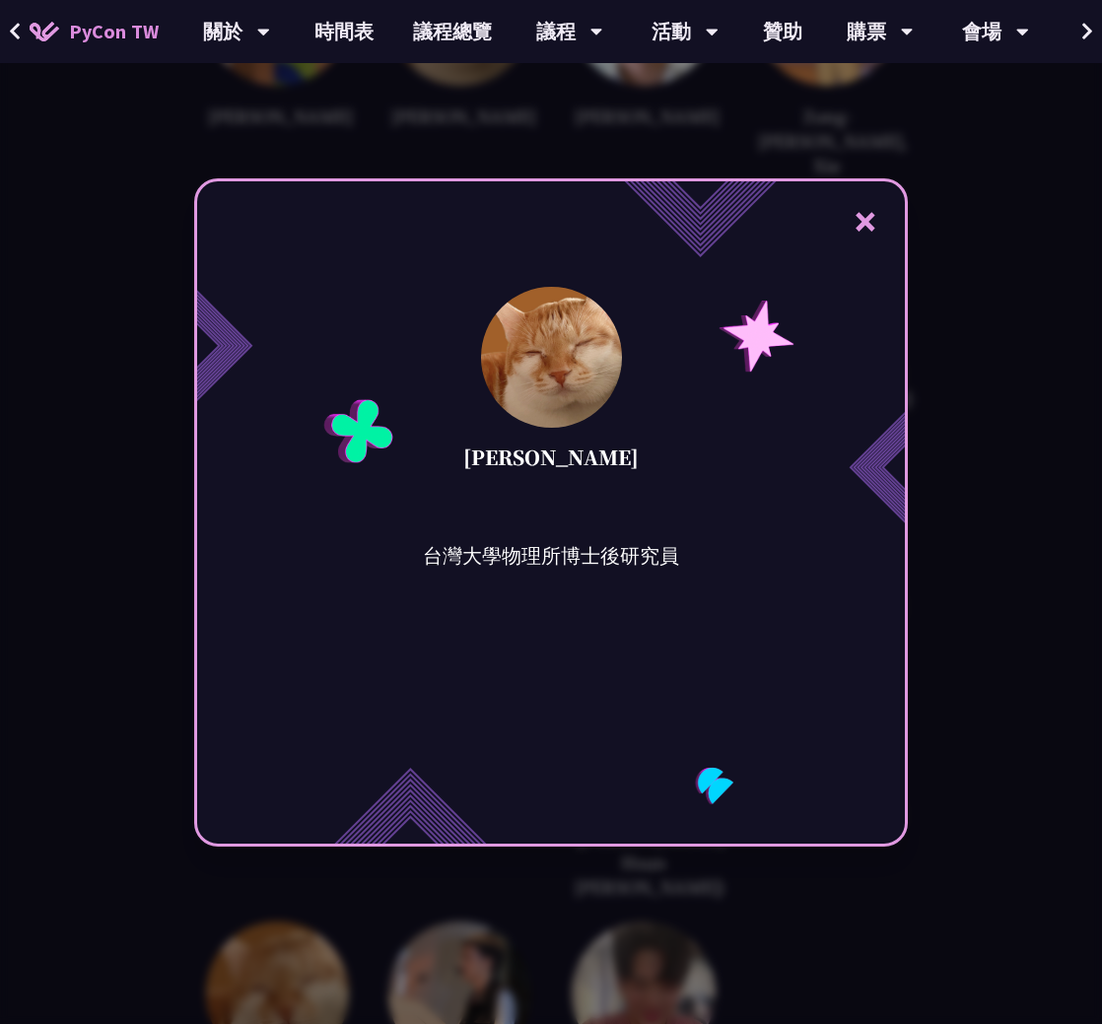
click at [998, 644] on div "× [PERSON_NAME] 台灣大學物理所博士後研究員" at bounding box center [551, 512] width 1102 height 1024
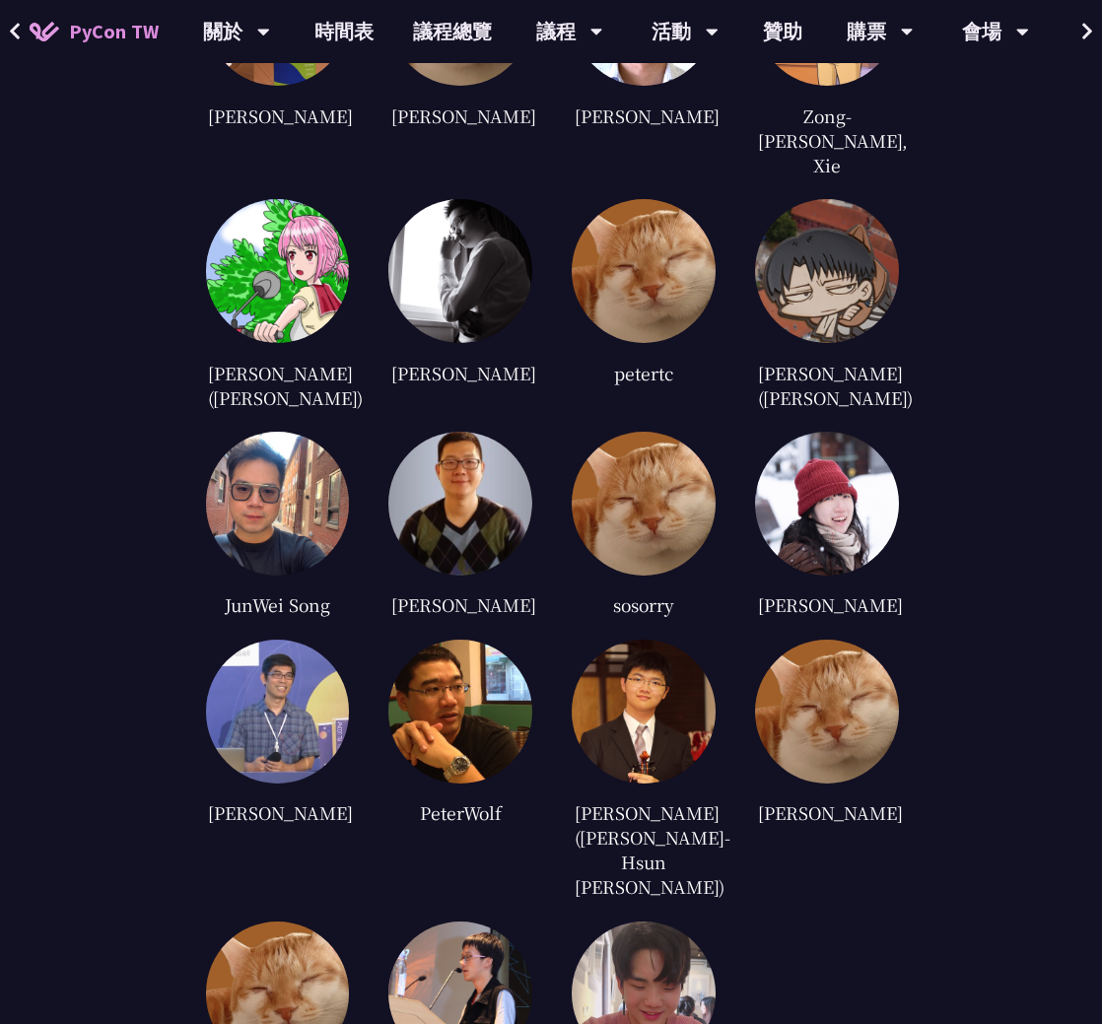
click at [290, 922] on img at bounding box center [278, 994] width 144 height 144
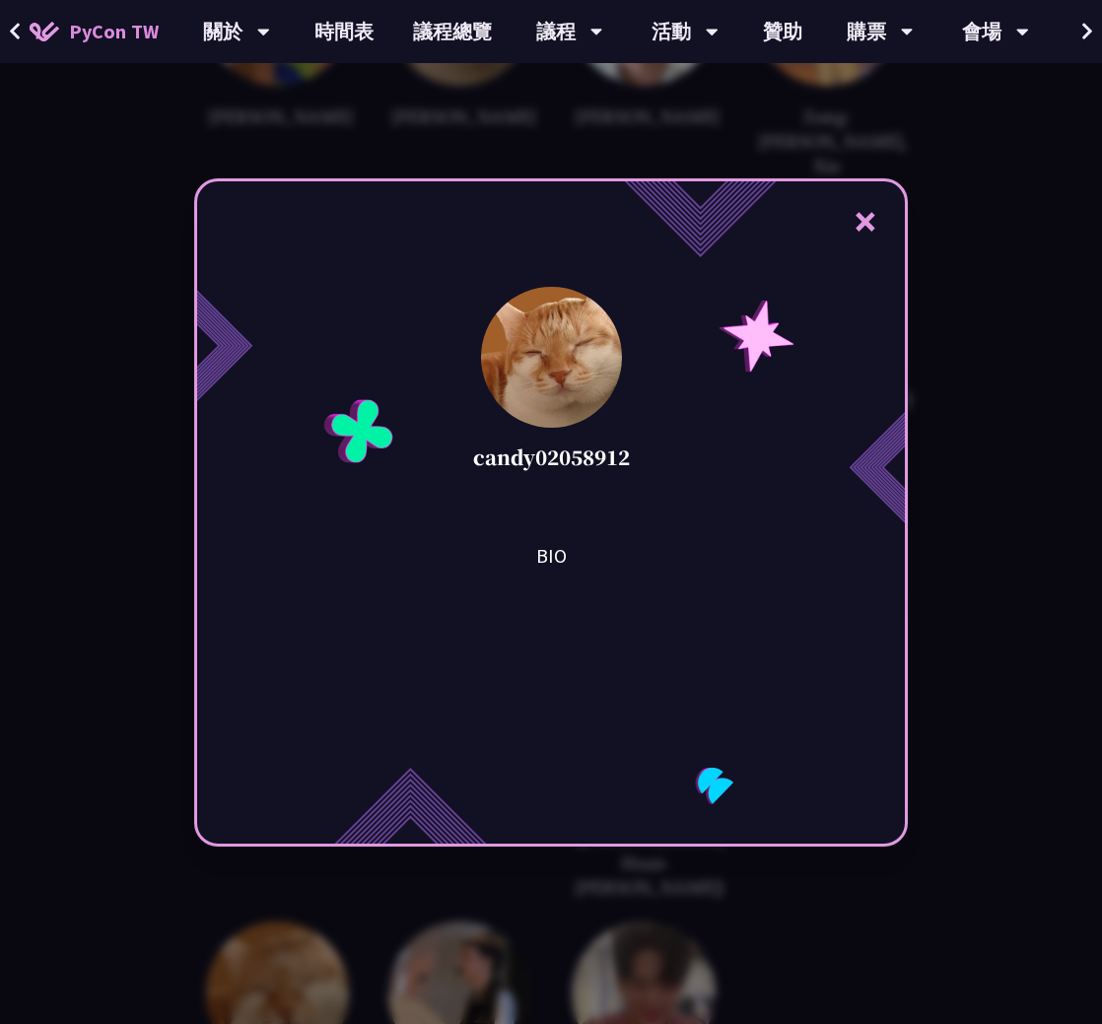
click at [980, 686] on div "× candy02058912 BIO" at bounding box center [551, 512] width 1102 height 1024
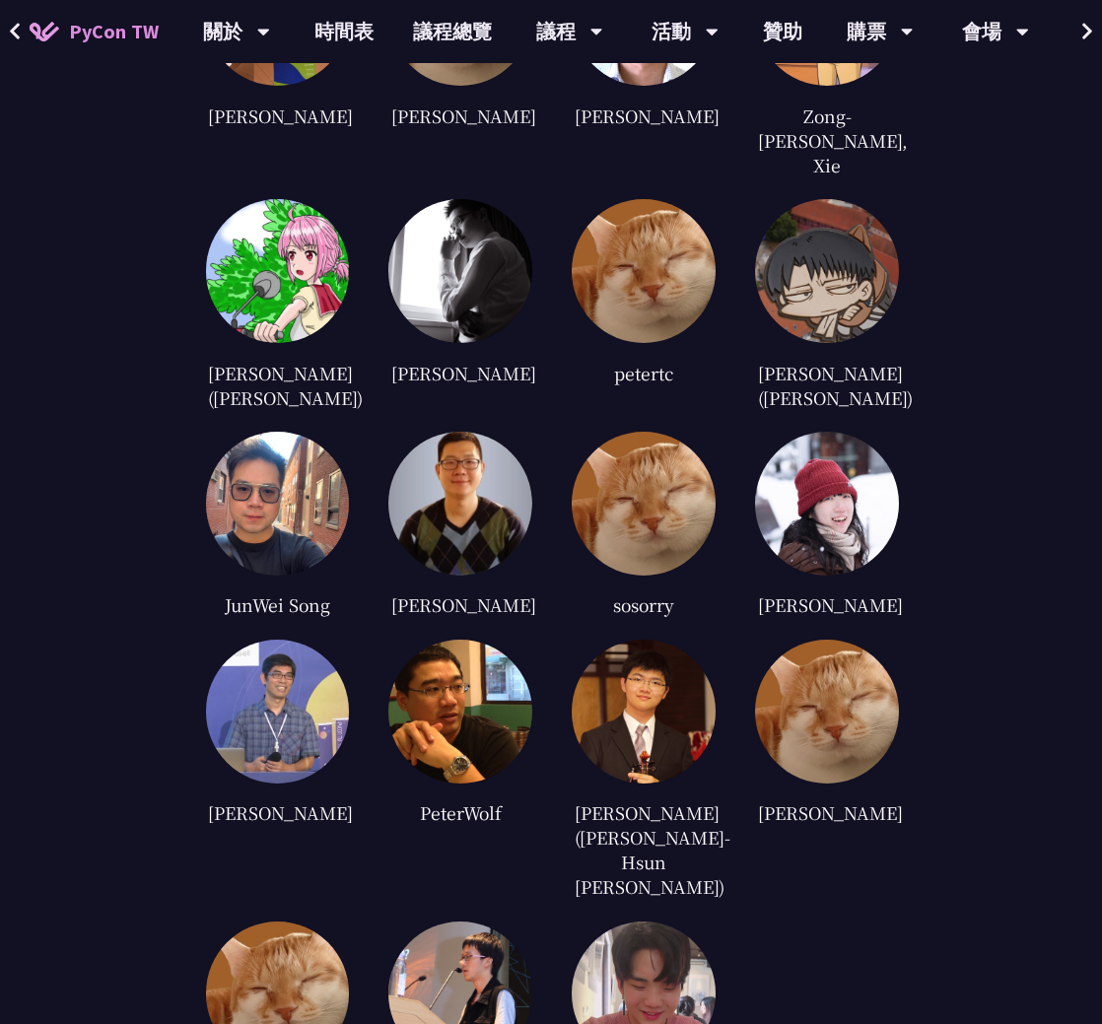
click at [449, 922] on img at bounding box center [460, 994] width 144 height 144
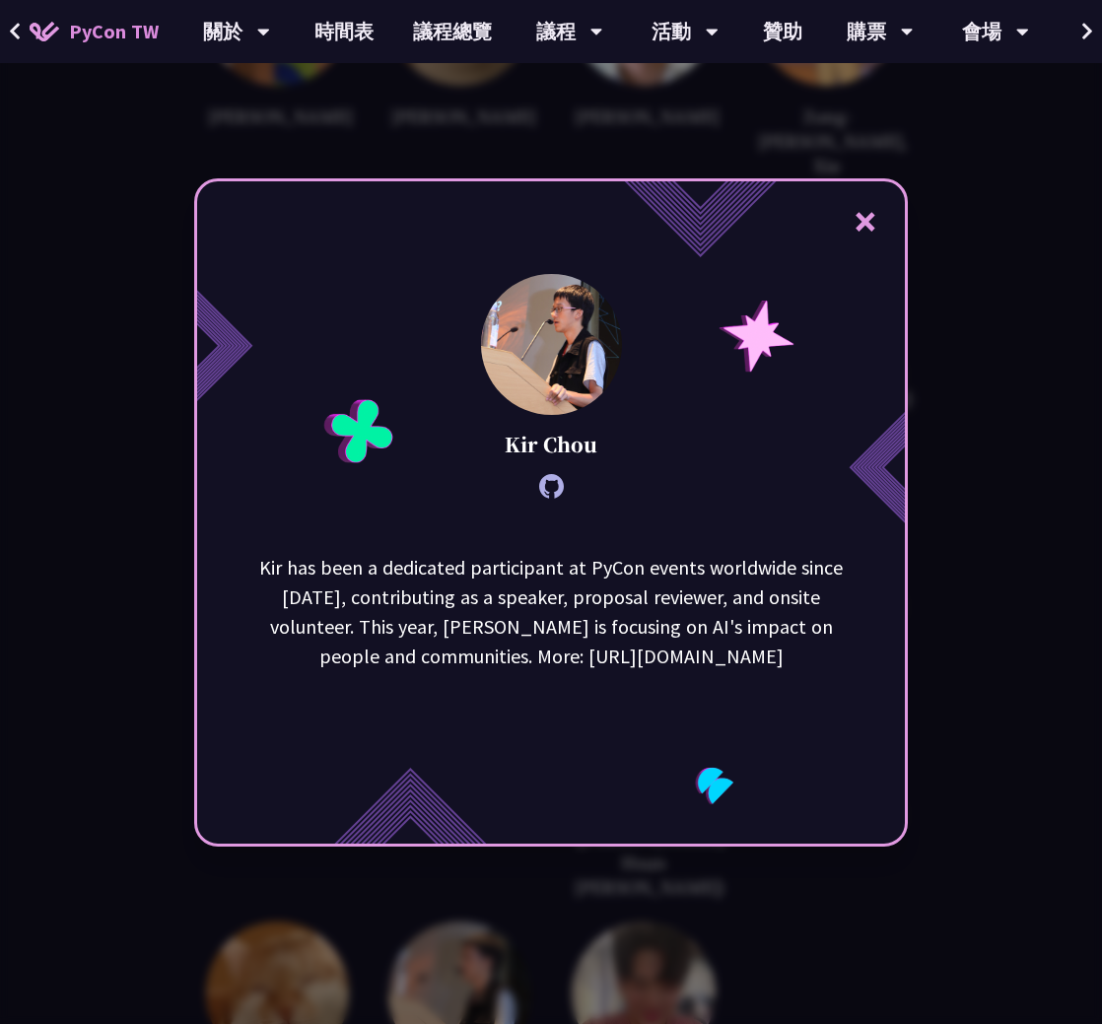
click at [985, 703] on div "× [PERSON_NAME] has been a dedicated participant at PyCon events worldwide sinc…" at bounding box center [551, 512] width 1102 height 1024
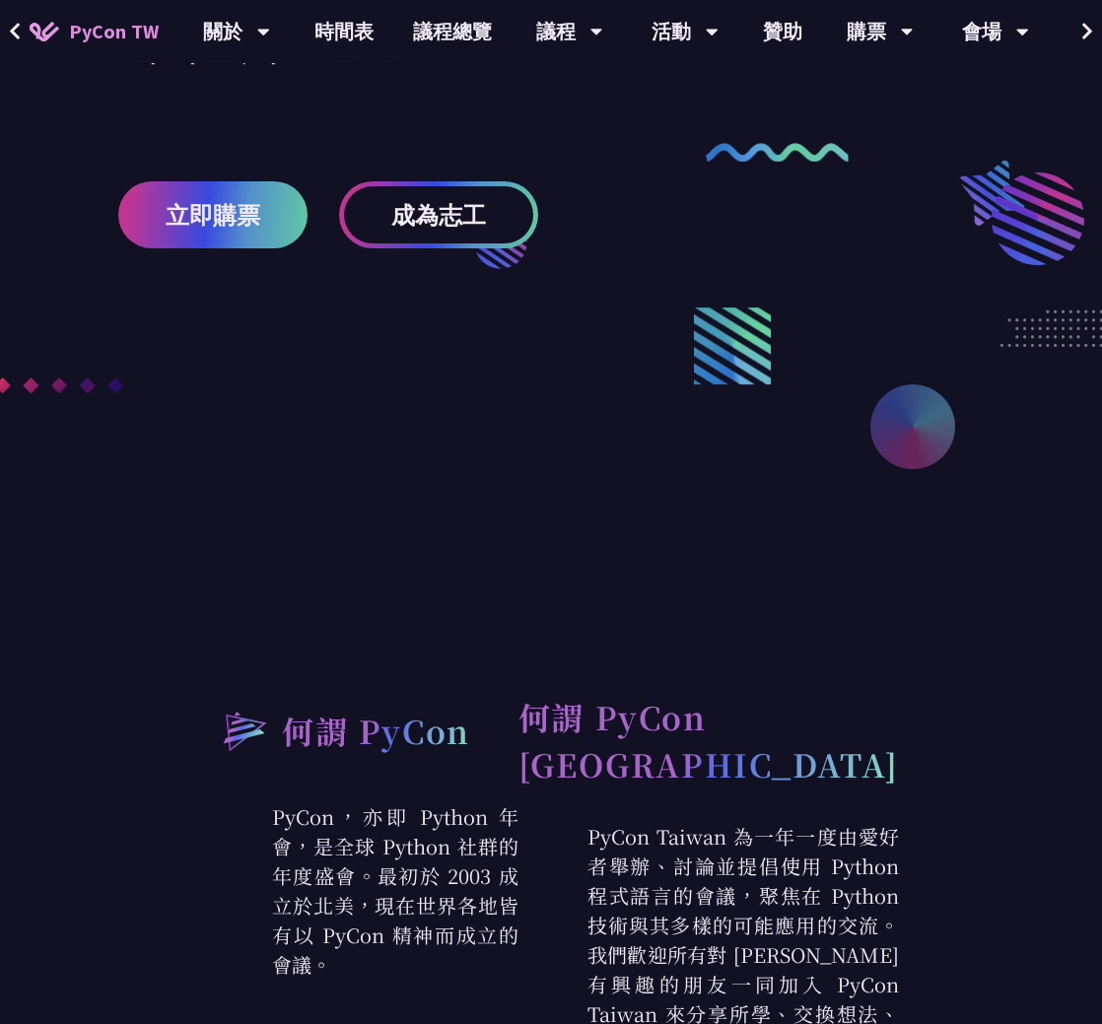
scroll to position [0, 0]
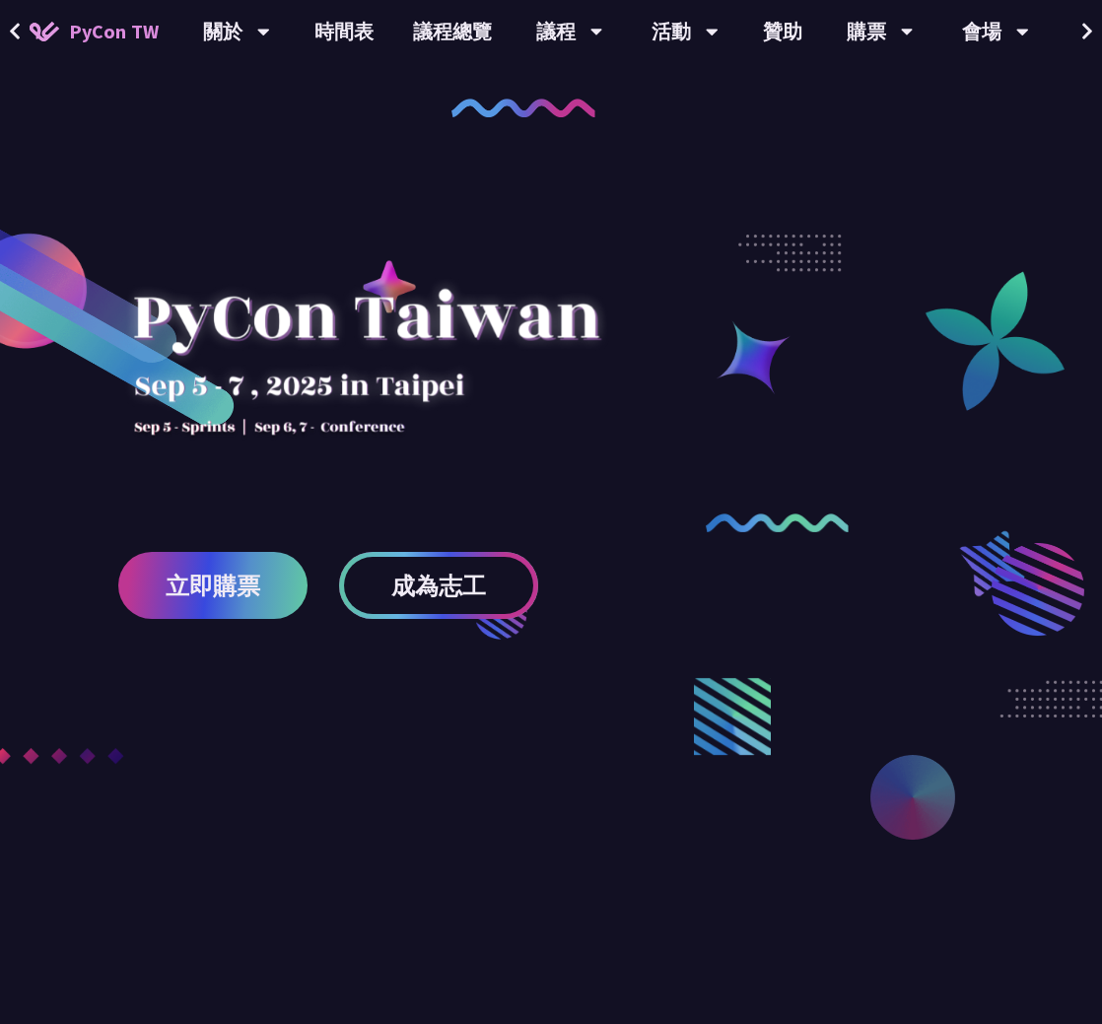
click at [471, 585] on span "成為志工" at bounding box center [438, 586] width 95 height 25
click at [923, 210] on div at bounding box center [551, 600] width 1102 height 965
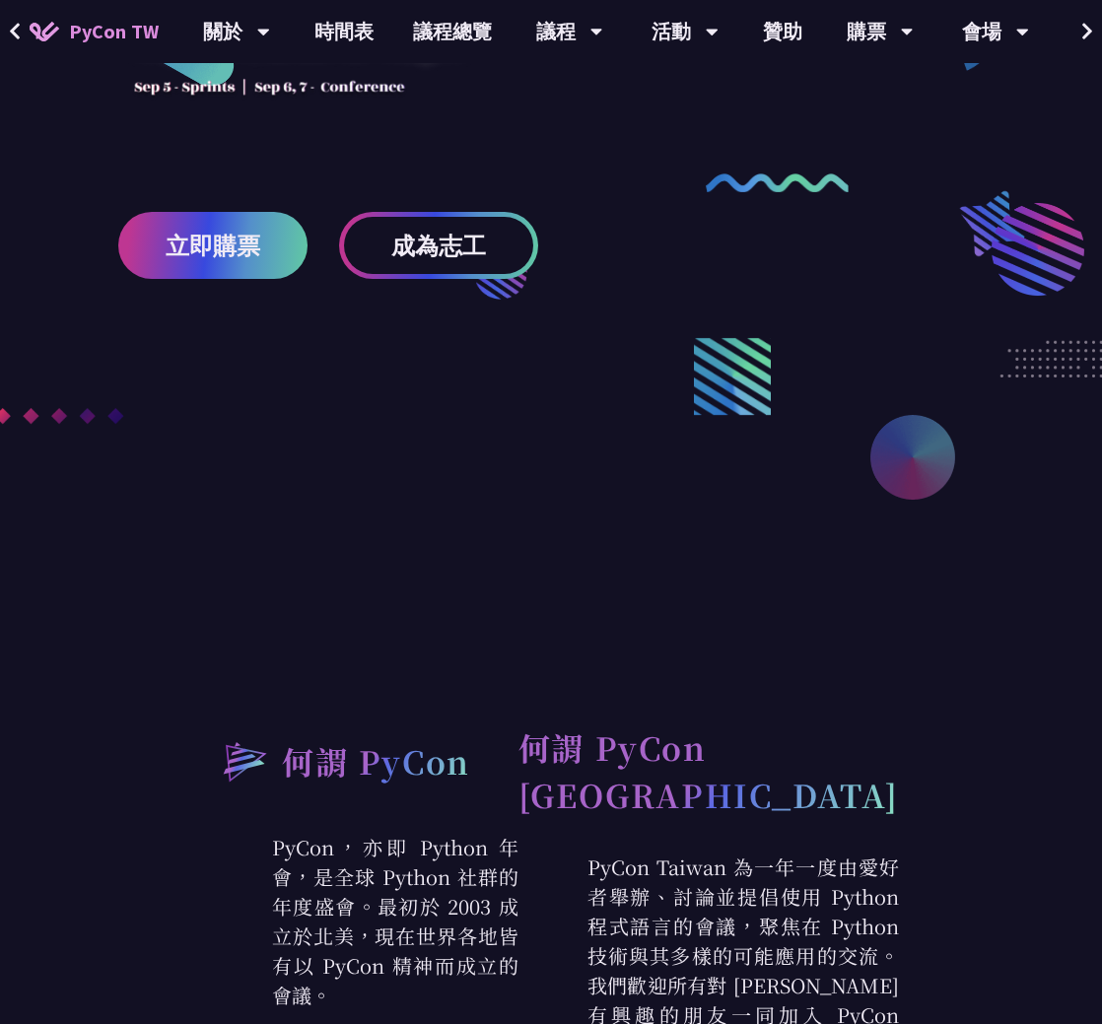
scroll to position [99, 0]
